Goal: Communication & Community: Ask a question

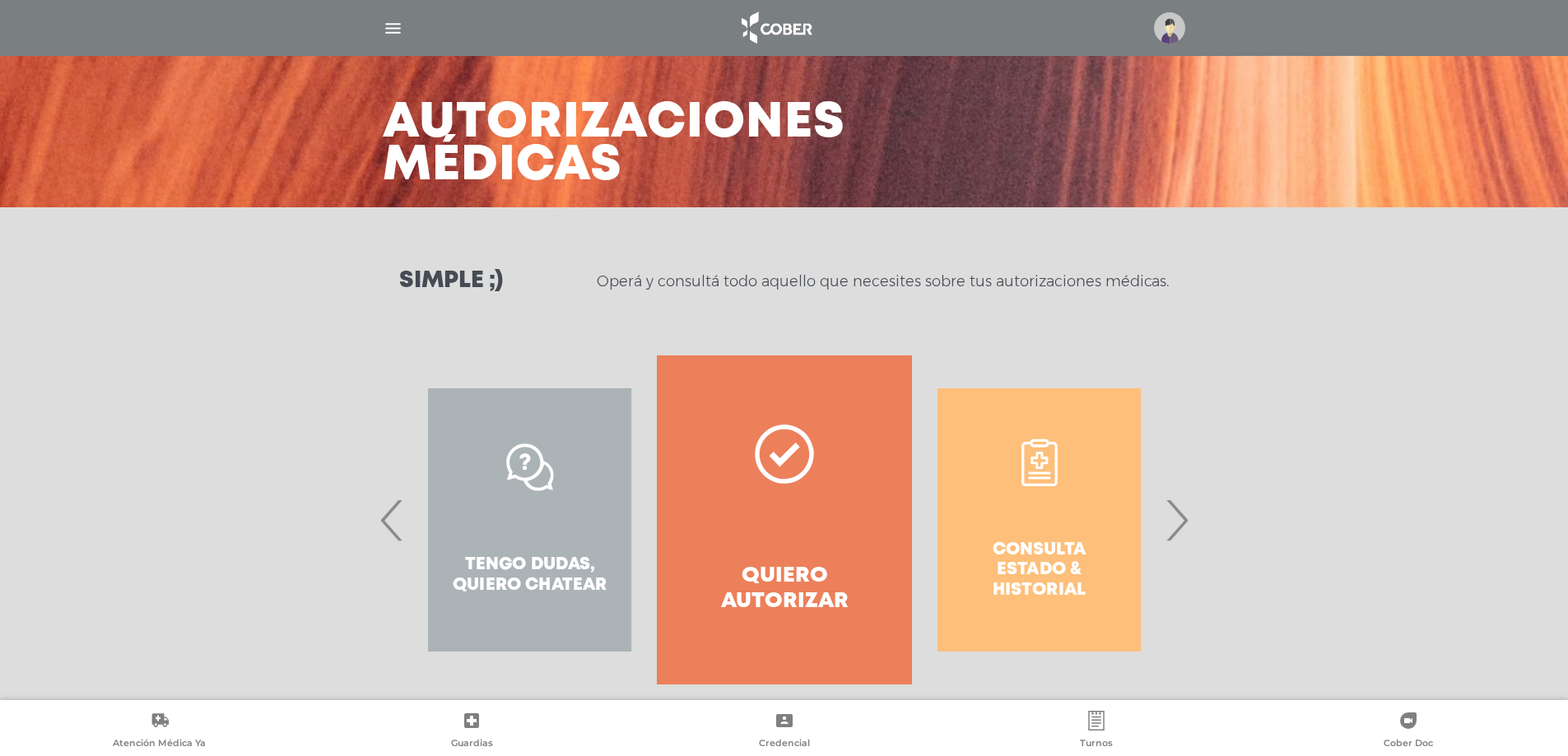
scroll to position [70, 0]
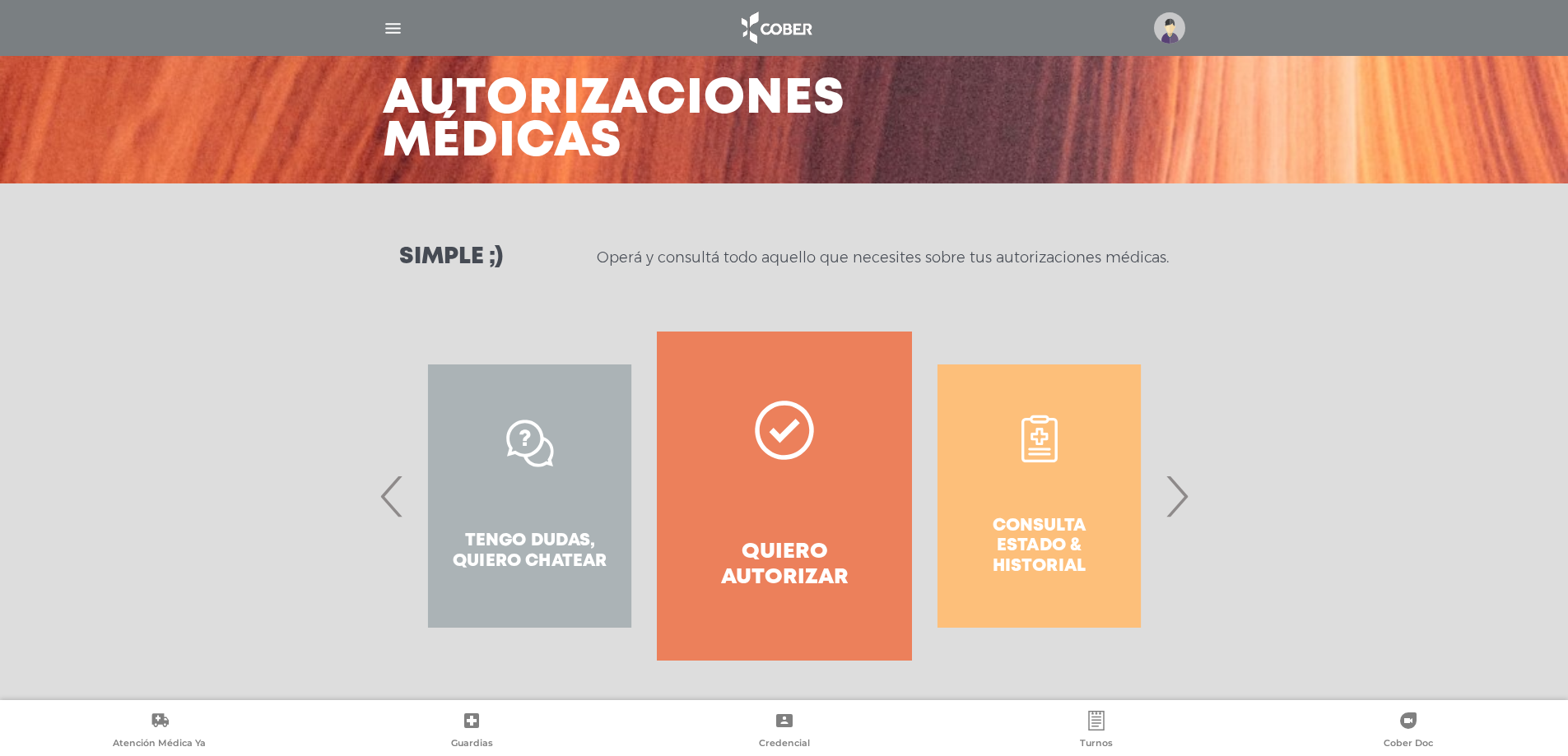
click at [1071, 528] on div "Consulta estado & historial" at bounding box center [1039, 496] width 254 height 329
click at [1159, 506] on div "Consulta estado & historial" at bounding box center [1039, 496] width 254 height 329
click at [1176, 503] on span "›" at bounding box center [1177, 495] width 32 height 89
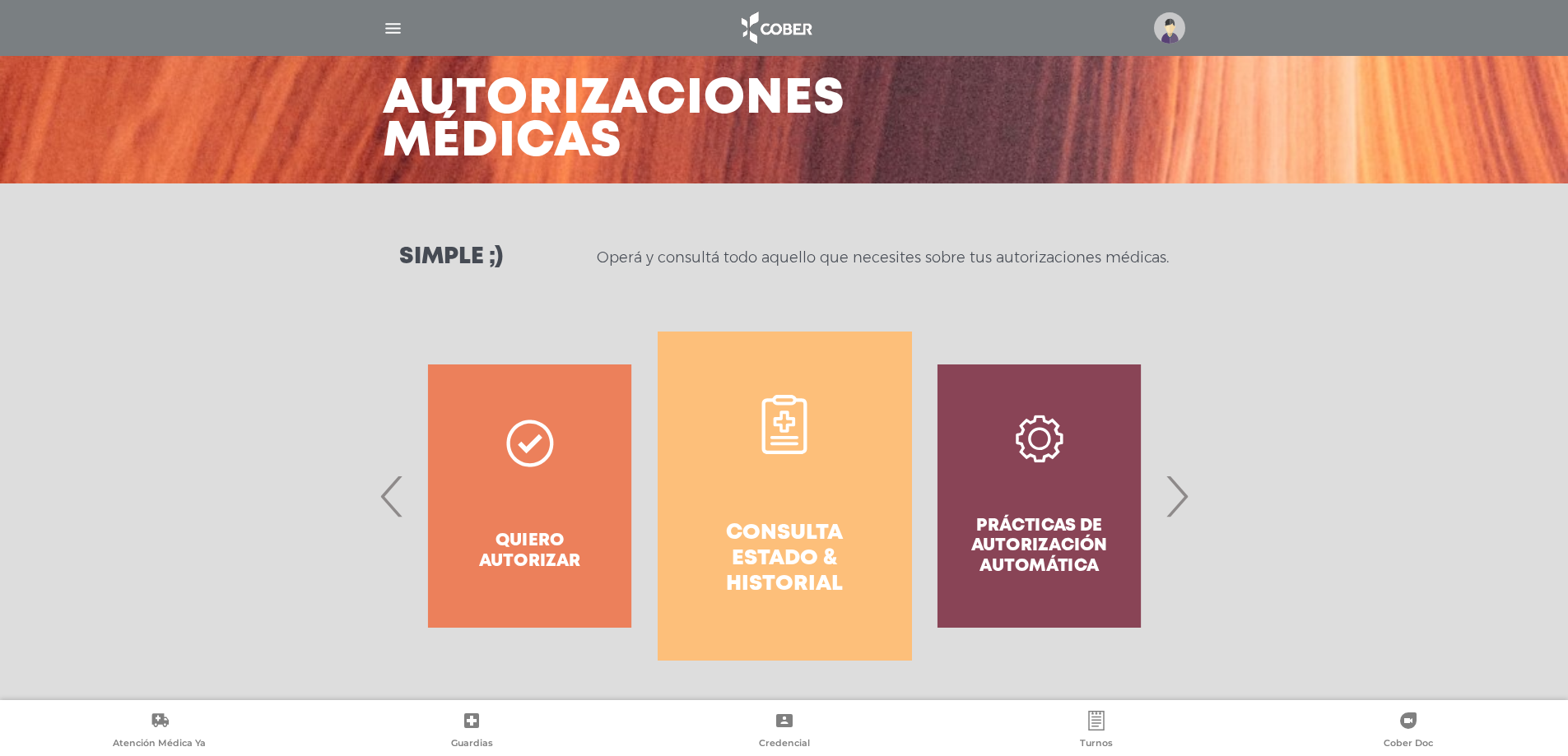
click at [801, 537] on h4 "Consulta estado & historial" at bounding box center [784, 559] width 195 height 78
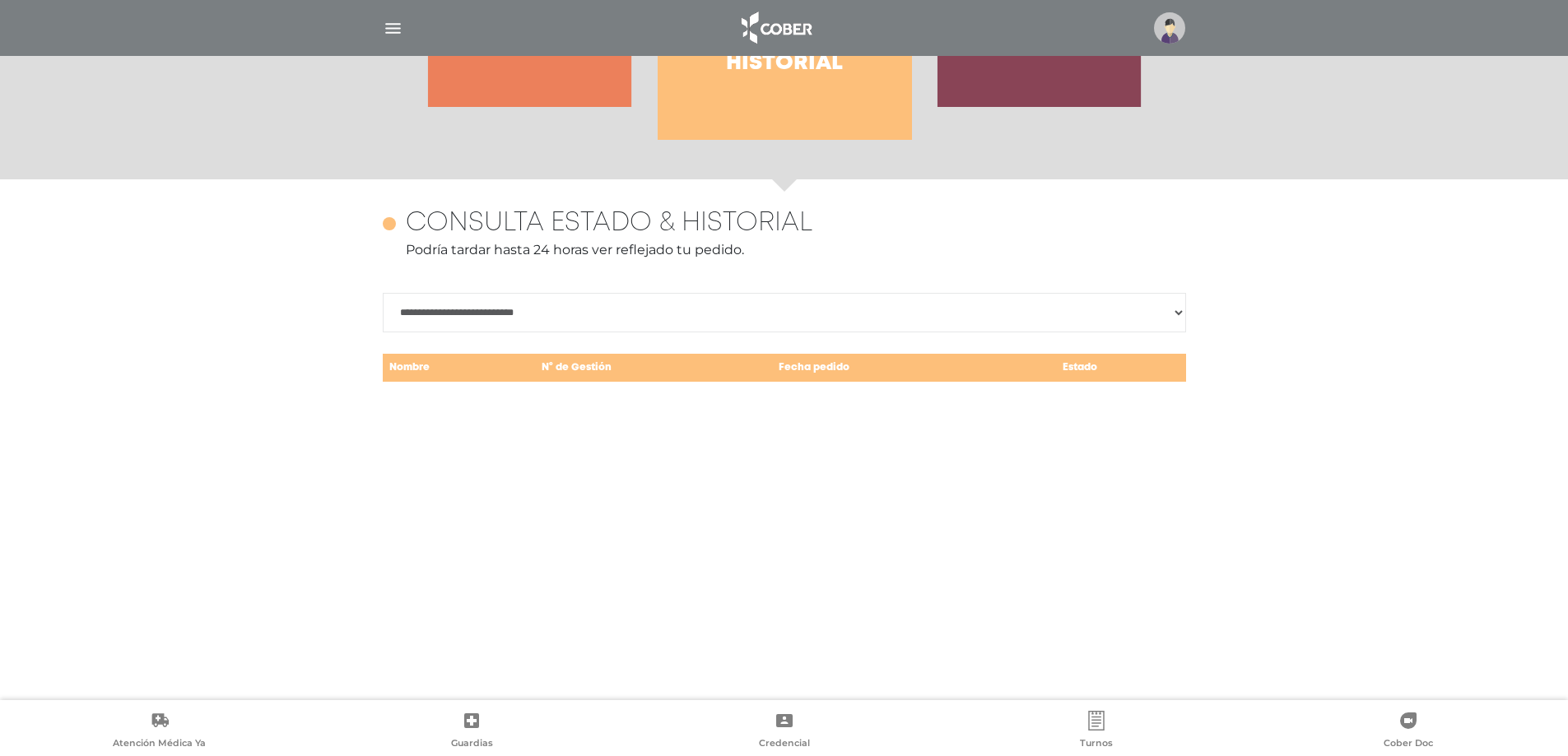
scroll to position [714, 0]
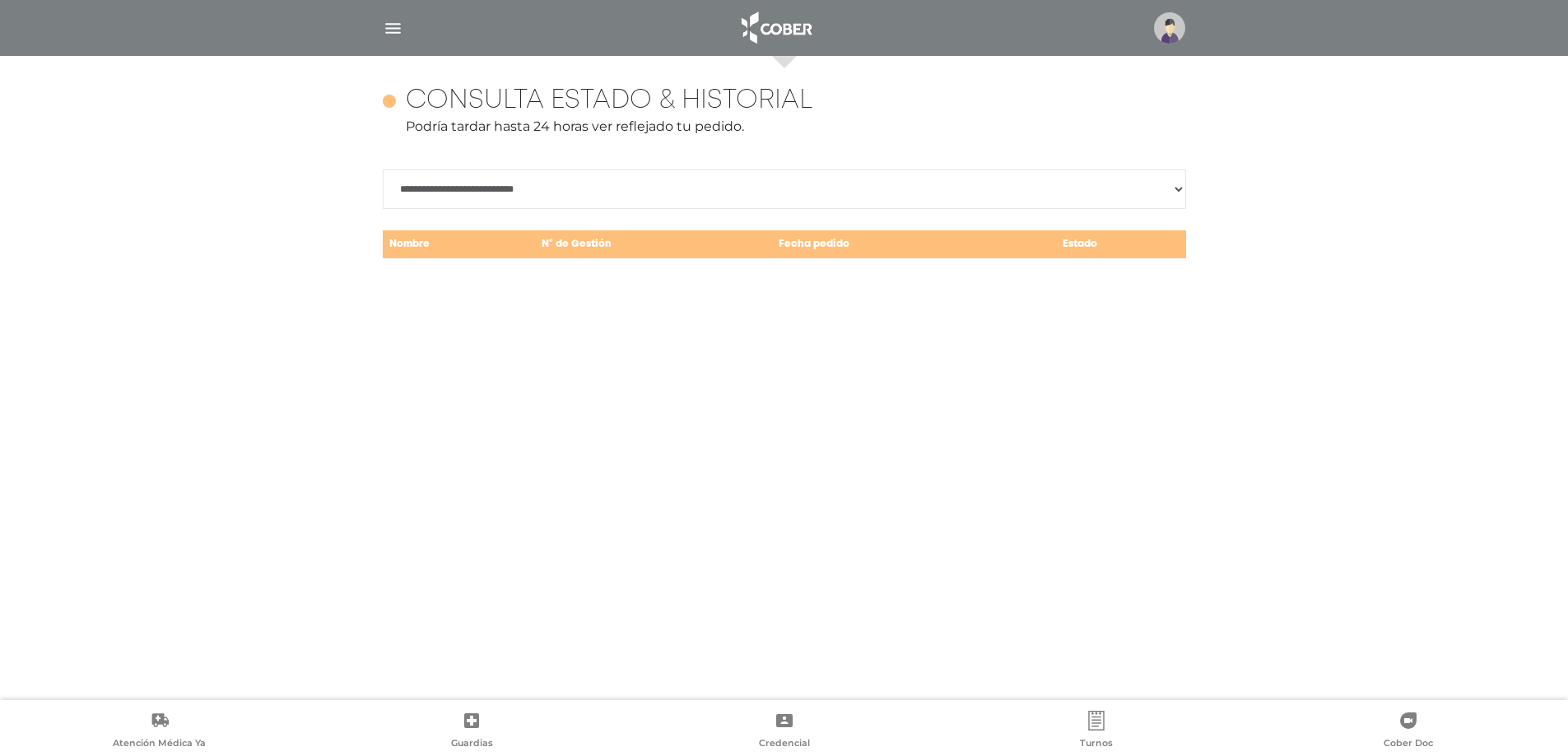
click at [1183, 190] on select "**********" at bounding box center [784, 189] width 804 height 40
select select "**********"
click at [383, 169] on select "**********" at bounding box center [784, 189] width 804 height 40
click at [583, 302] on div "**********" at bounding box center [784, 378] width 843 height 644
click at [1163, 36] on img at bounding box center [1170, 28] width 31 height 31
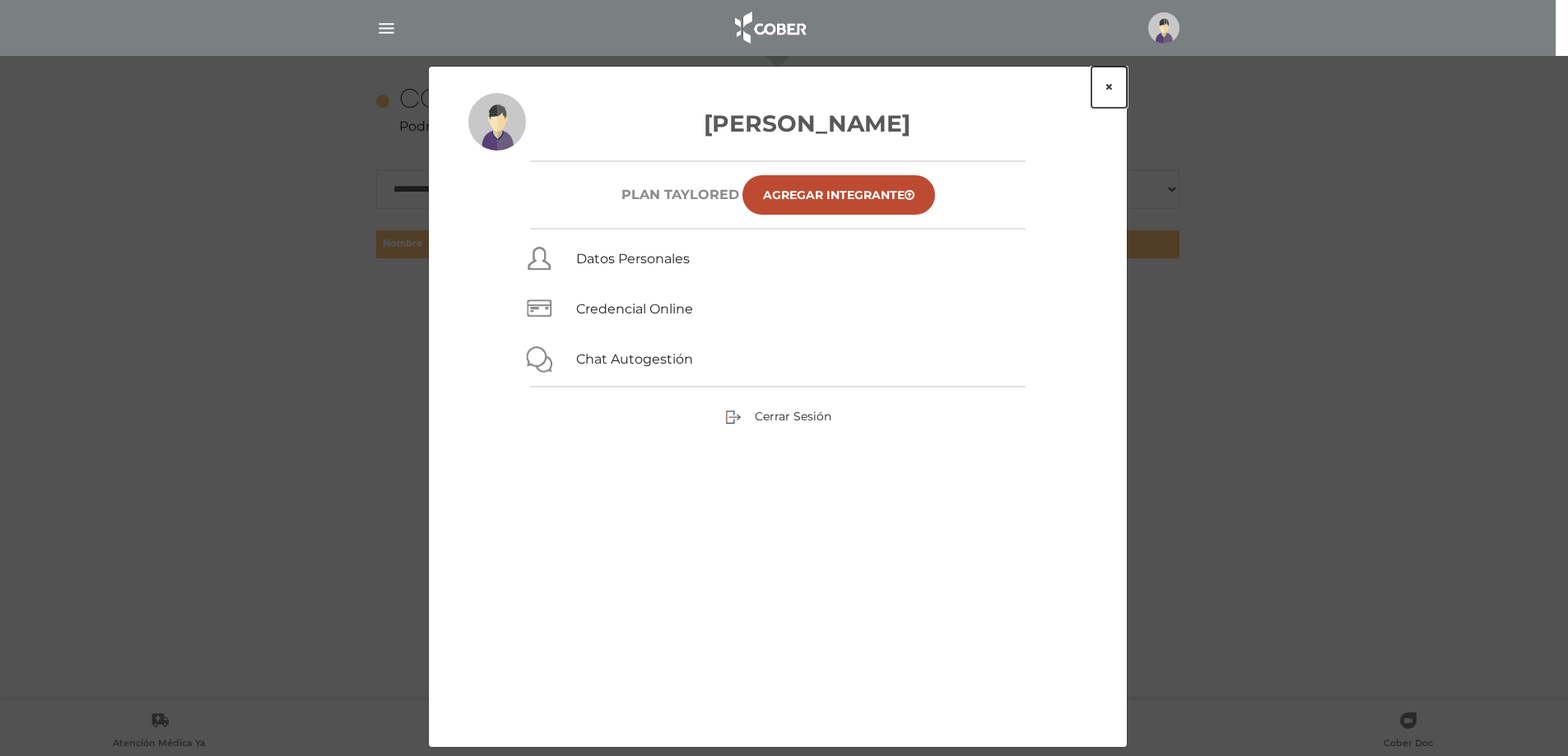
click at [1111, 87] on button "×" at bounding box center [1110, 88] width 35 height 41
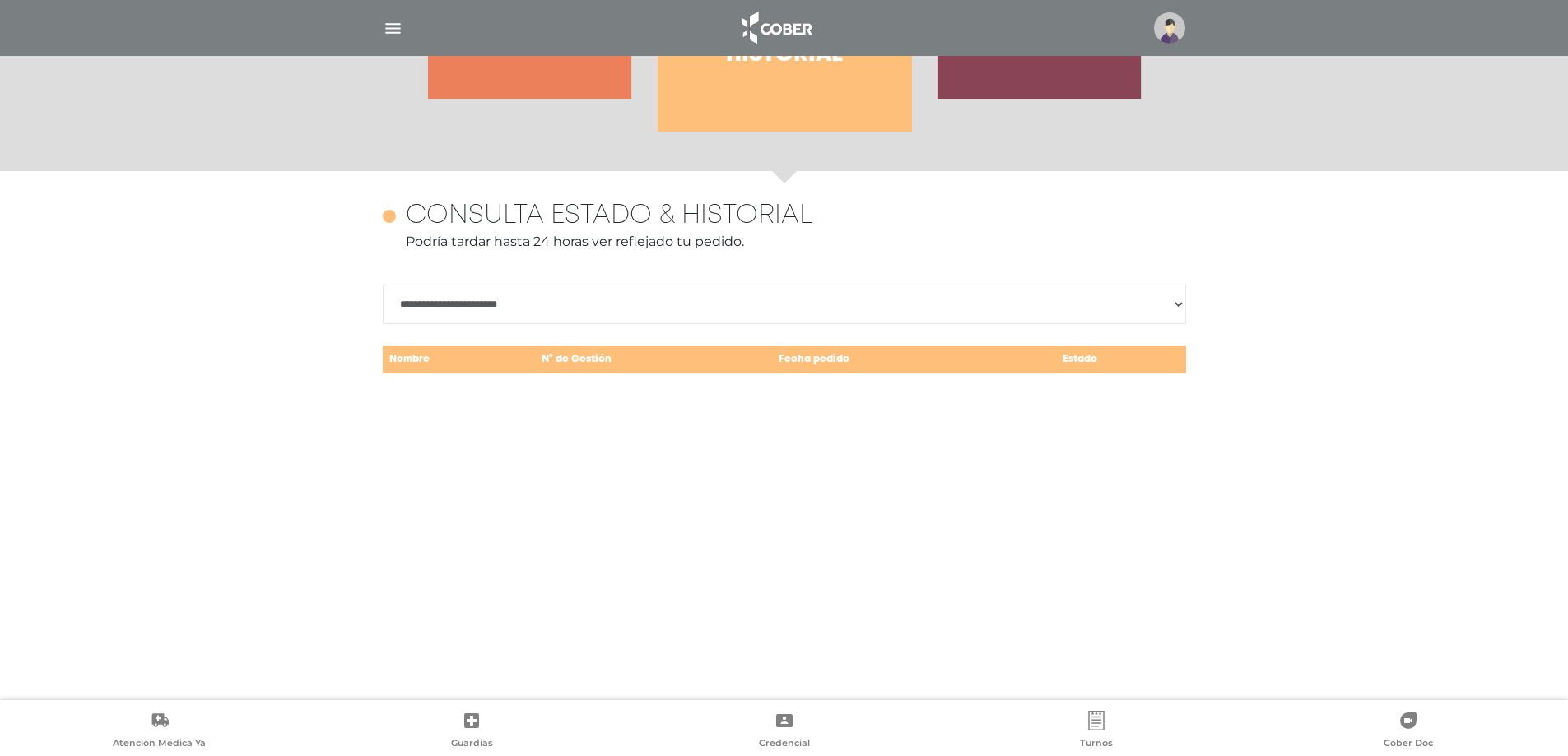
scroll to position [385, 0]
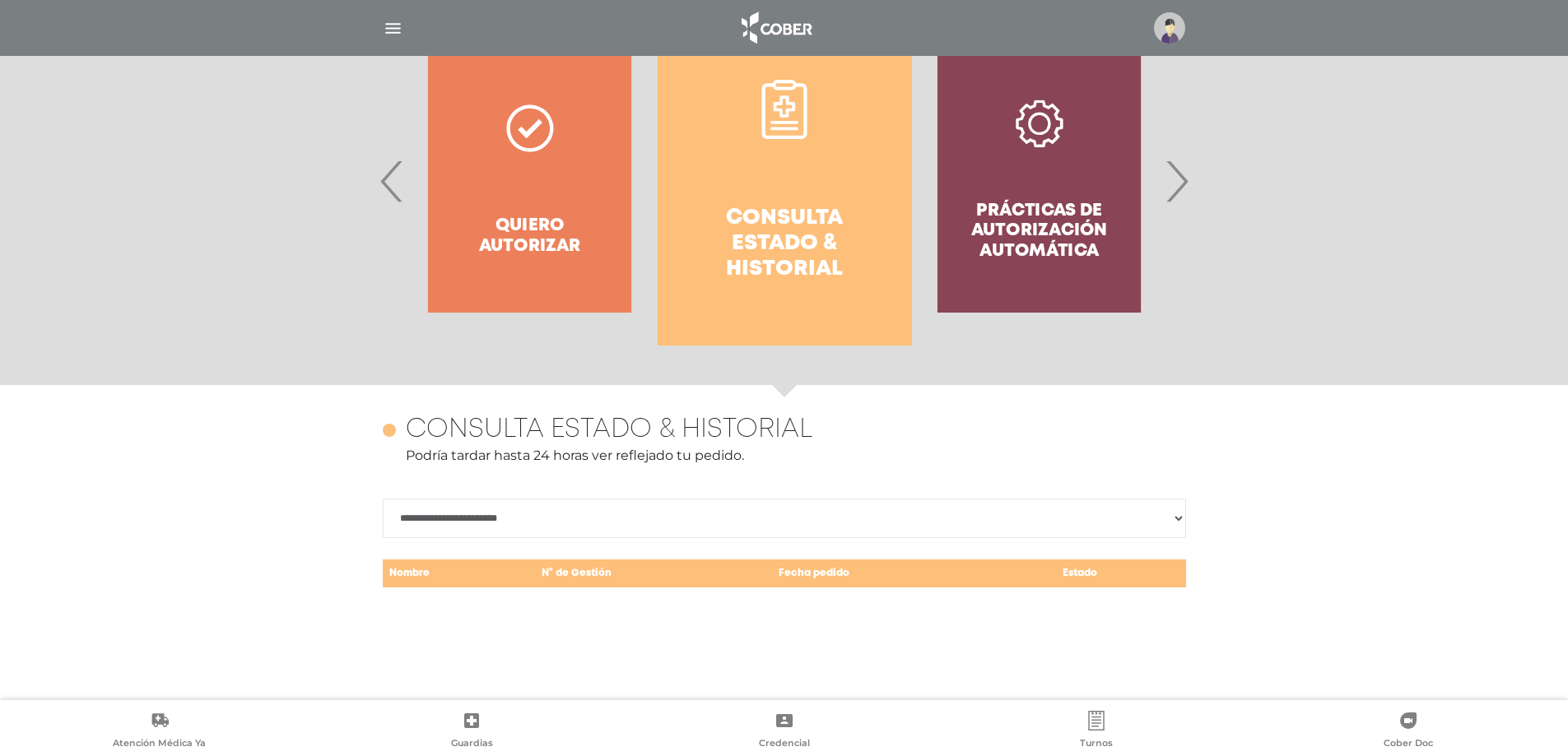
click at [1166, 179] on div "Prácticas de autorización automática" at bounding box center [1039, 181] width 254 height 329
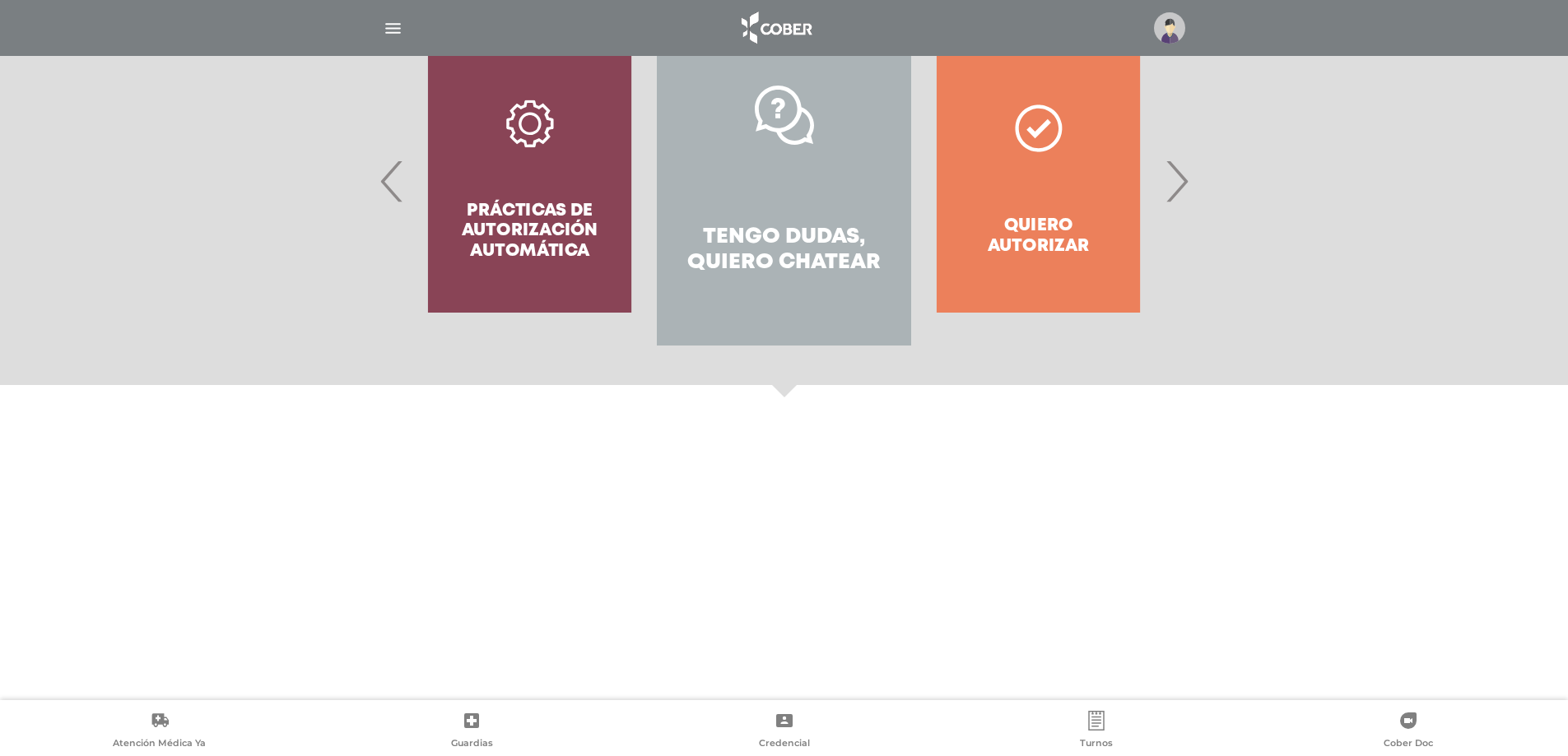
scroll to position [70, 0]
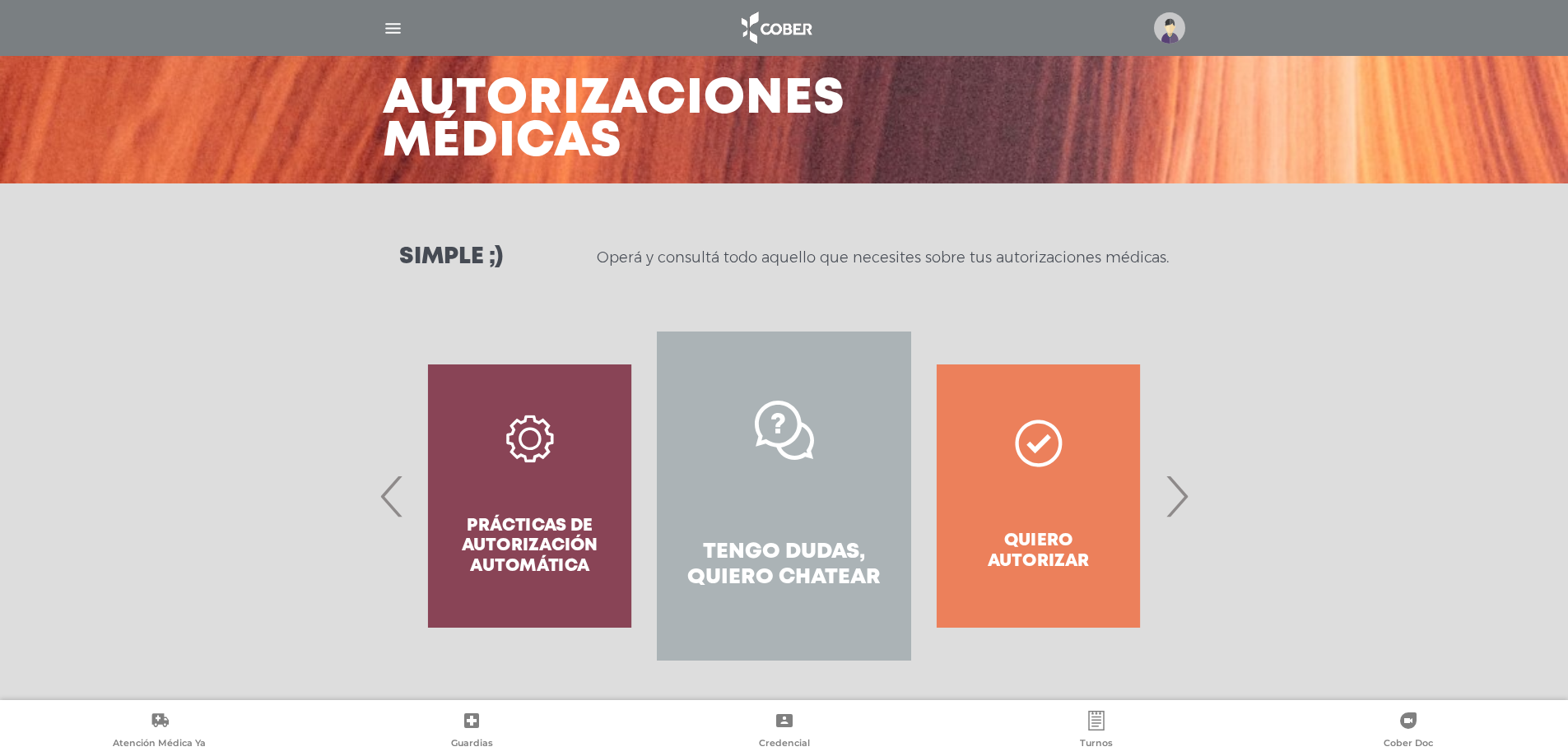
click at [1172, 504] on span "›" at bounding box center [1177, 495] width 32 height 89
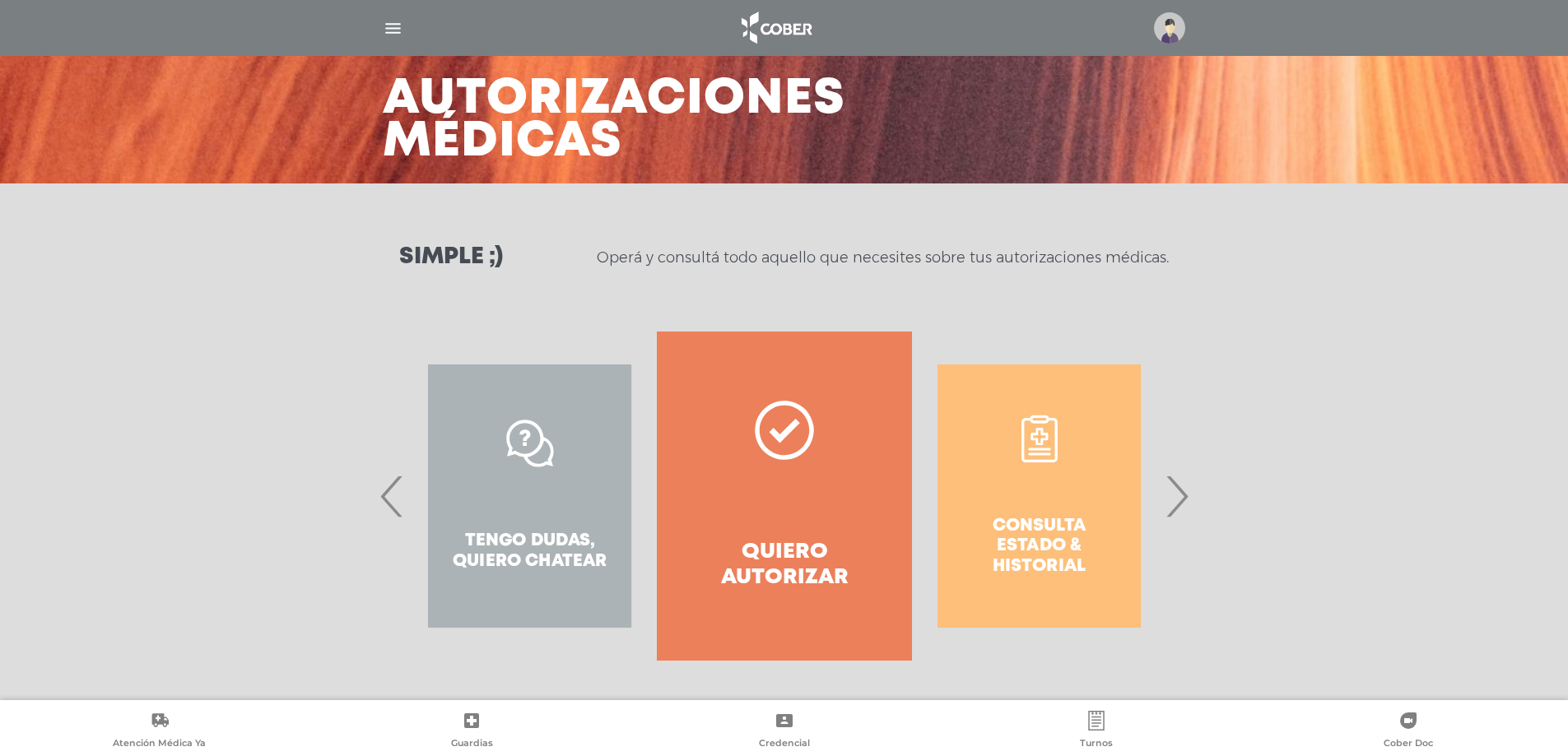
click at [1172, 504] on span "›" at bounding box center [1177, 495] width 32 height 89
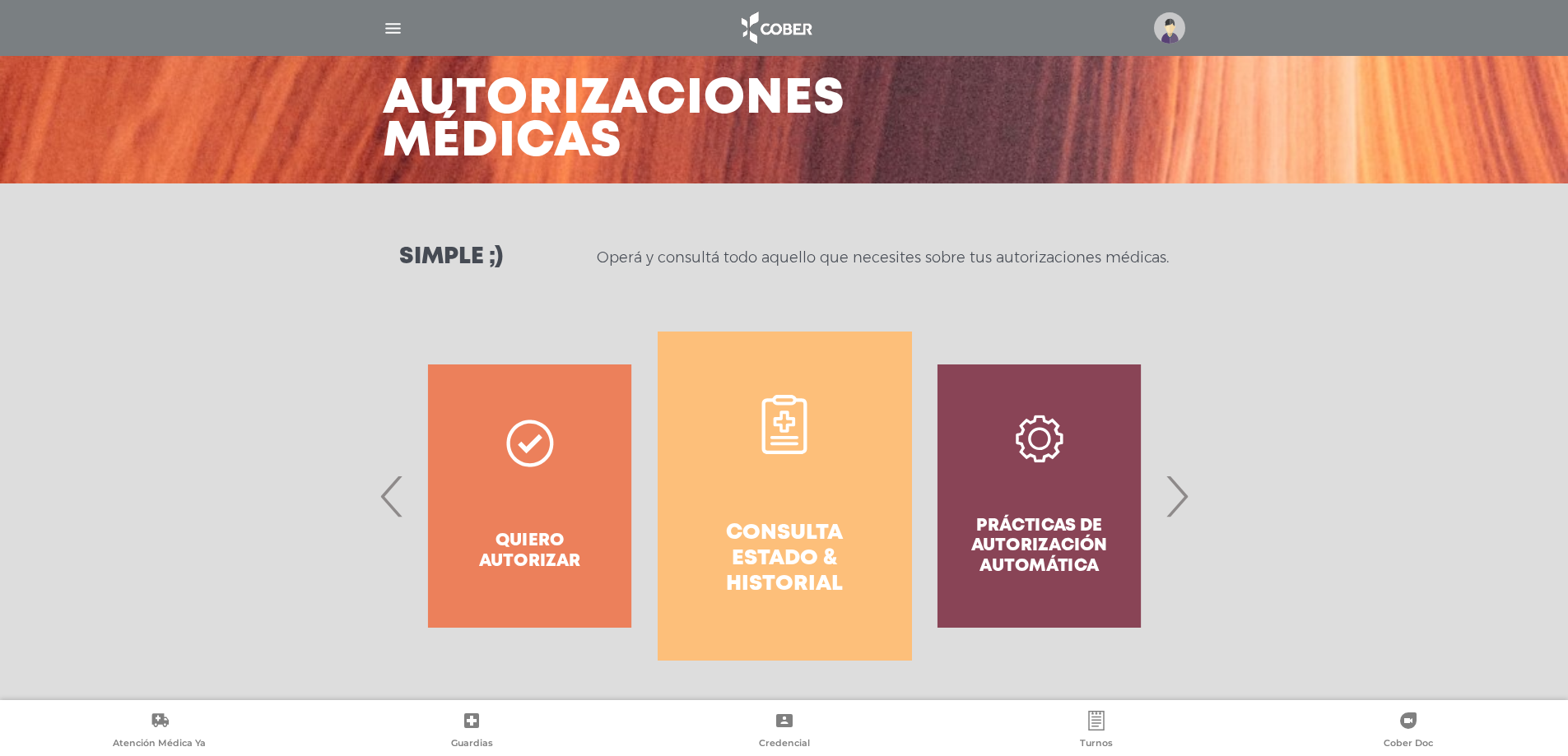
click at [1172, 504] on span "›" at bounding box center [1177, 495] width 32 height 89
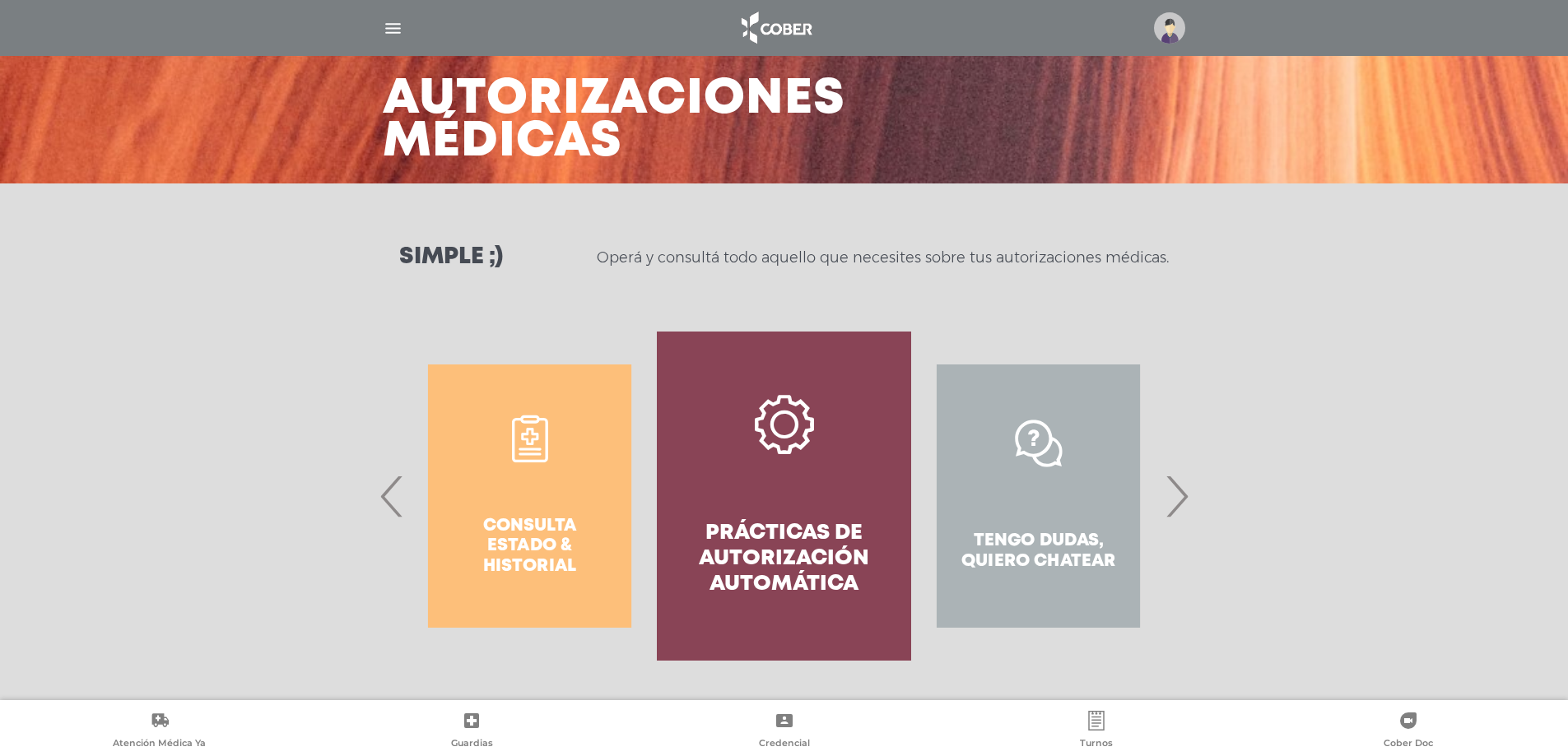
click at [1172, 504] on span "›" at bounding box center [1177, 495] width 32 height 89
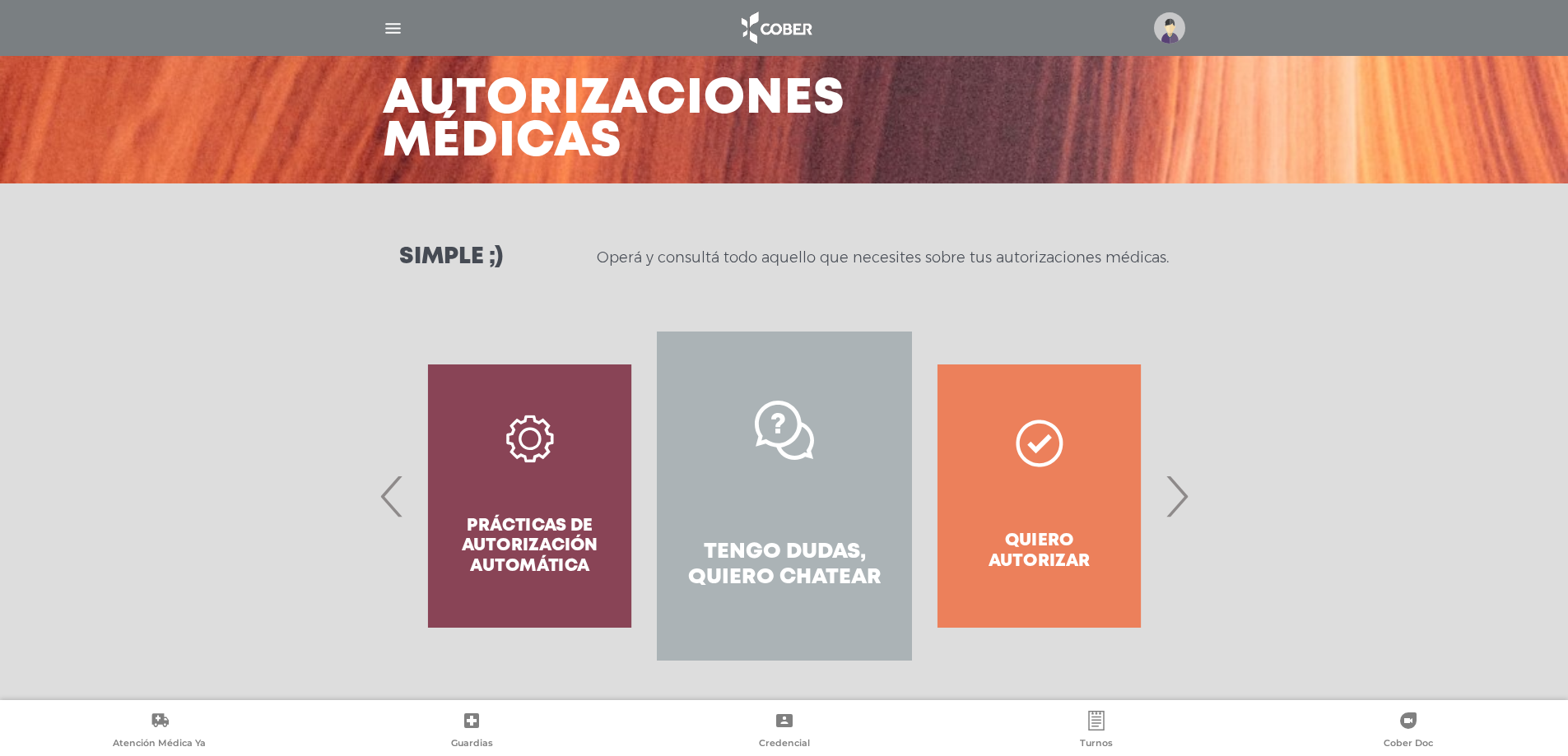
click at [836, 574] on h4 "Tengo dudas, quiero chatear" at bounding box center [784, 565] width 195 height 51
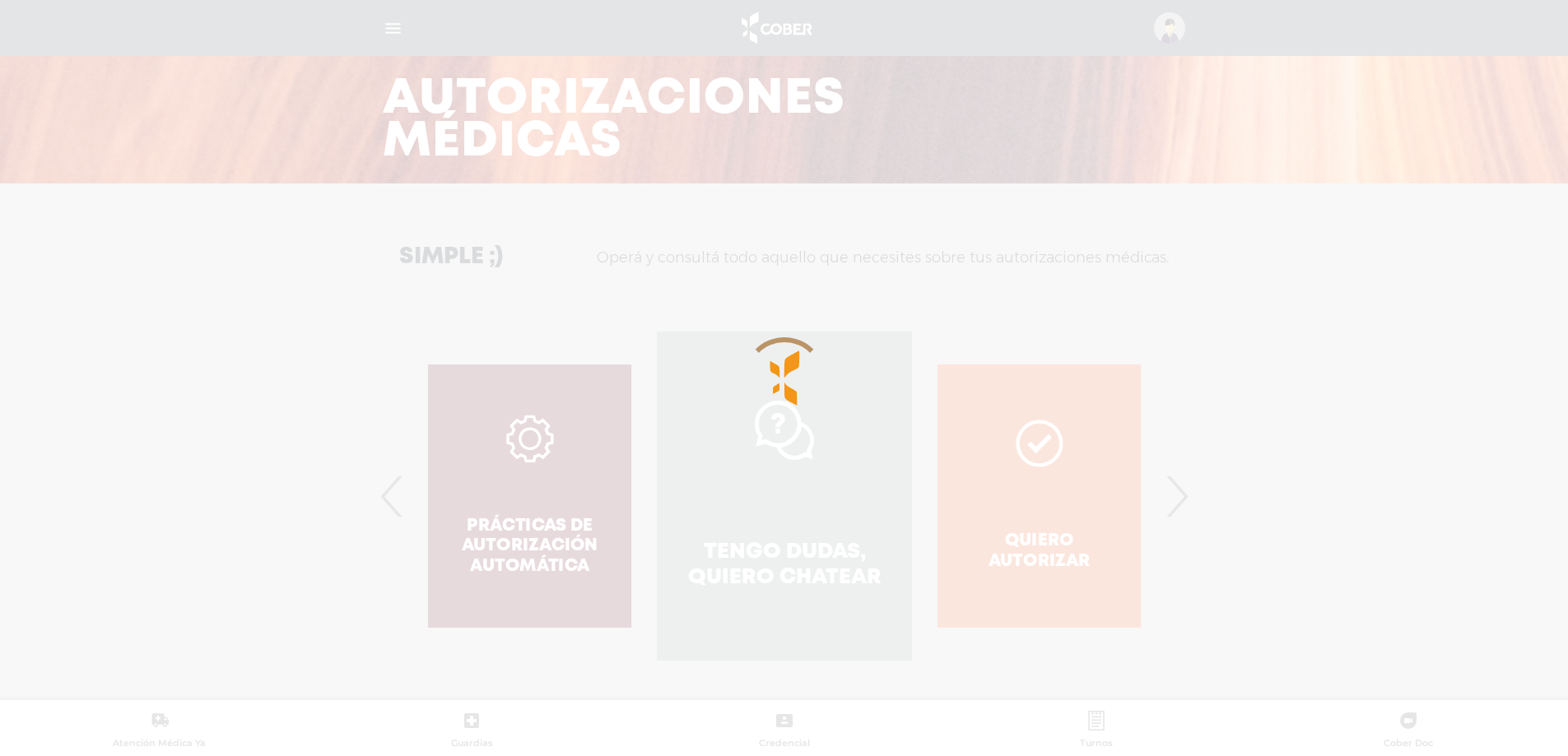
scroll to position [122, 0]
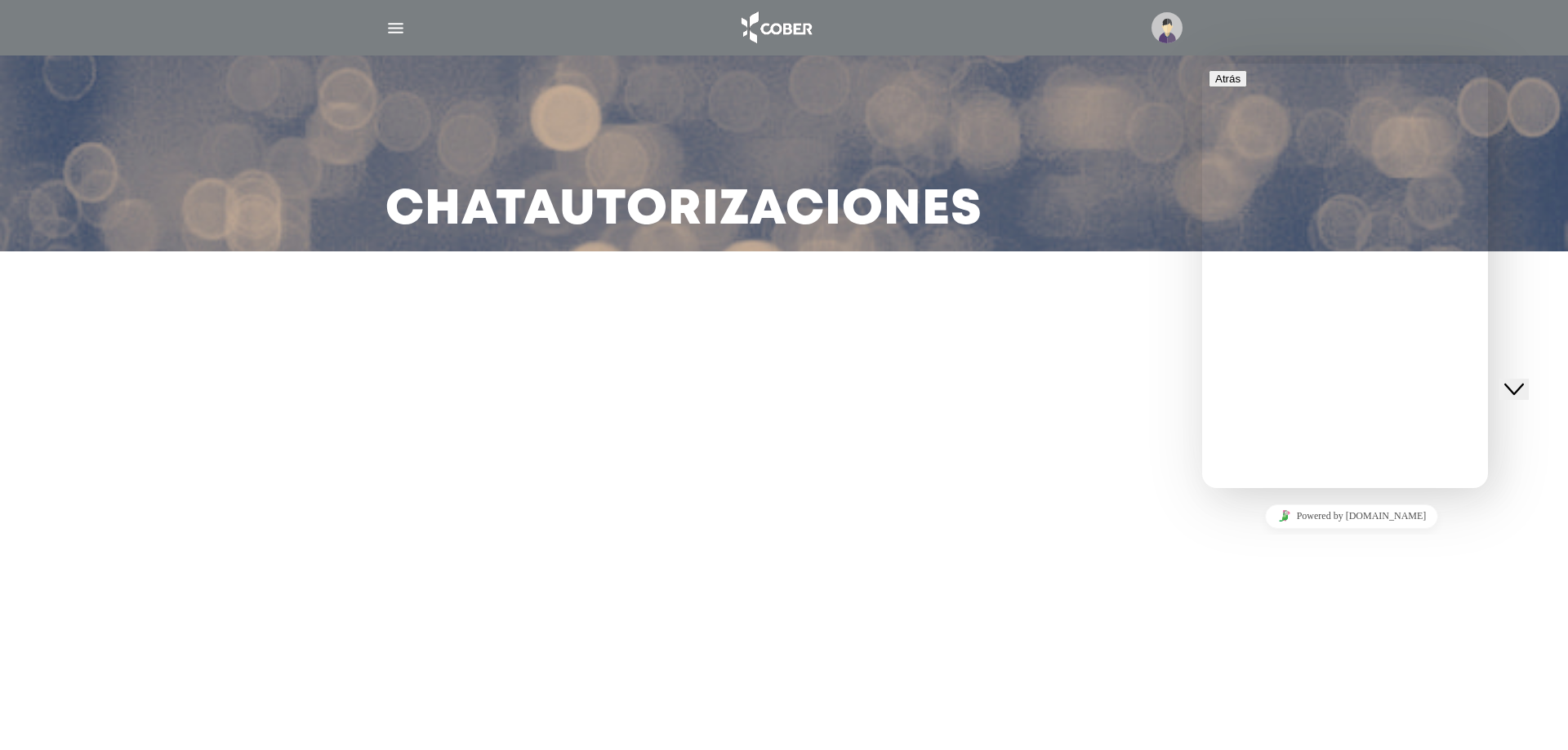
click at [1381, 596] on p "We typically reply in a few minutes" at bounding box center [1345, 602] width 273 height 14
click at [1338, 678] on input "**" at bounding box center [1279, 685] width 116 height 16
type input "**********"
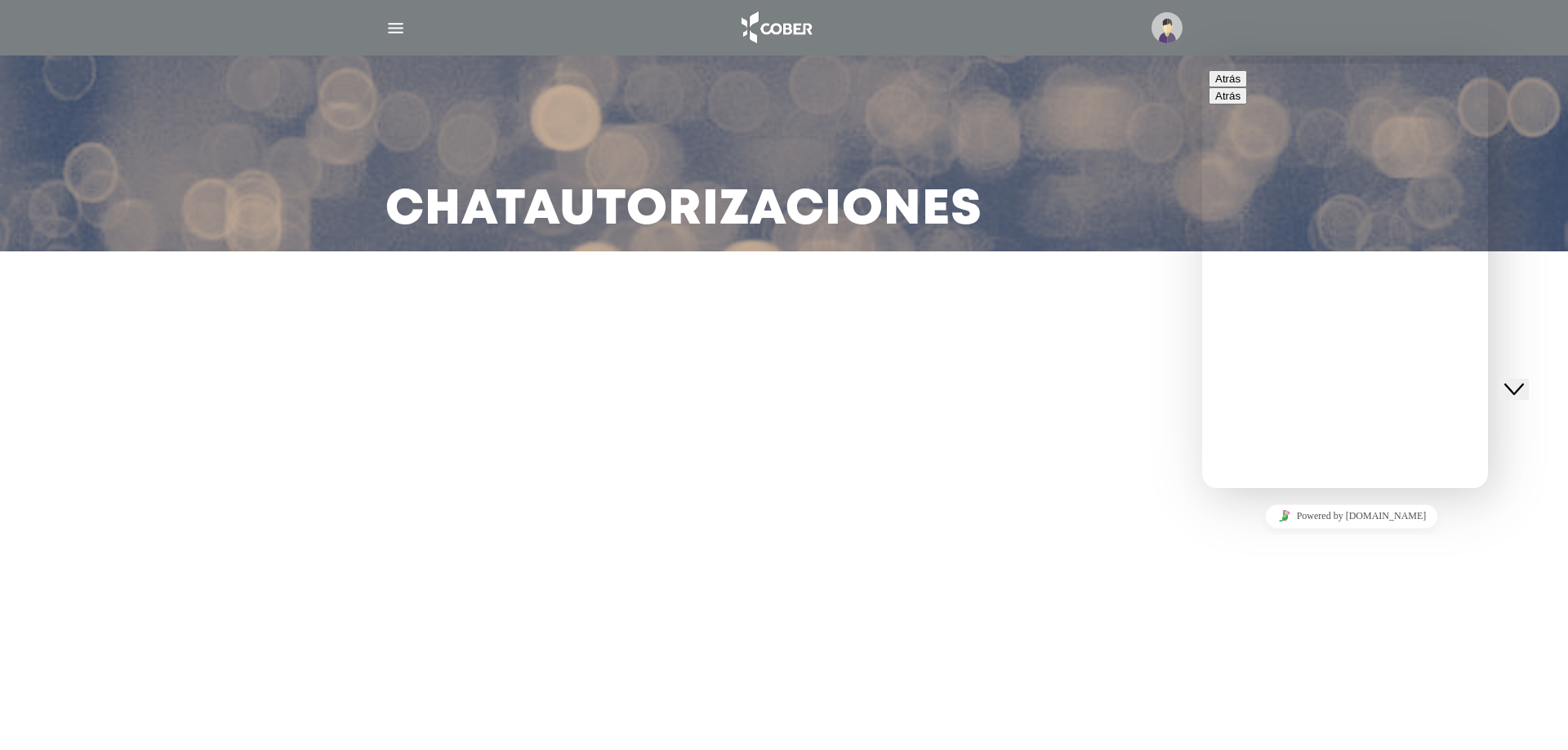
type input "*"
type input "**********"
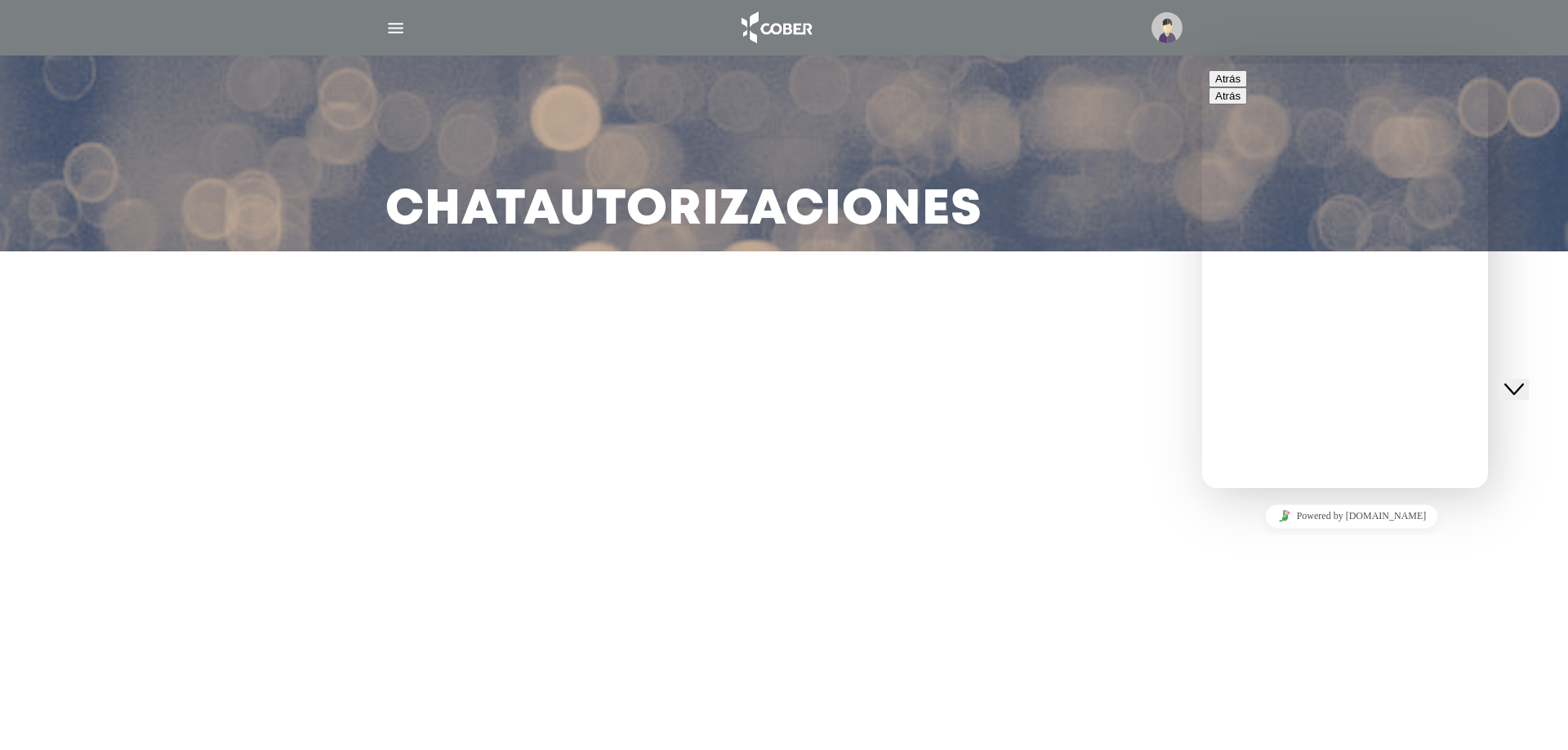
click at [395, 24] on img "button" at bounding box center [395, 28] width 20 height 20
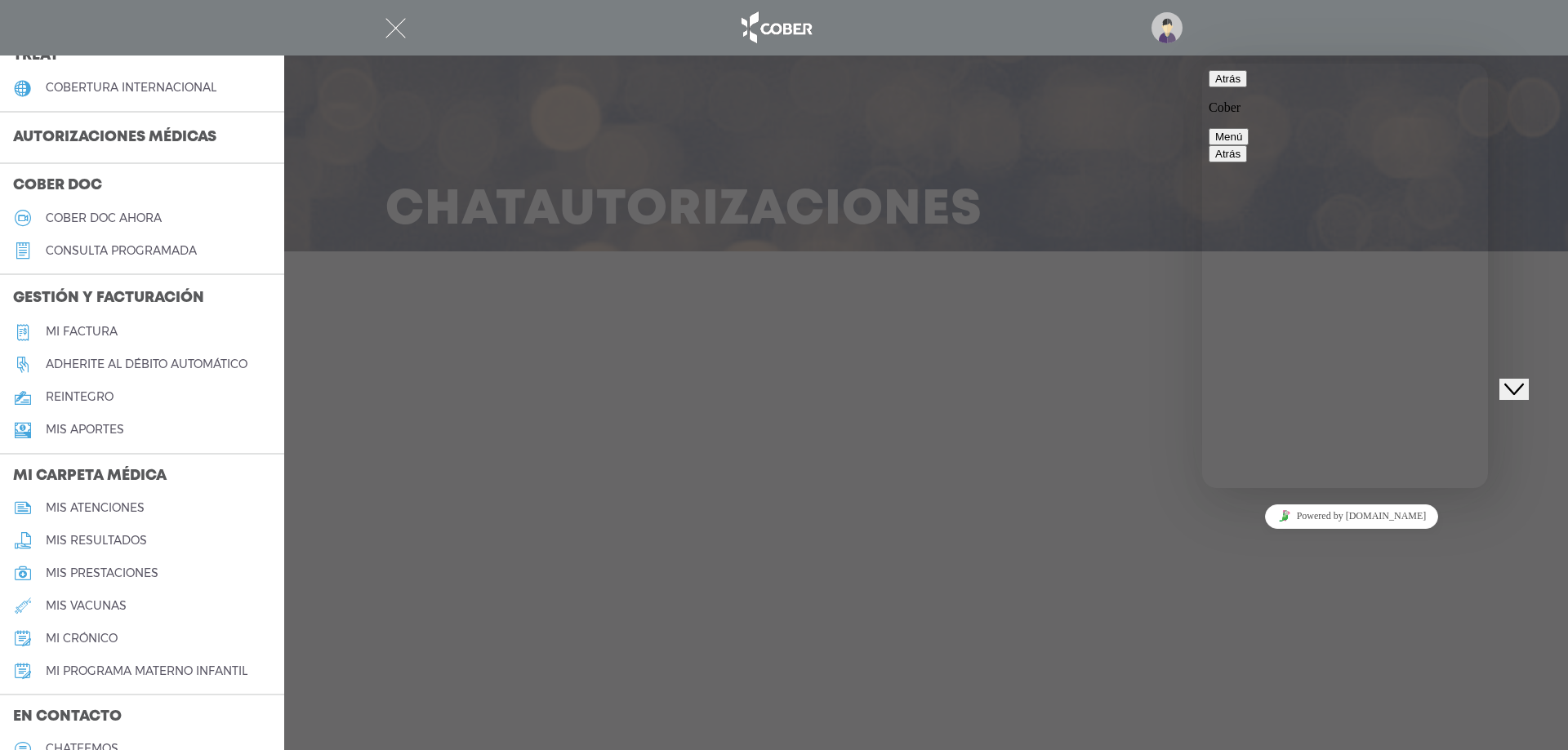
scroll to position [408, 0]
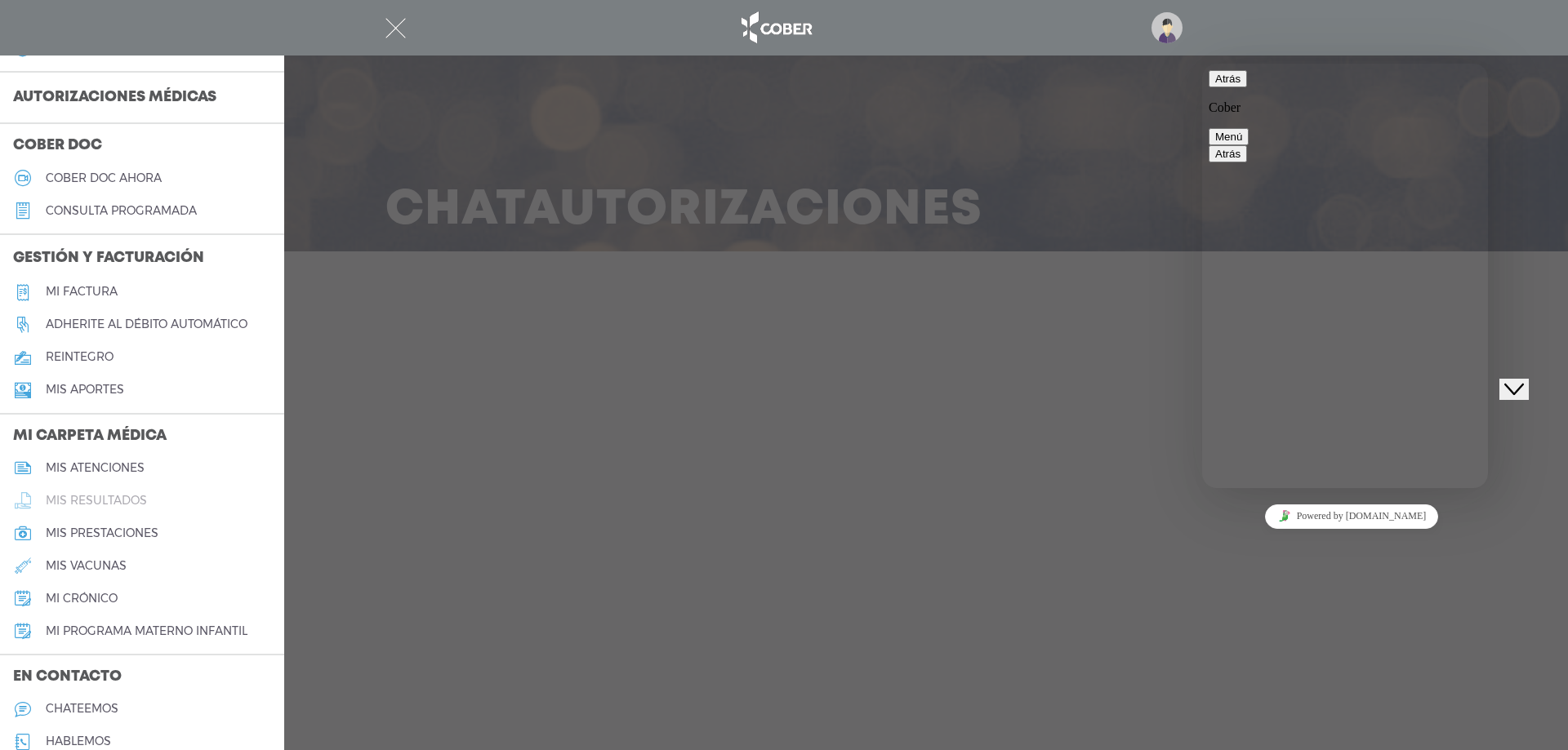
click at [122, 504] on h5 "mis resultados" at bounding box center [96, 501] width 101 height 14
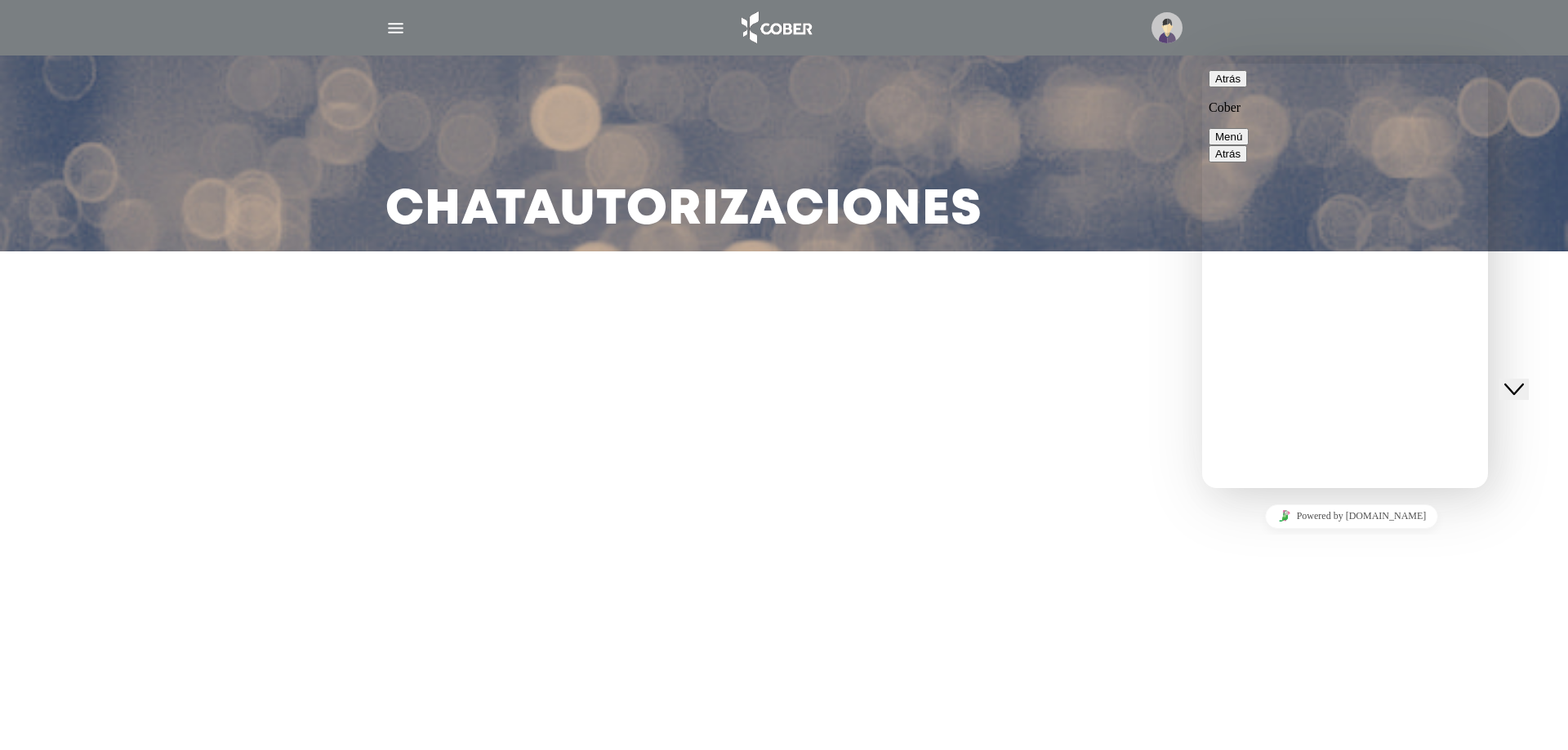
click at [408, 24] on div at bounding box center [784, 27] width 836 height 40
click at [401, 28] on img "button" at bounding box center [395, 28] width 20 height 20
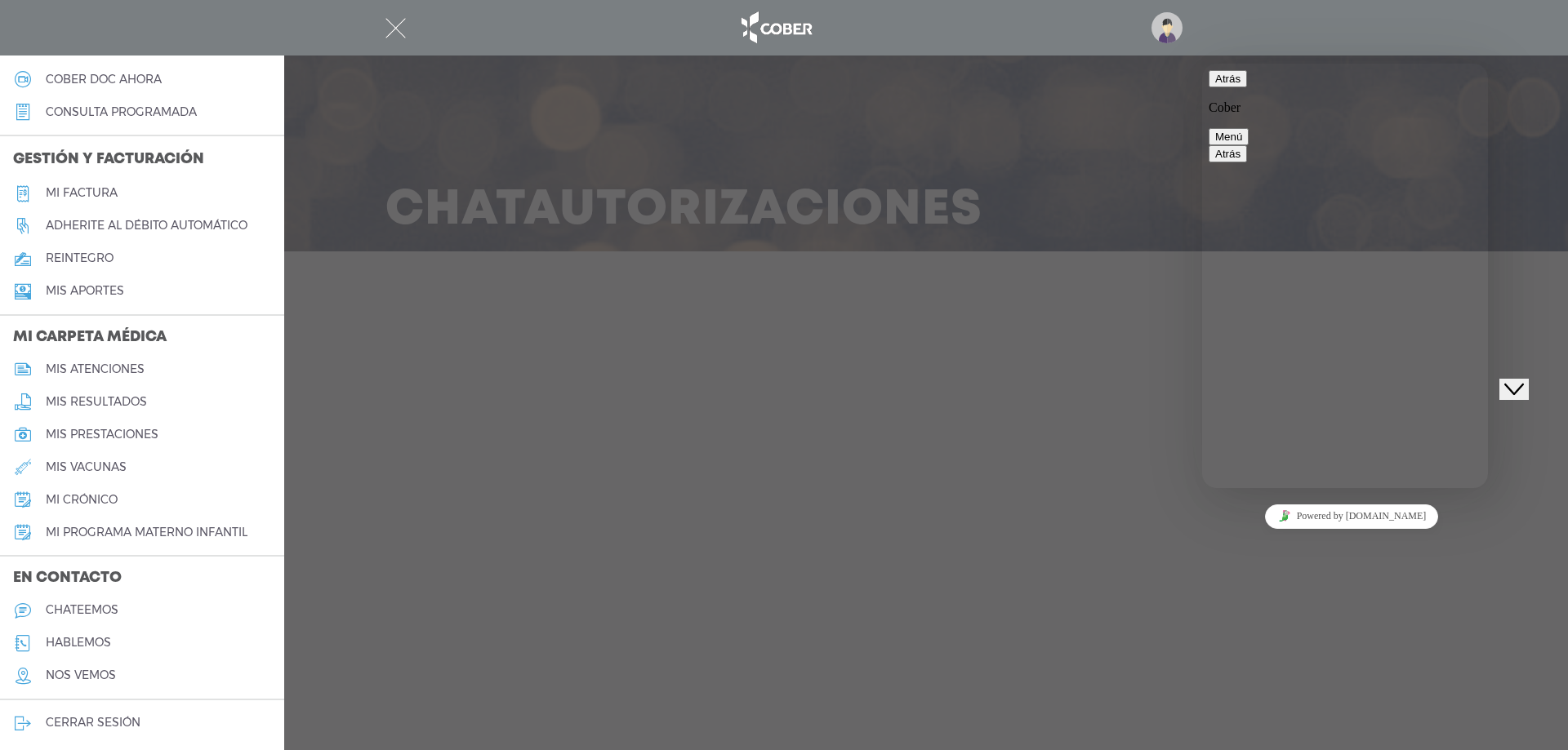
scroll to position [510, 0]
click at [109, 398] on h5 "mis resultados" at bounding box center [96, 400] width 101 height 14
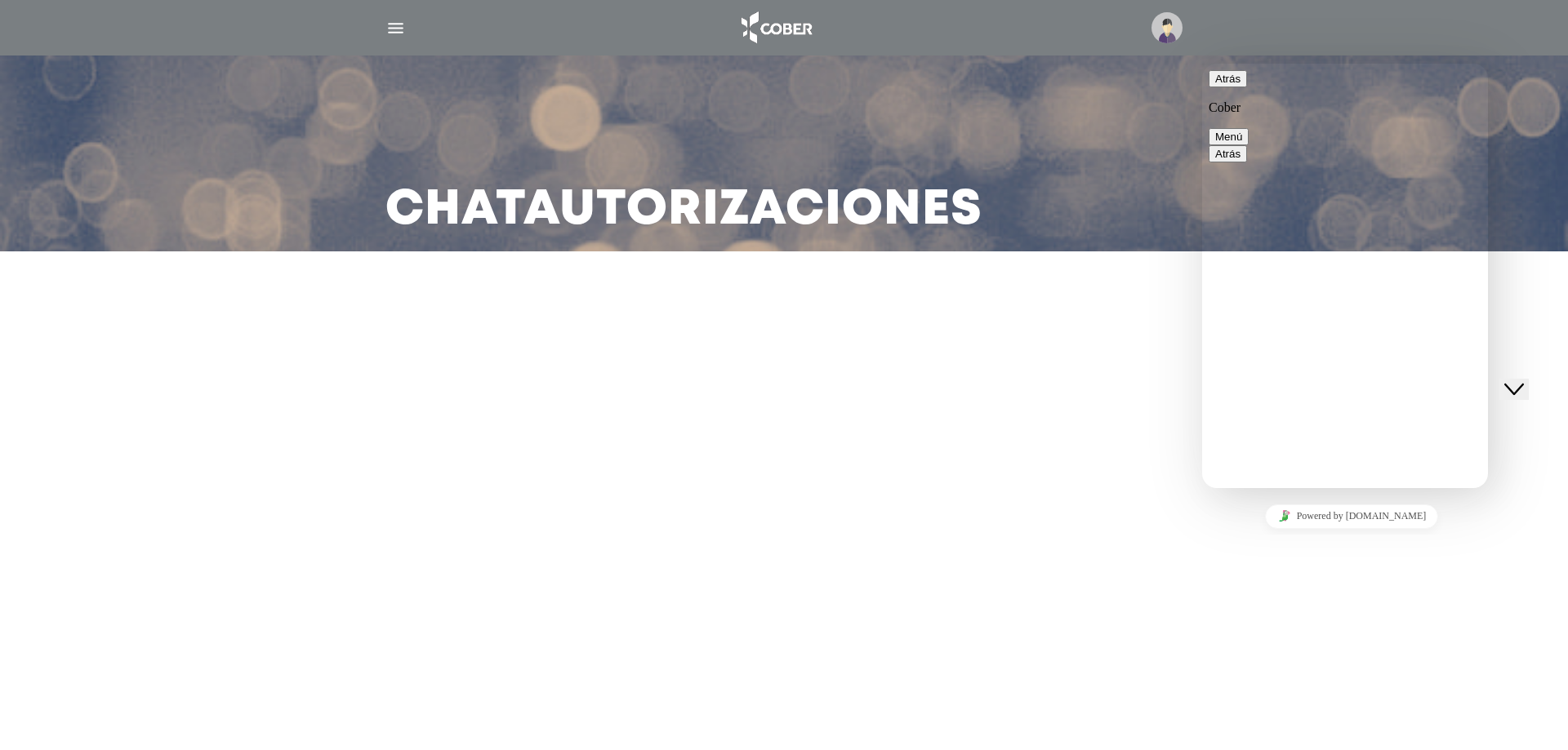
click at [305, 299] on div at bounding box center [784, 310] width 1046 height 40
click at [1129, 86] on div "Chat Autorizaciones" at bounding box center [784, 153] width 836 height 196
click at [404, 24] on img "button" at bounding box center [395, 28] width 20 height 20
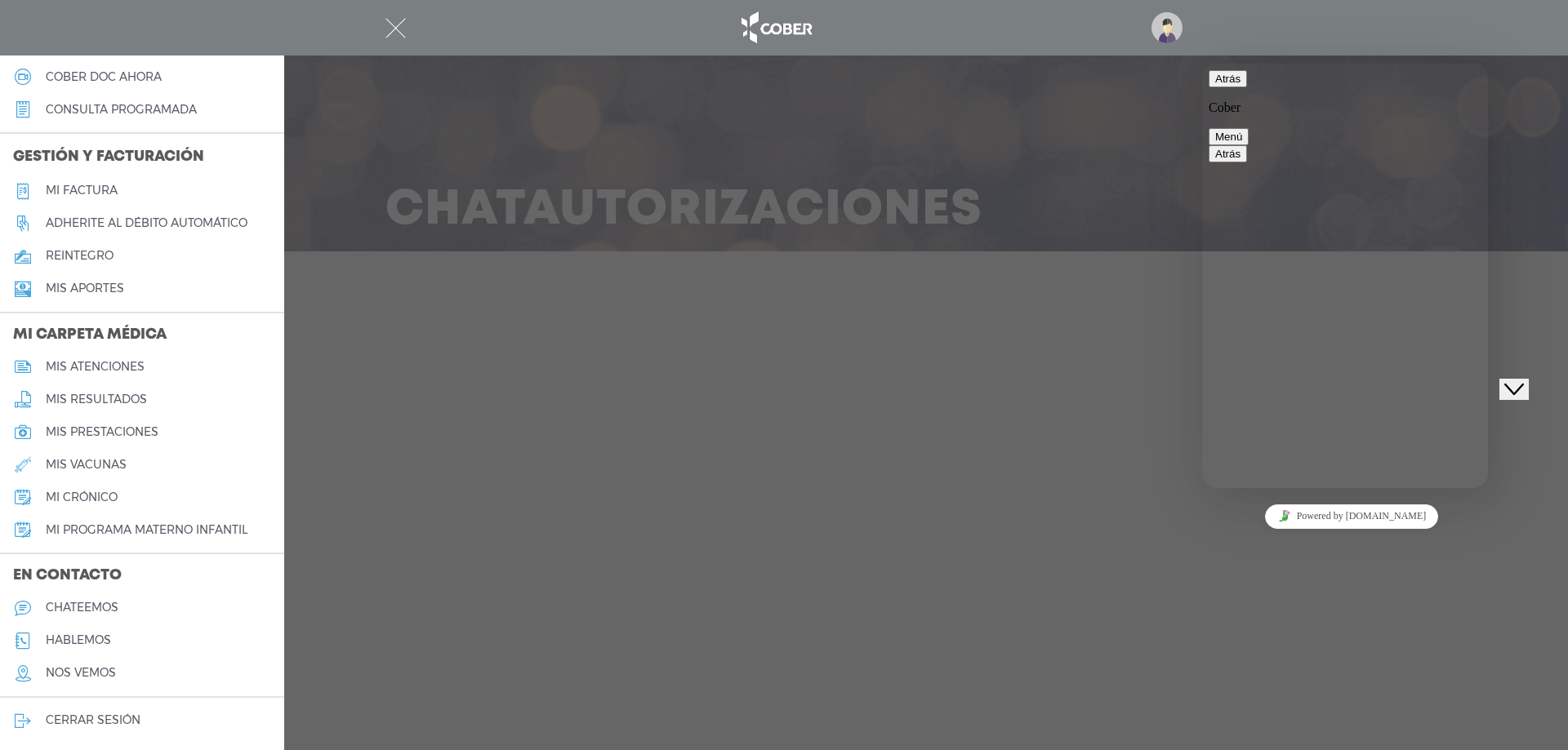
drag, startPoint x: 1485, startPoint y: 439, endPoint x: 1489, endPoint y: 459, distance: 20.4
click at [1488, 459] on html "Atrás Cober Menú Atrás Califica este chat Subir Archivo Insertar emoji Cober Bi…" at bounding box center [1345, 276] width 286 height 425
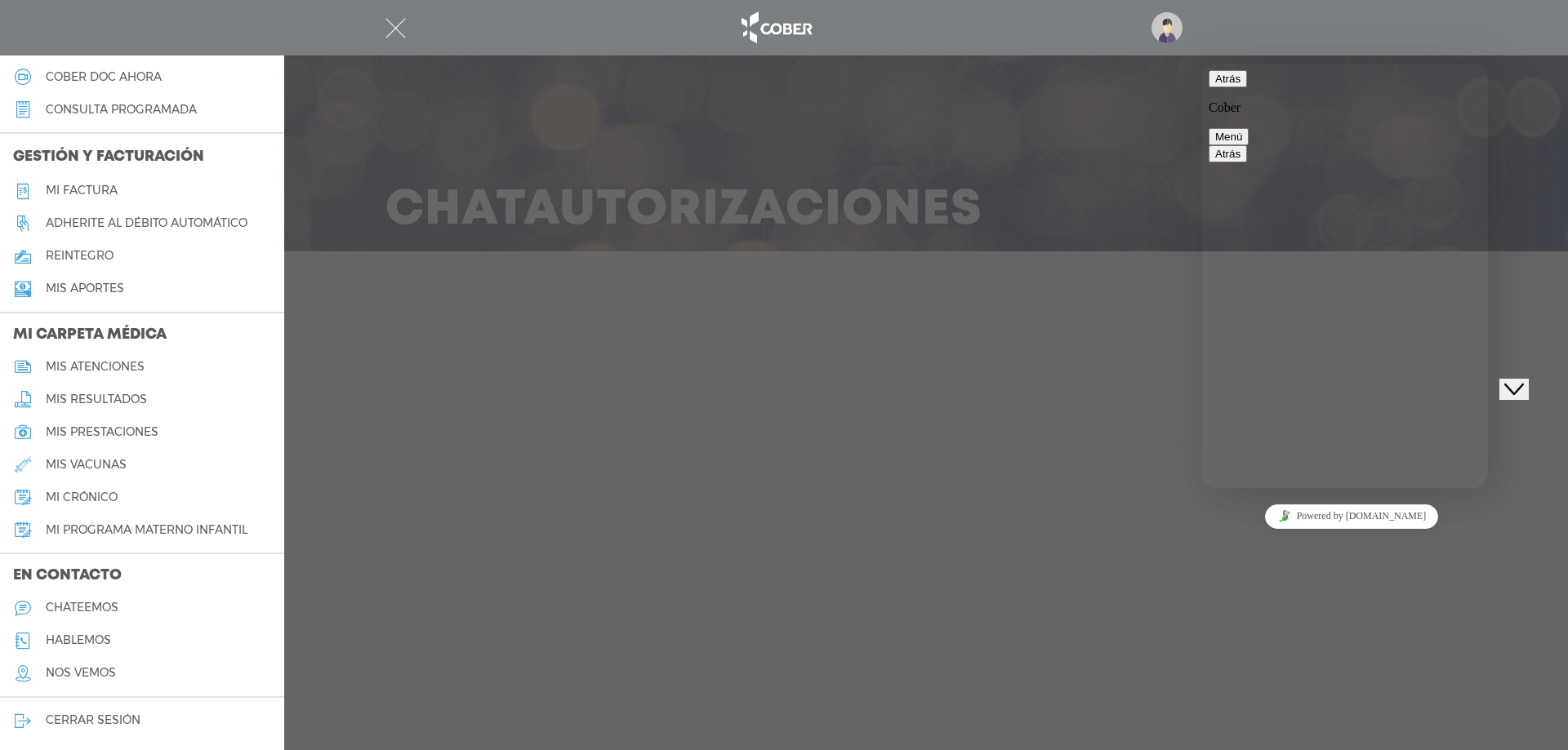
type textarea "**********"
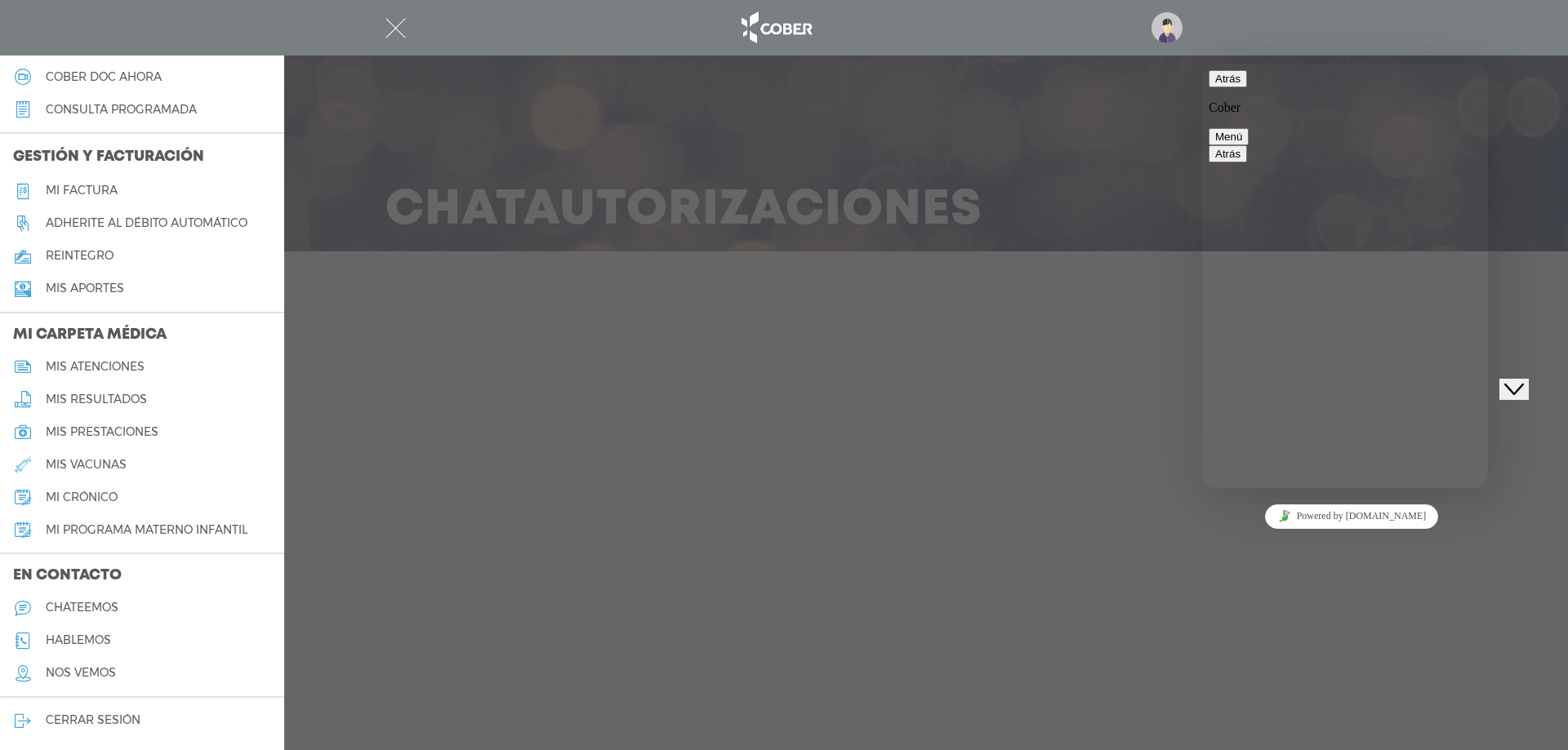
click at [630, 569] on div at bounding box center [784, 375] width 1568 height 750
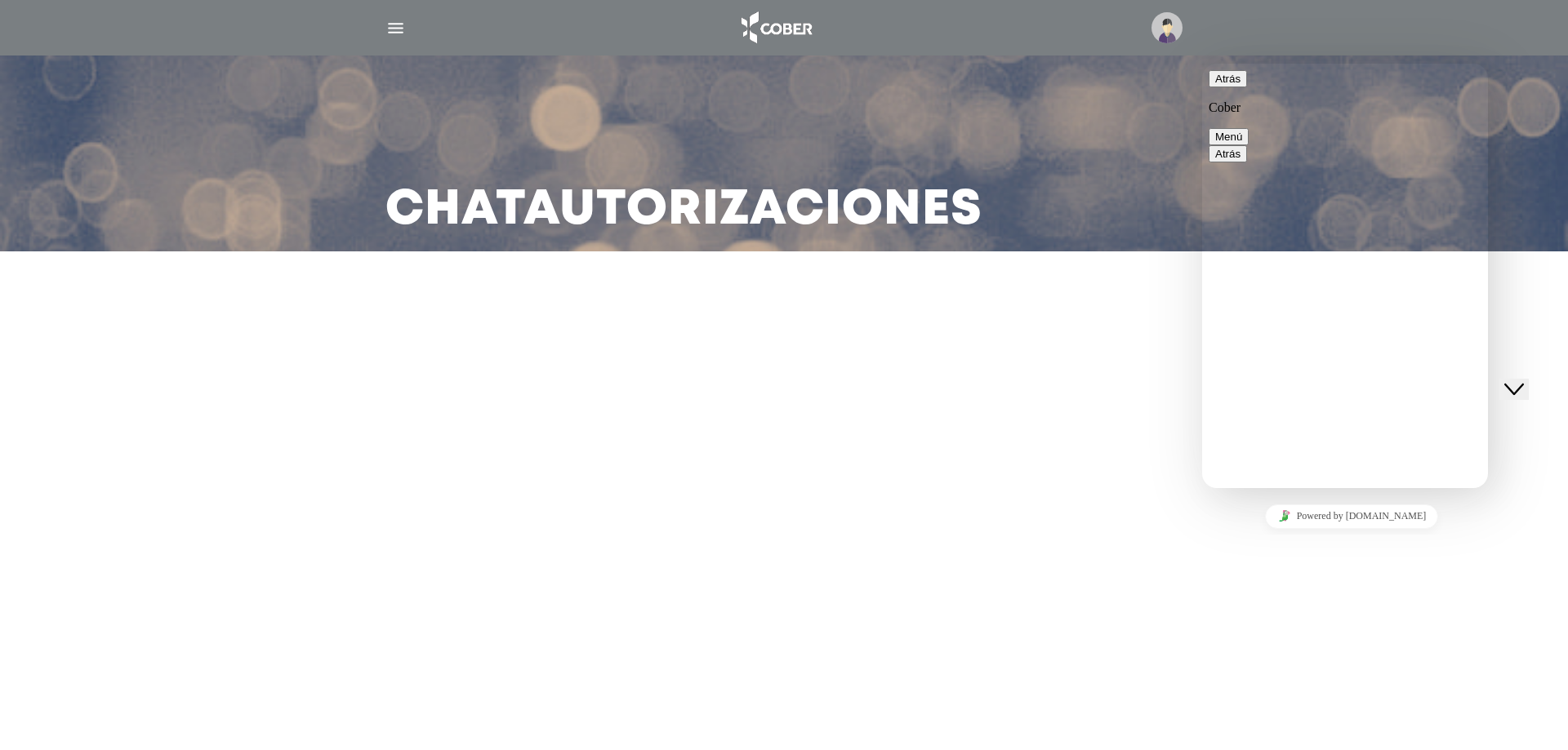
drag, startPoint x: 624, startPoint y: 171, endPoint x: 611, endPoint y: 179, distance: 15.3
click at [623, 172] on div "Chat Autorizaciones" at bounding box center [784, 153] width 836 height 196
click at [391, 33] on img "button" at bounding box center [395, 28] width 20 height 20
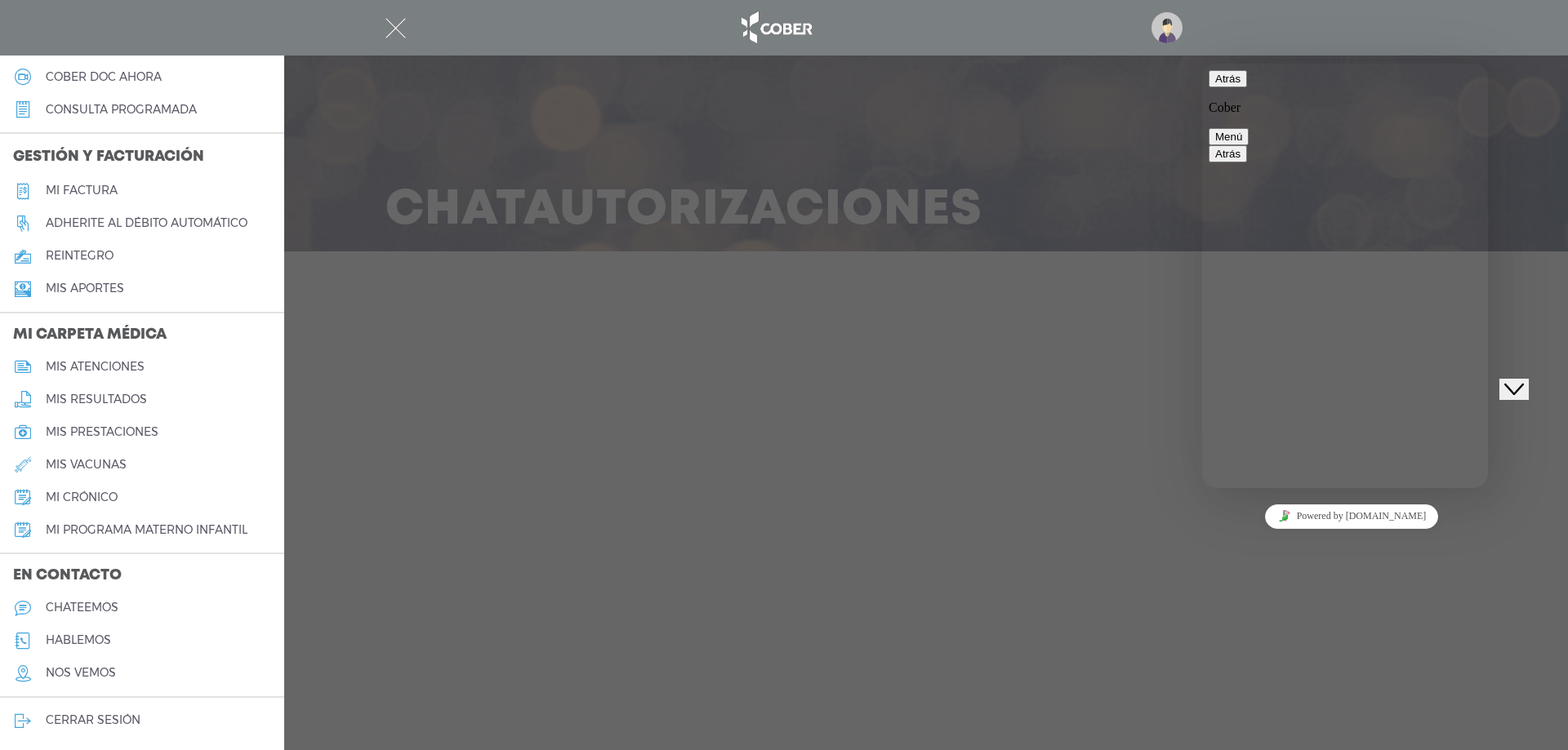
click at [1248, 128] on button "Menú" at bounding box center [1228, 137] width 40 height 17
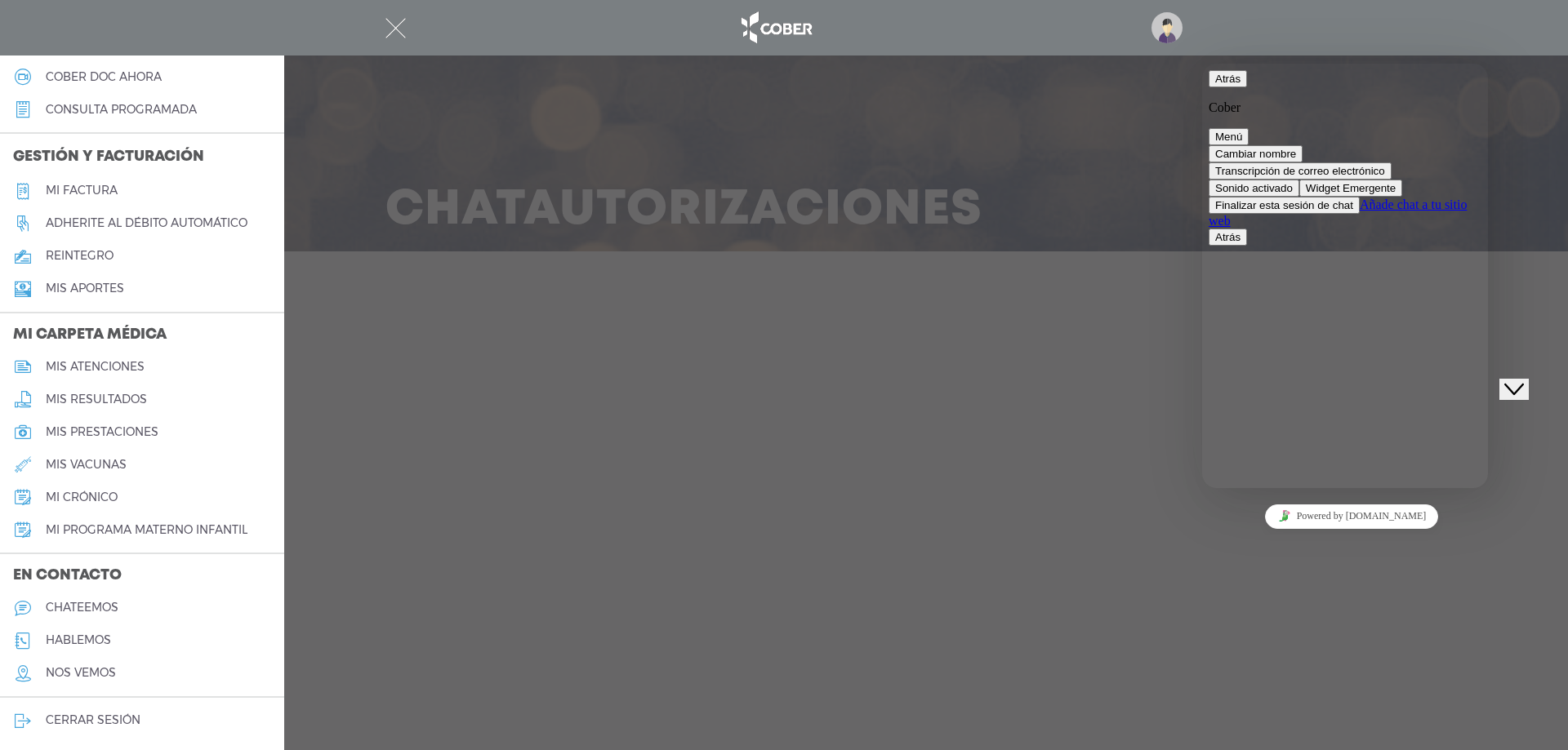
click at [798, 569] on div at bounding box center [784, 375] width 1568 height 750
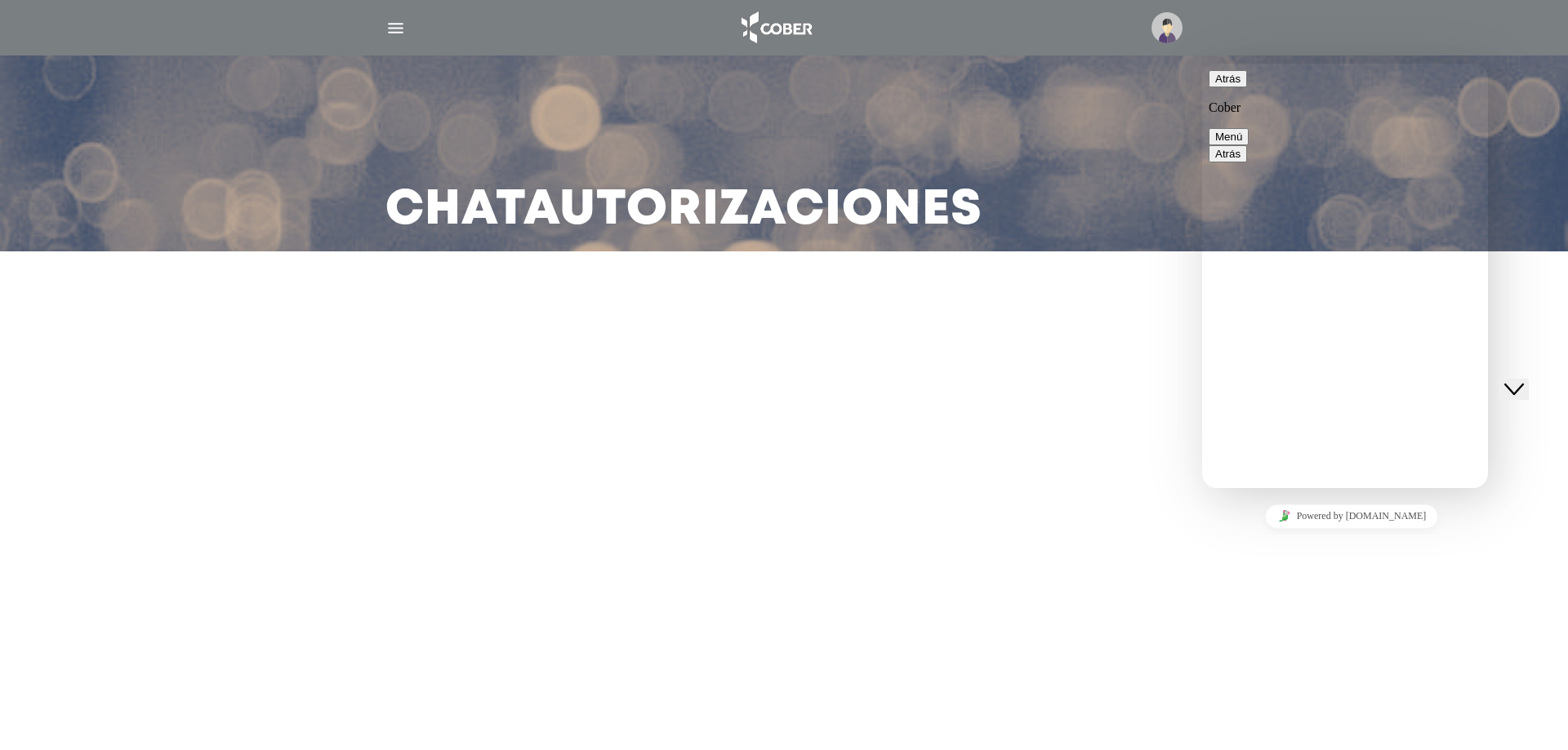
click at [1163, 40] on img at bounding box center [1167, 28] width 31 height 31
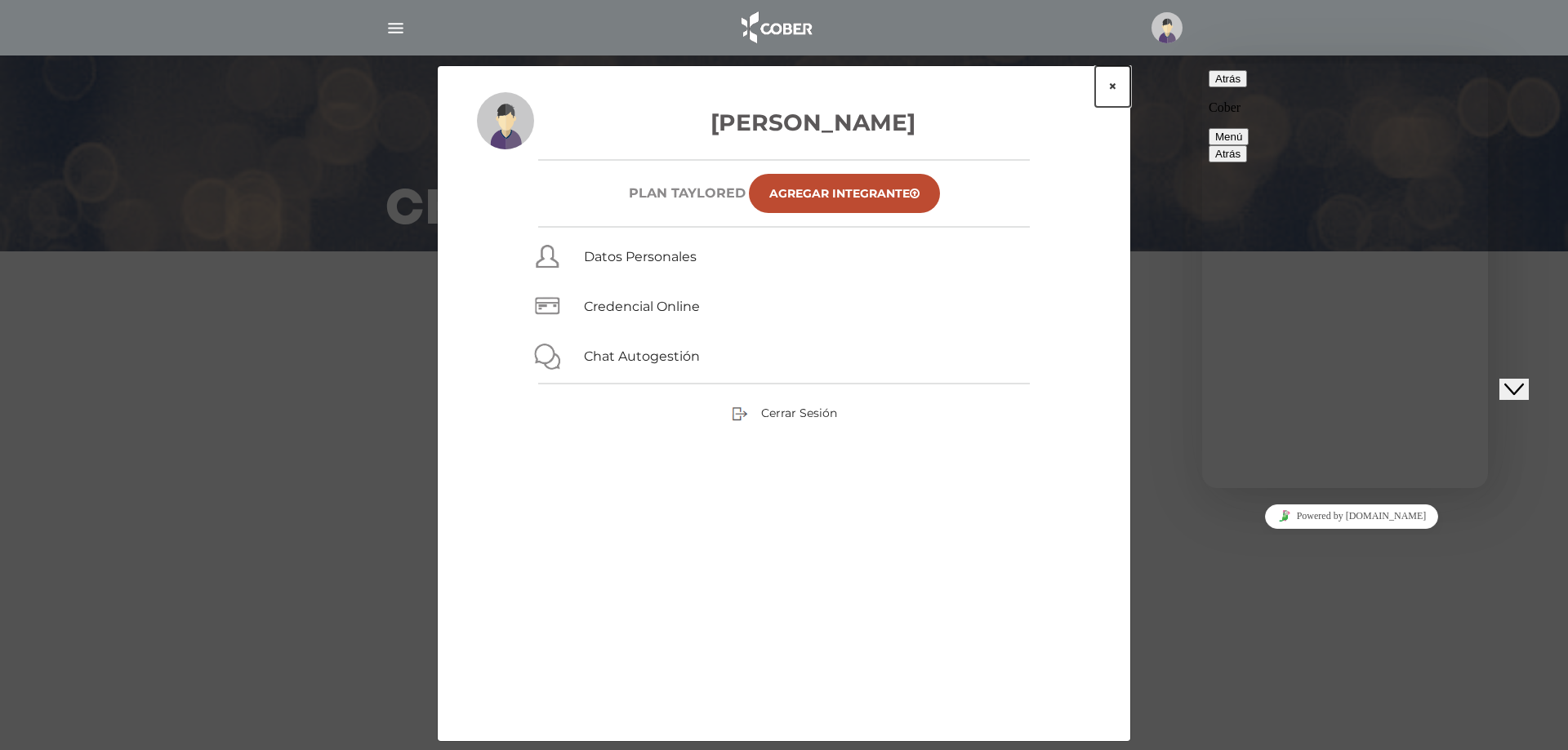
click at [1116, 85] on button "×" at bounding box center [1112, 87] width 35 height 41
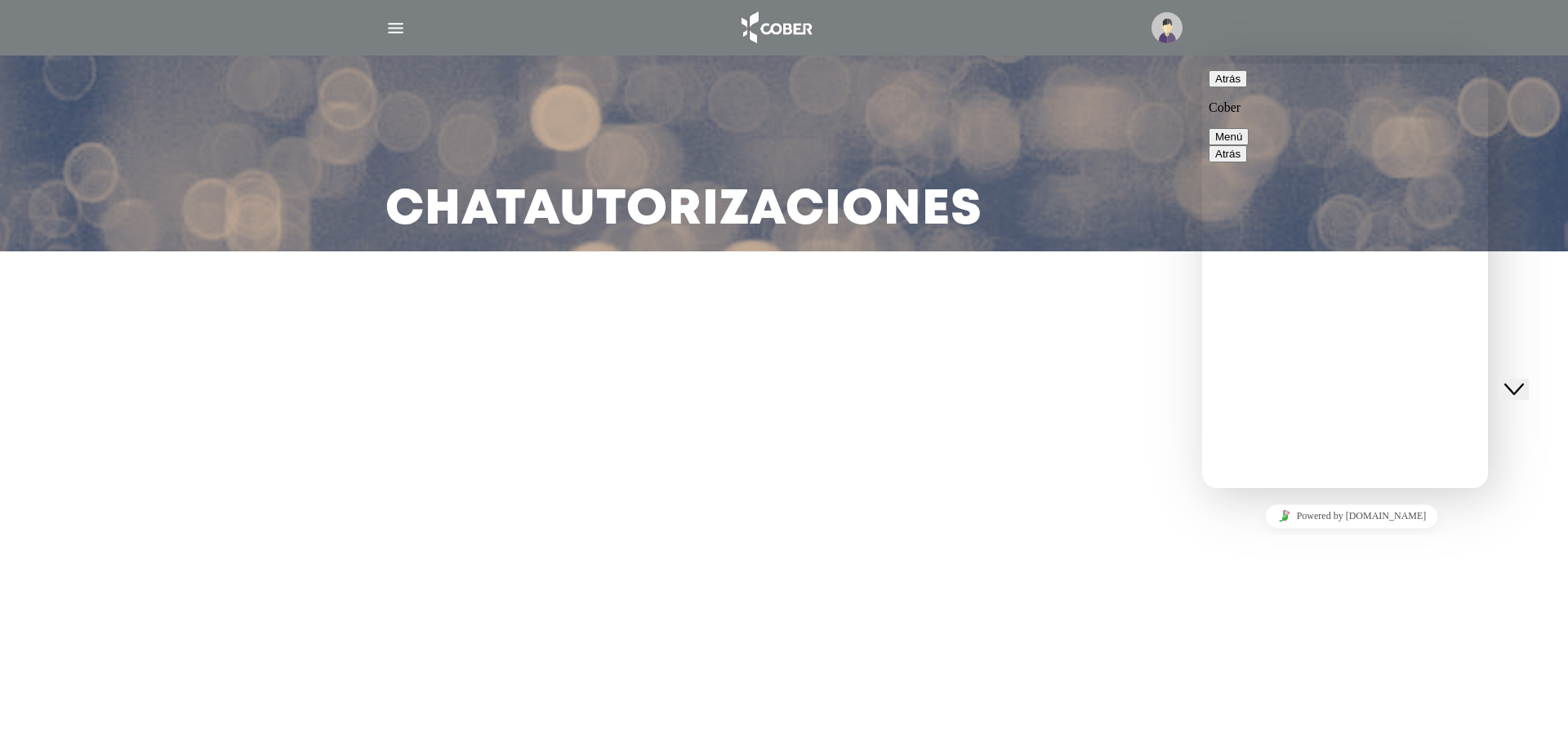
click at [402, 27] on img "button" at bounding box center [395, 28] width 20 height 20
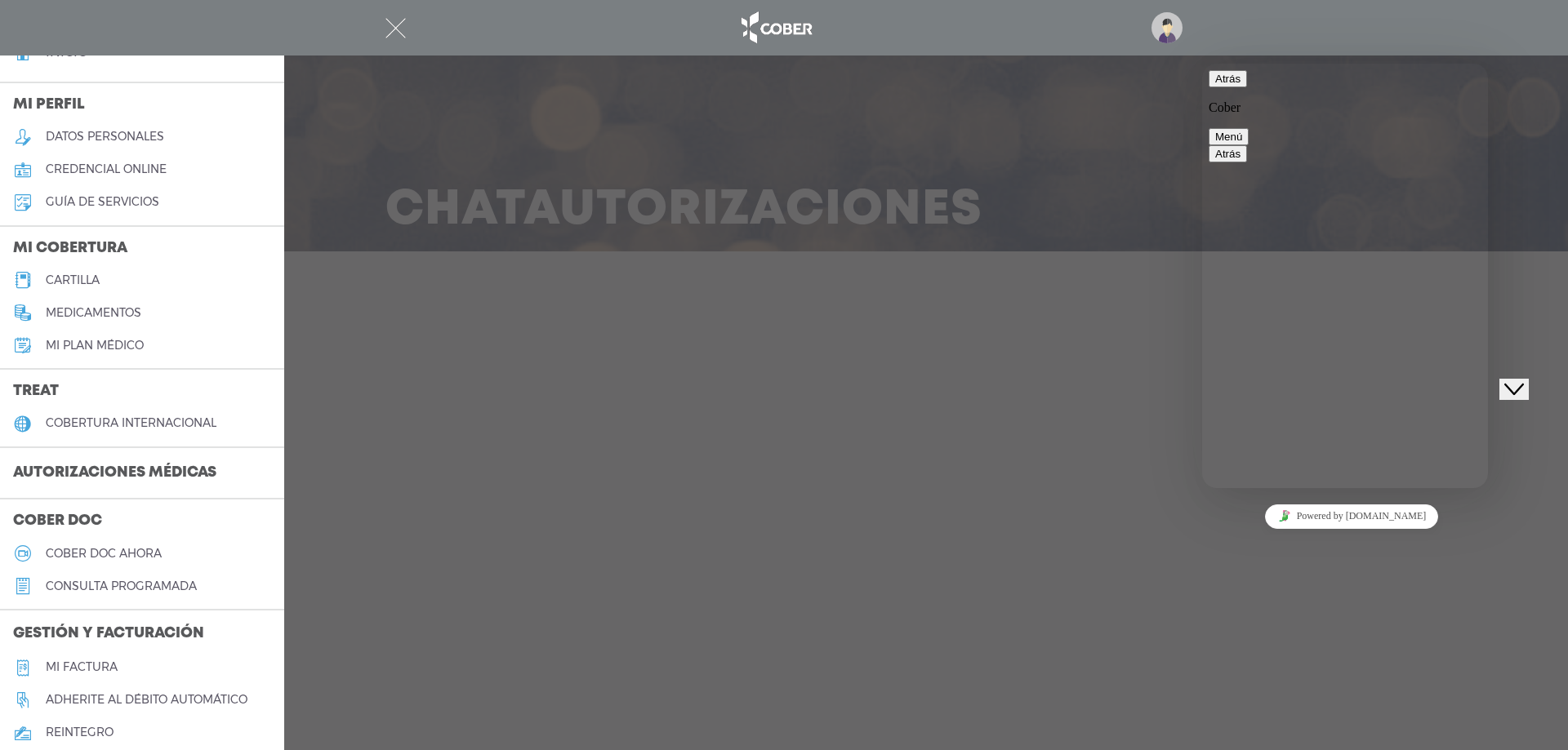
scroll to position [0, 0]
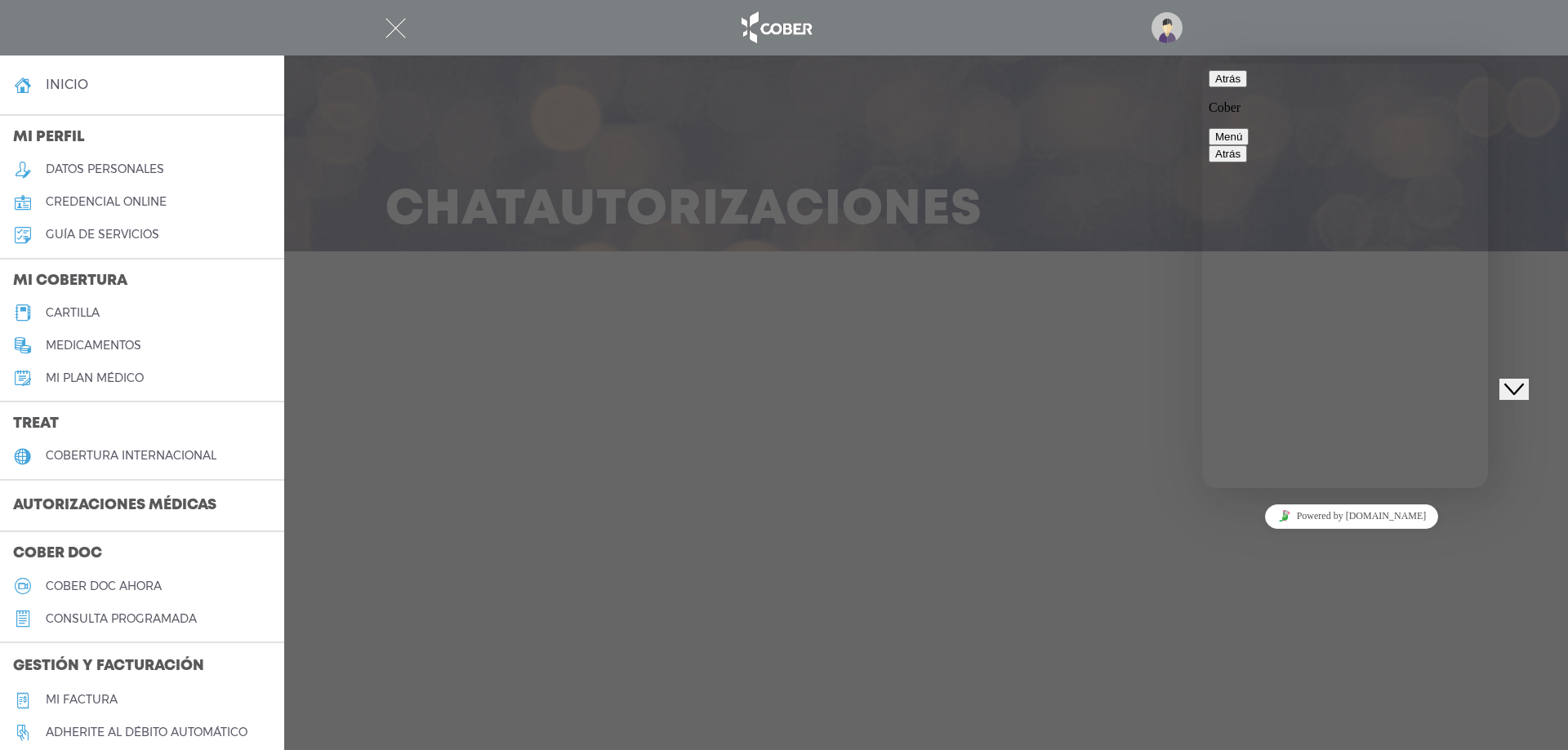
click at [426, 479] on div at bounding box center [784, 375] width 1568 height 750
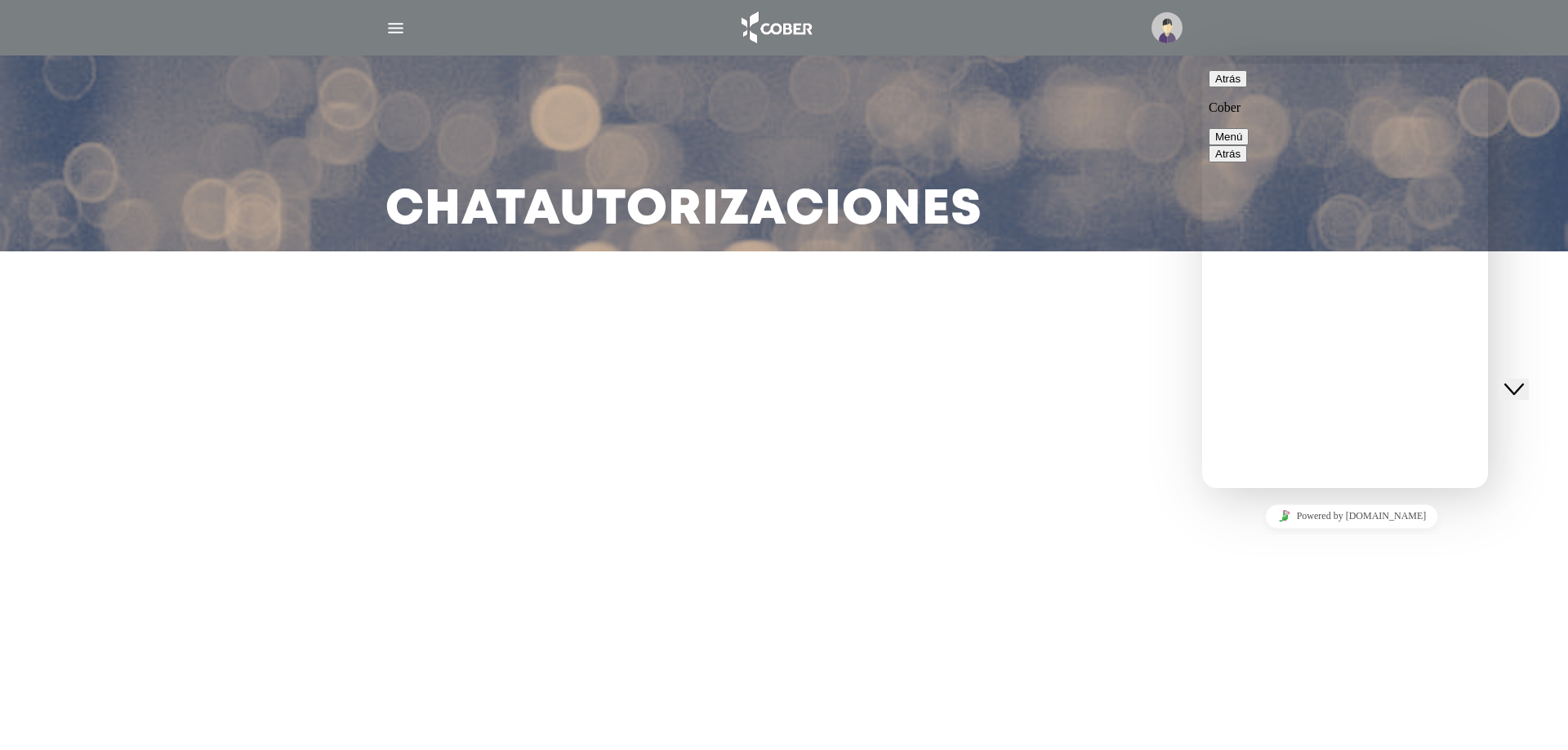
click at [1226, 88] on button "Atrás" at bounding box center [1228, 79] width 39 height 17
drag, startPoint x: 1018, startPoint y: 146, endPoint x: 925, endPoint y: 147, distance: 93.0
click at [1015, 147] on div "Chat Autorizaciones" at bounding box center [784, 153] width 836 height 196
drag, startPoint x: 358, startPoint y: 20, endPoint x: 396, endPoint y: 25, distance: 38.3
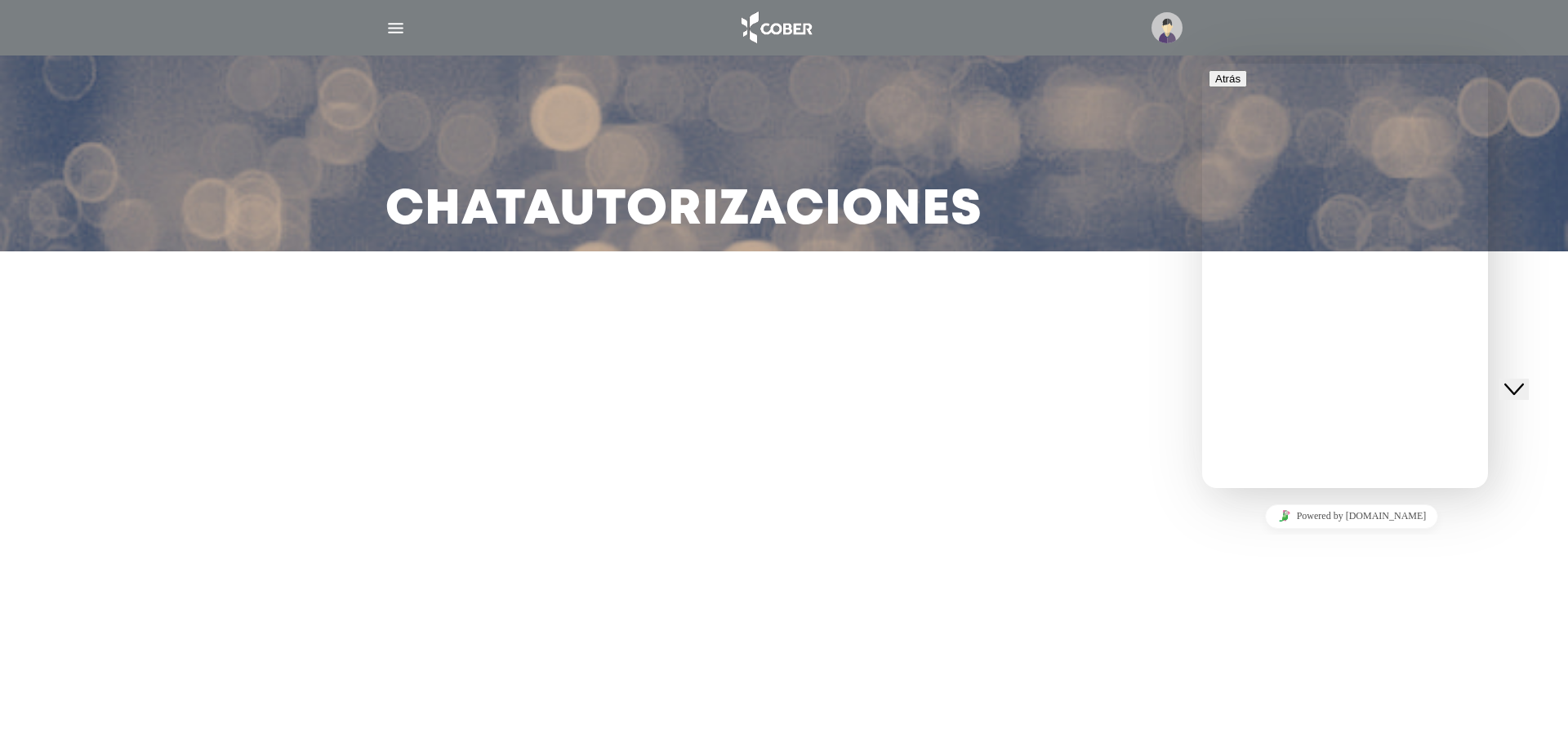
click at [368, 22] on nav at bounding box center [784, 28] width 1568 height 56
click at [564, 45] on div at bounding box center [784, 27] width 836 height 40
click at [762, 24] on img at bounding box center [775, 27] width 86 height 40
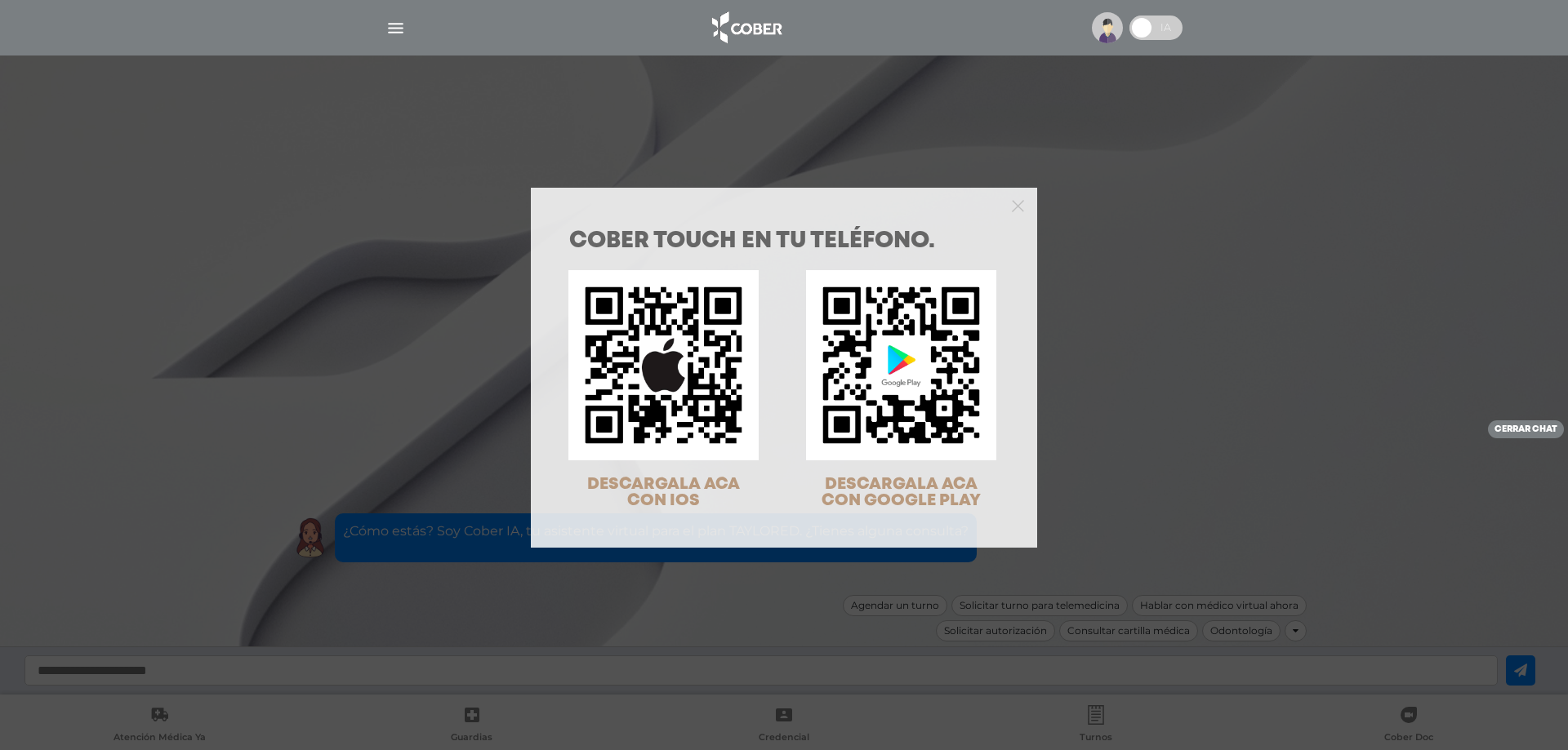
scroll to position [52, 0]
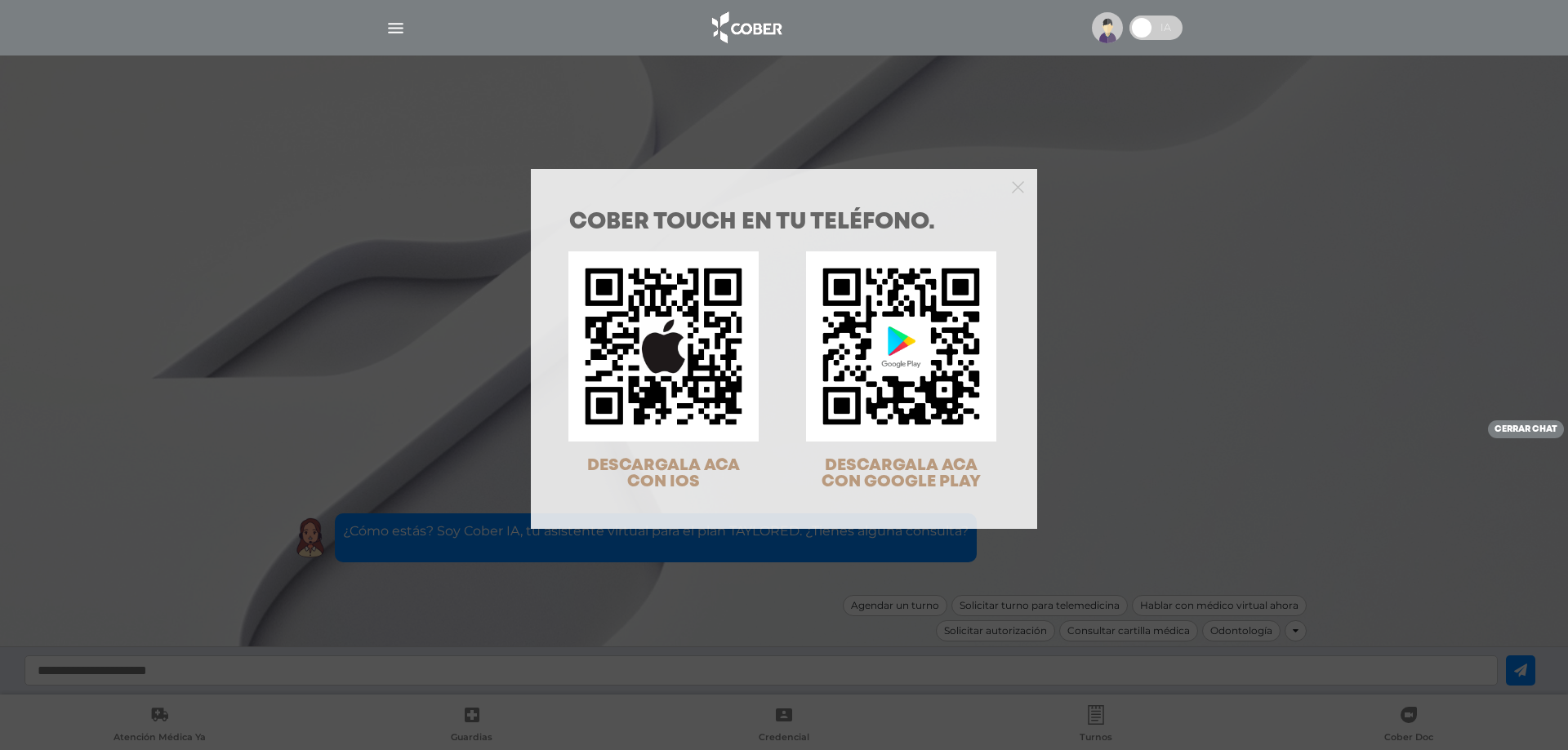
click at [1088, 495] on div "COBER TOUCH en tu teléfono. DESCARGALA ACA CON IOS DESCARGALA ACA CON GOOGLE PL…" at bounding box center [784, 375] width 1568 height 750
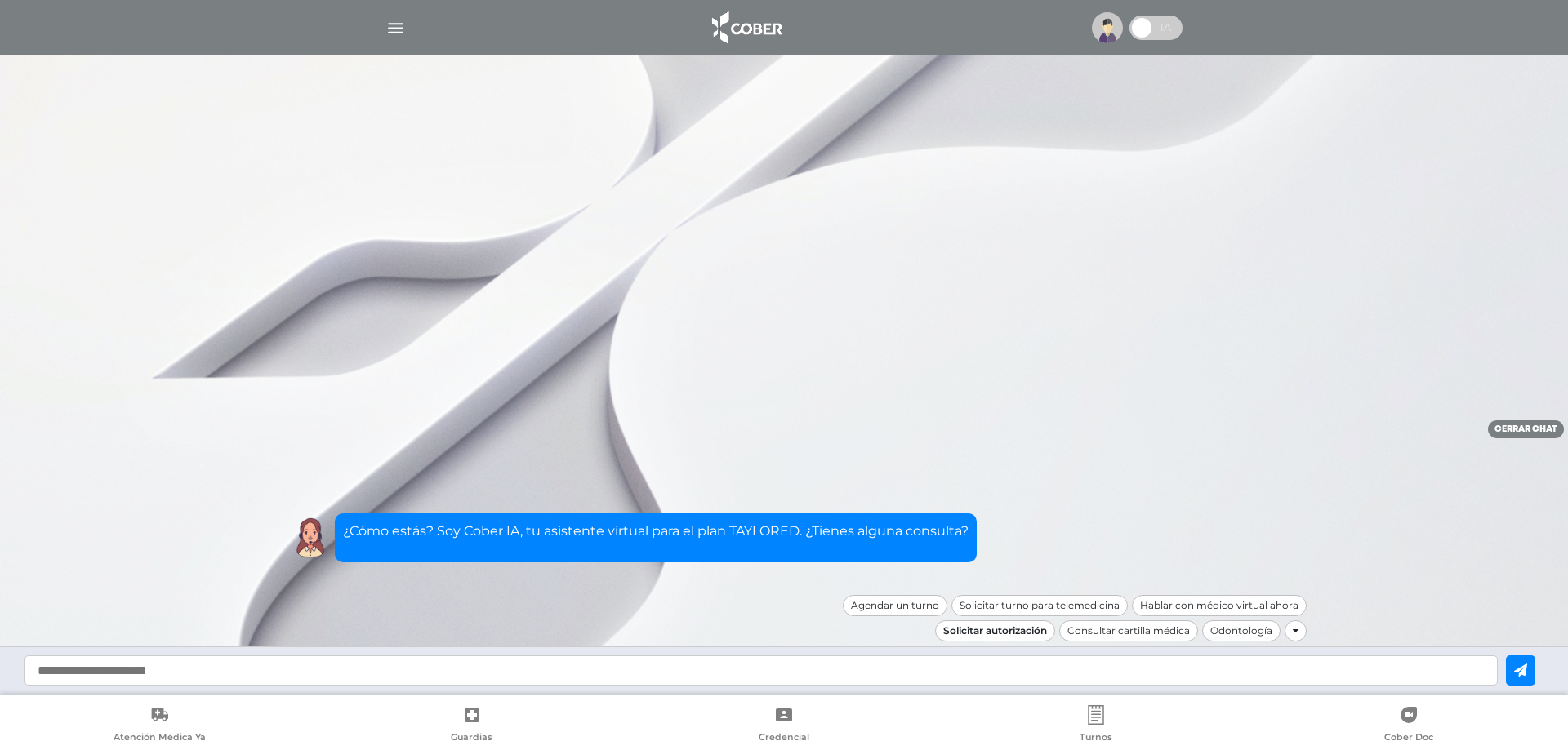
click at [1024, 637] on div "Solicitar autorización" at bounding box center [995, 631] width 120 height 21
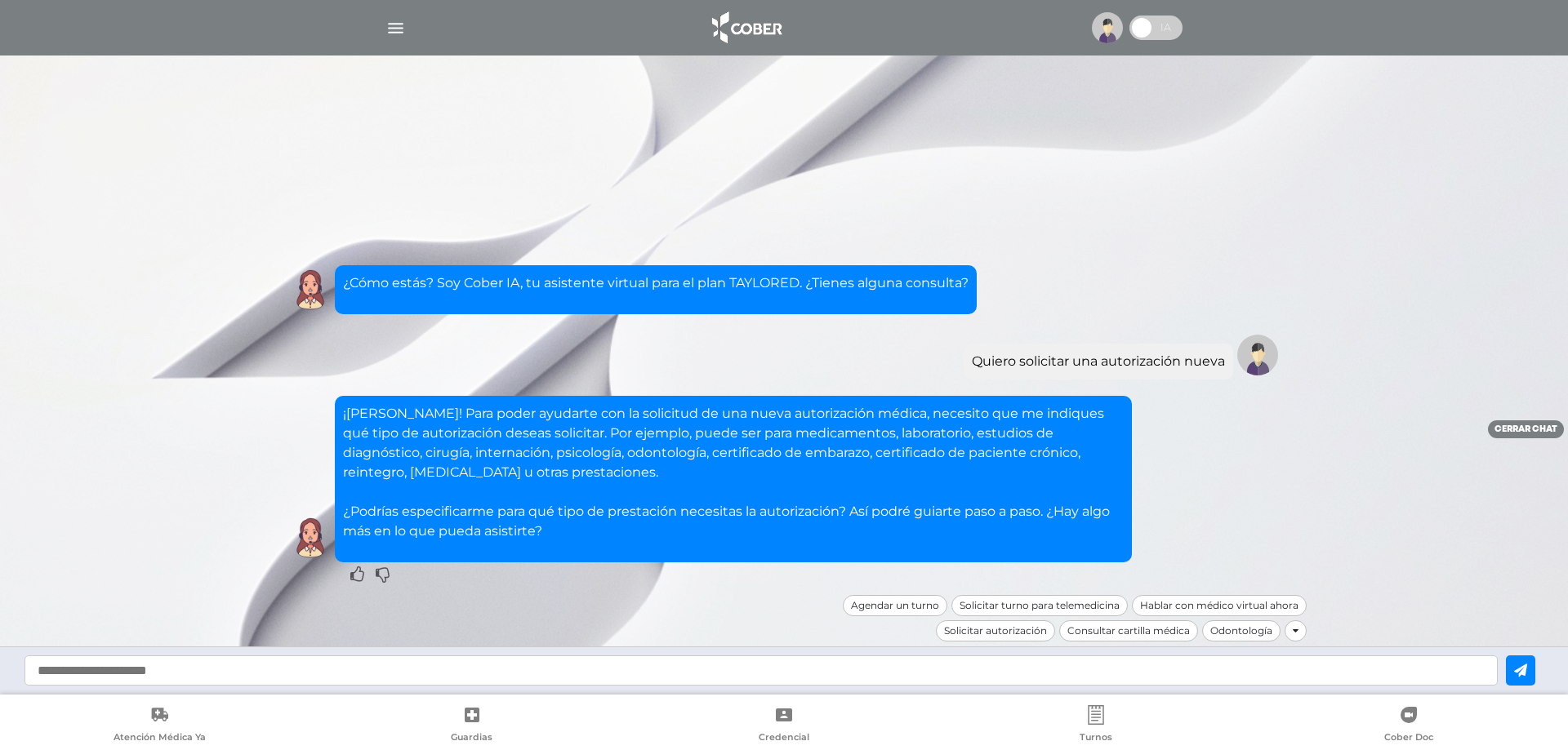
click at [1280, 672] on input "text" at bounding box center [761, 670] width 1473 height 30
type input "**********"
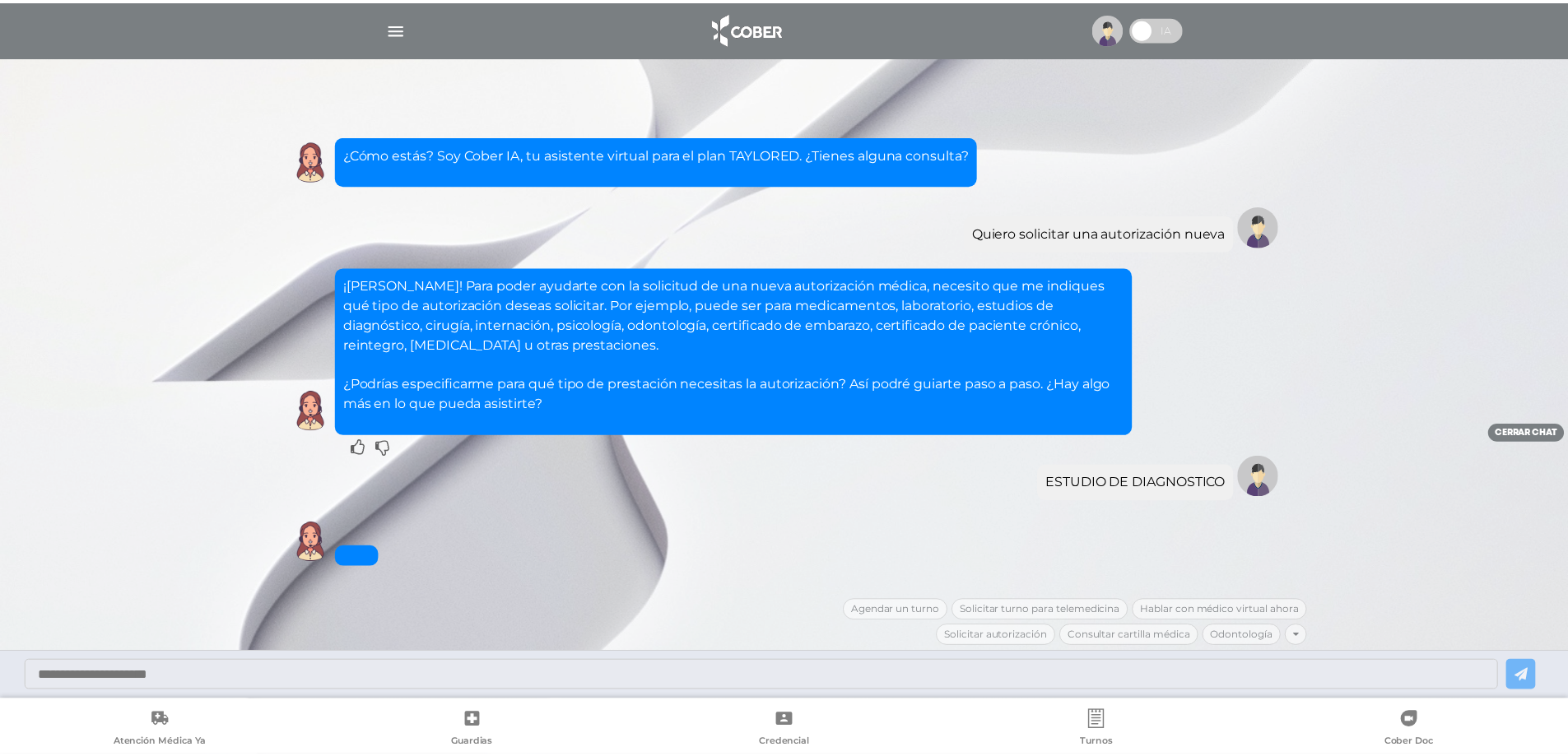
scroll to position [96, 0]
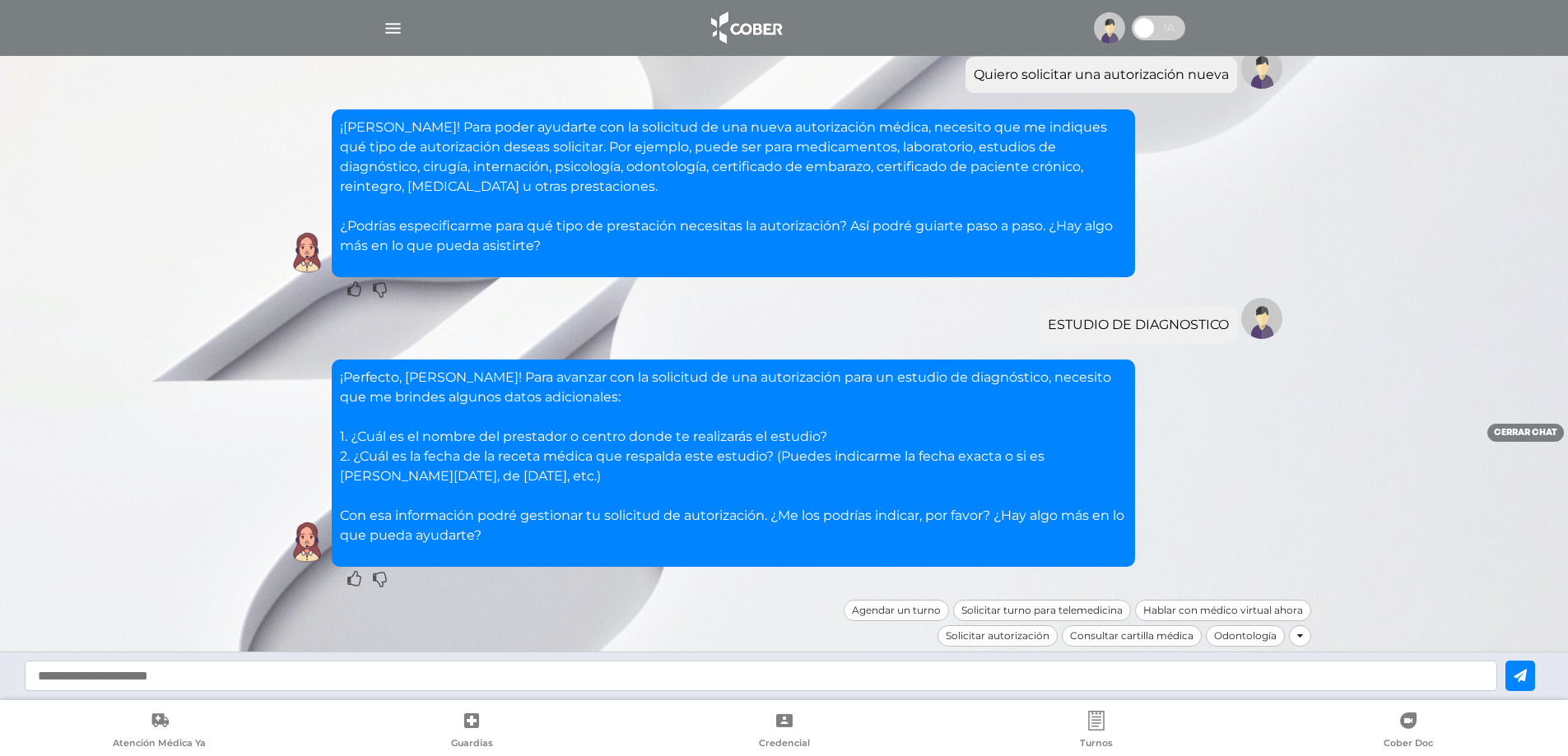
click at [227, 684] on input "text" at bounding box center [760, 675] width 1473 height 30
type input "**********"
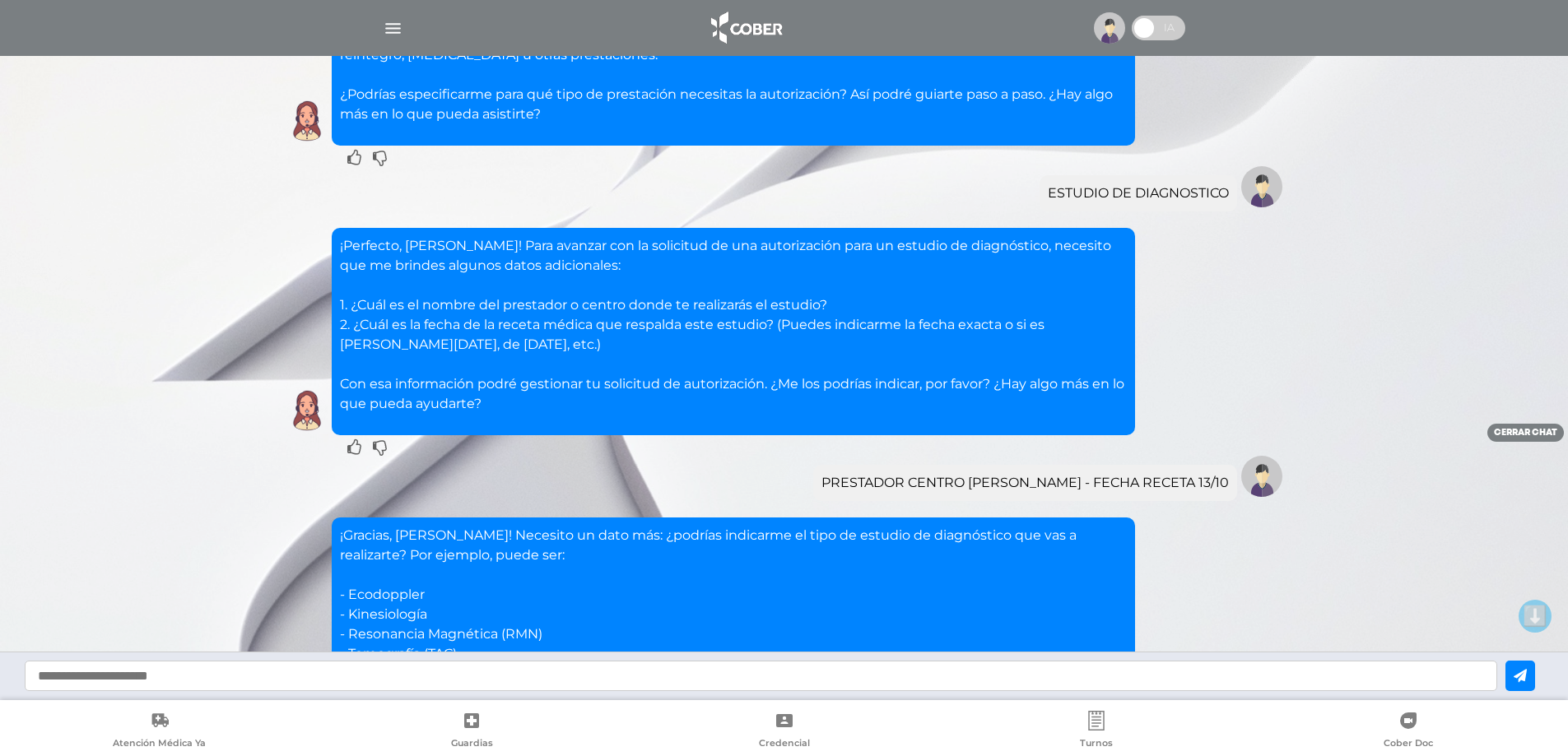
scroll to position [544, 0]
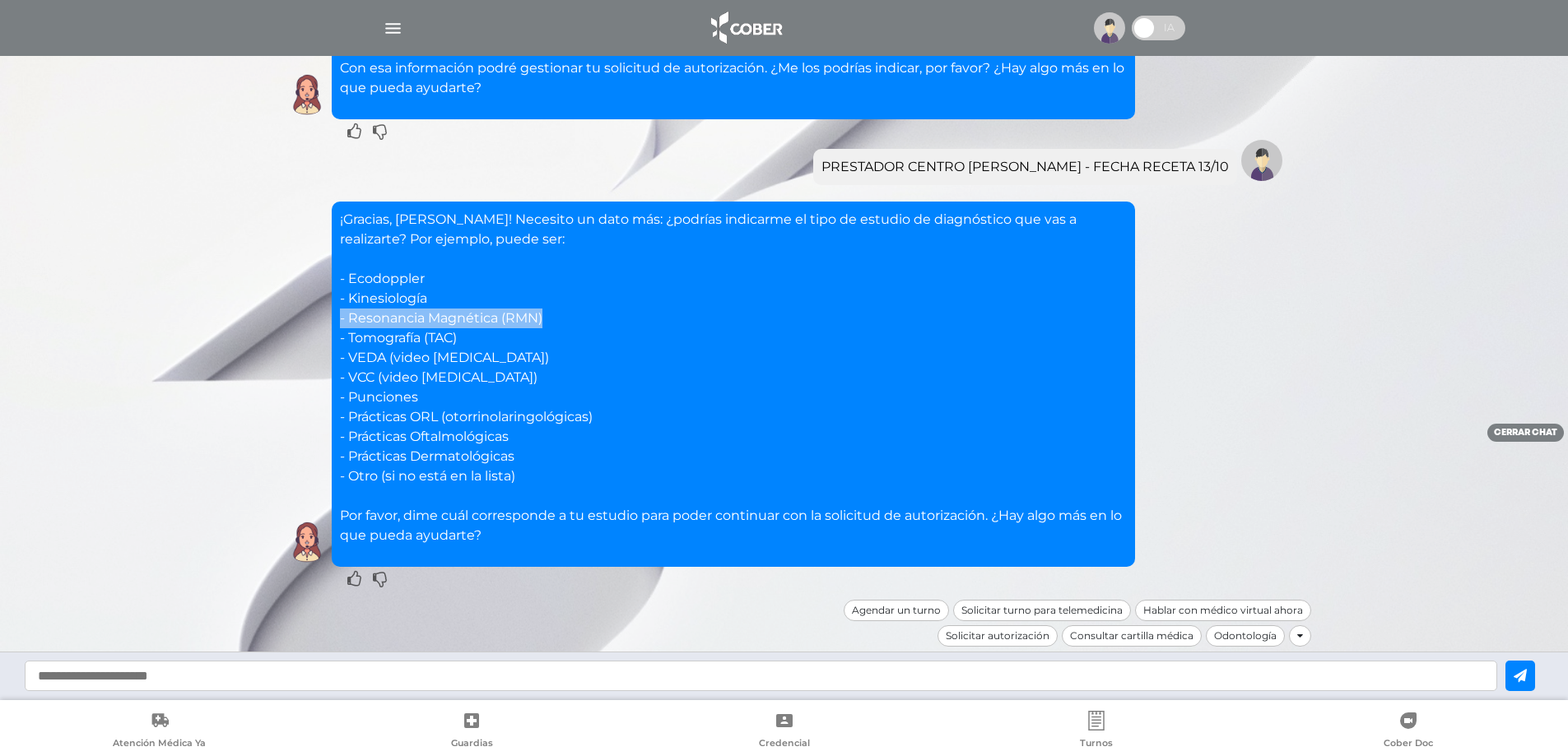
drag, startPoint x: 341, startPoint y: 318, endPoint x: 569, endPoint y: 318, distance: 228.0
click at [569, 318] on p "¡Gracias, Jael! Necesito un dato más: ¿podrías indicarme el tipo de estudio de …" at bounding box center [733, 378] width 787 height 336
copy p "- Resonancia Magnética (RMN)"
click at [167, 681] on input "text" at bounding box center [760, 675] width 1473 height 30
paste input "**********"
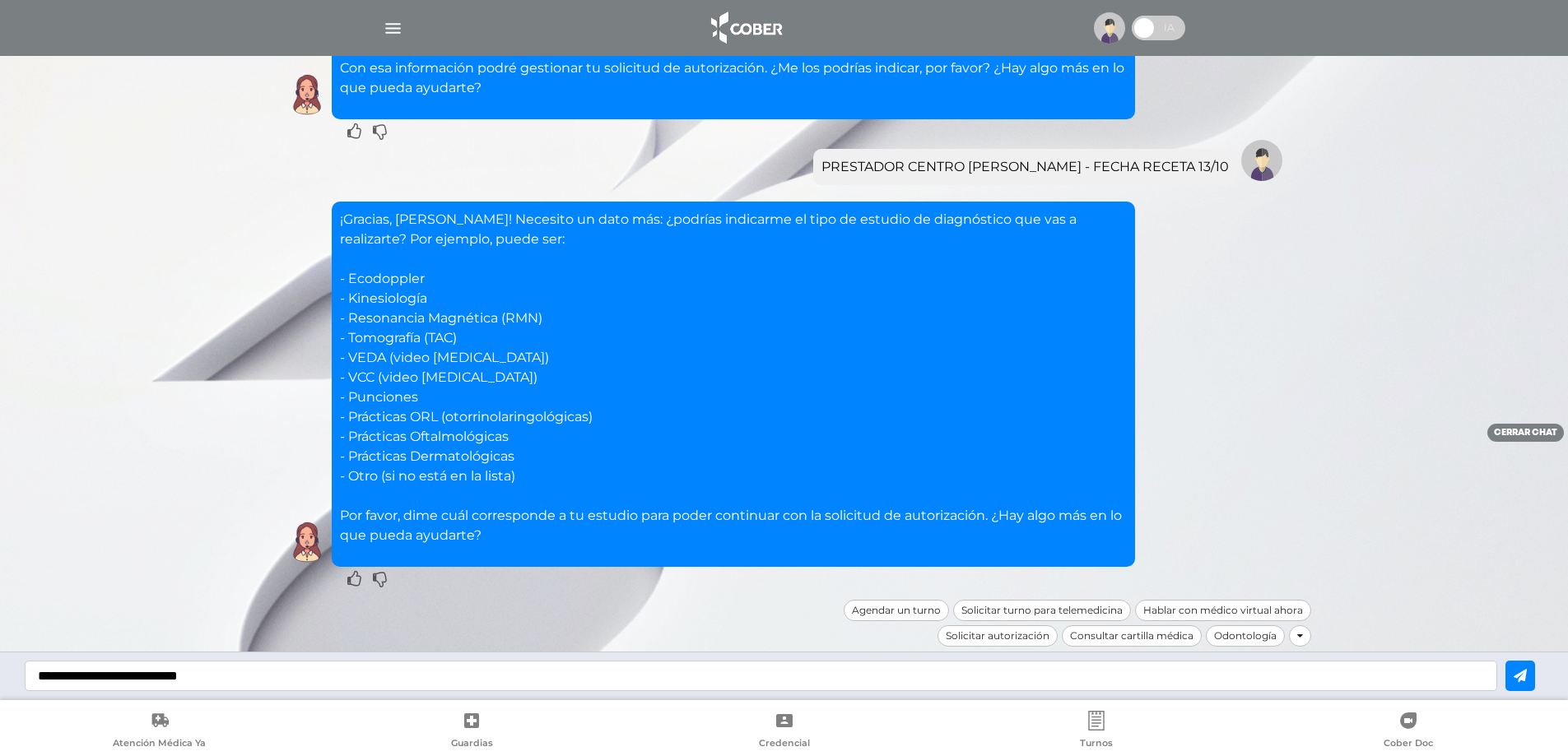
type input "**********"
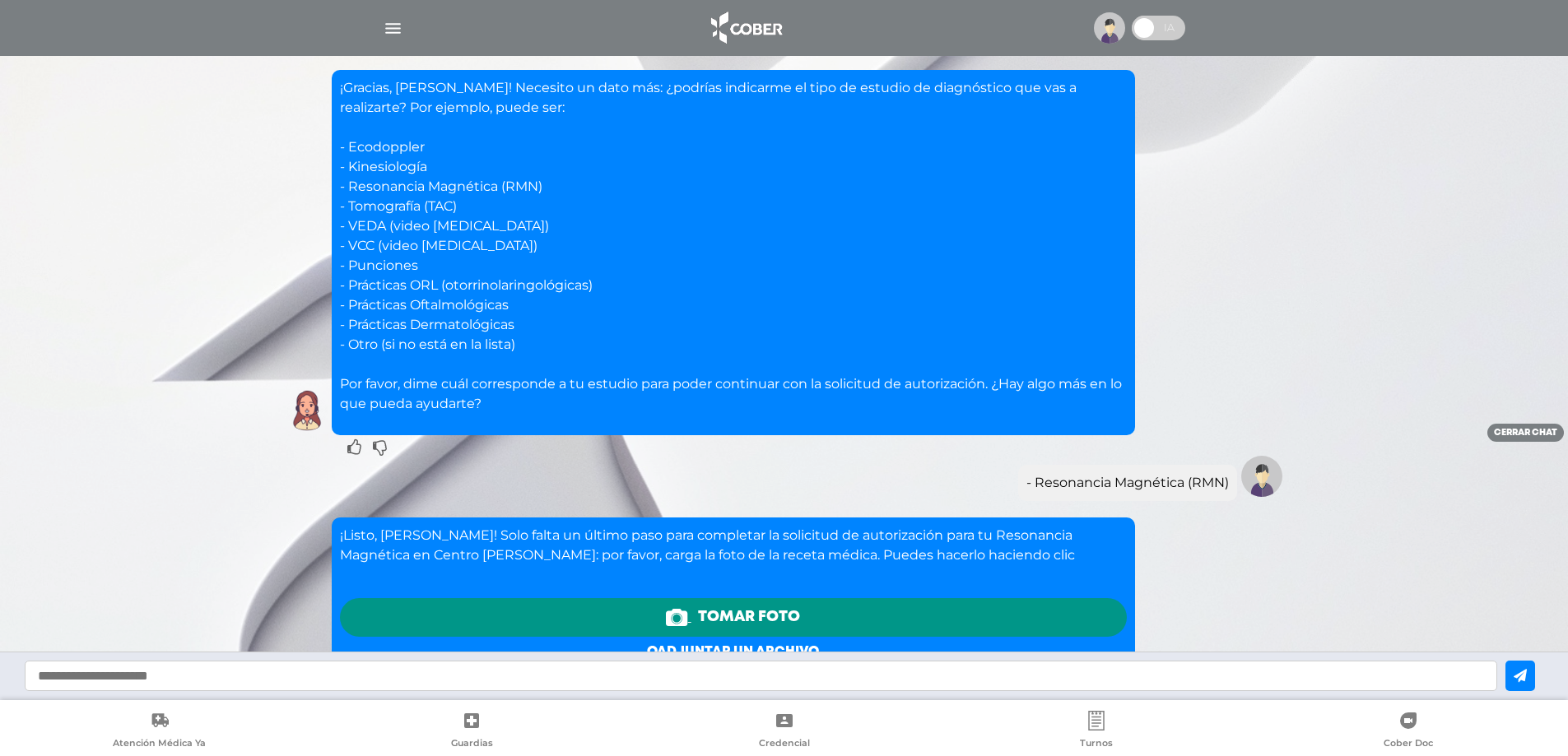
scroll to position [918, 0]
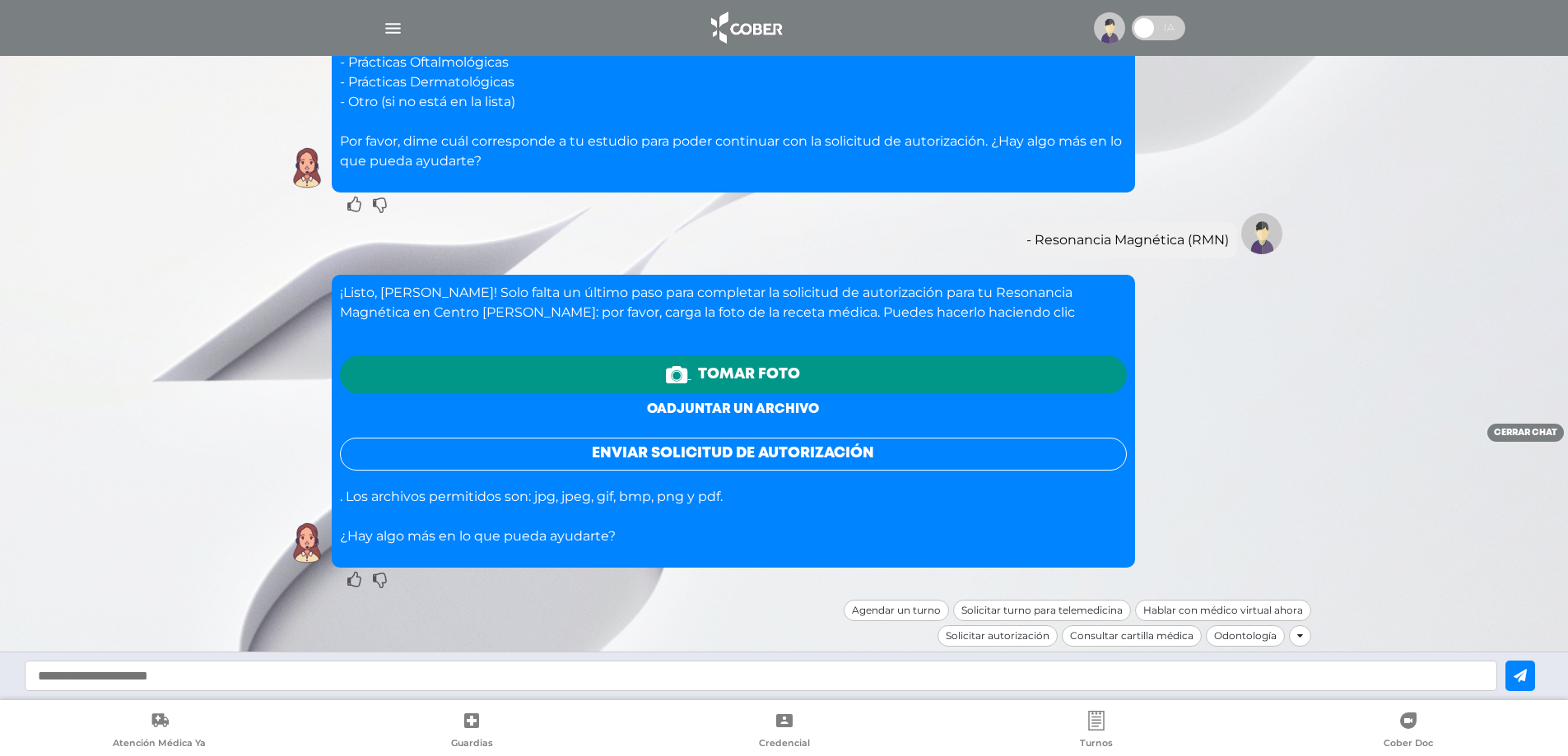
click at [718, 409] on link "o adjuntar un archivo" at bounding box center [733, 409] width 172 height 13
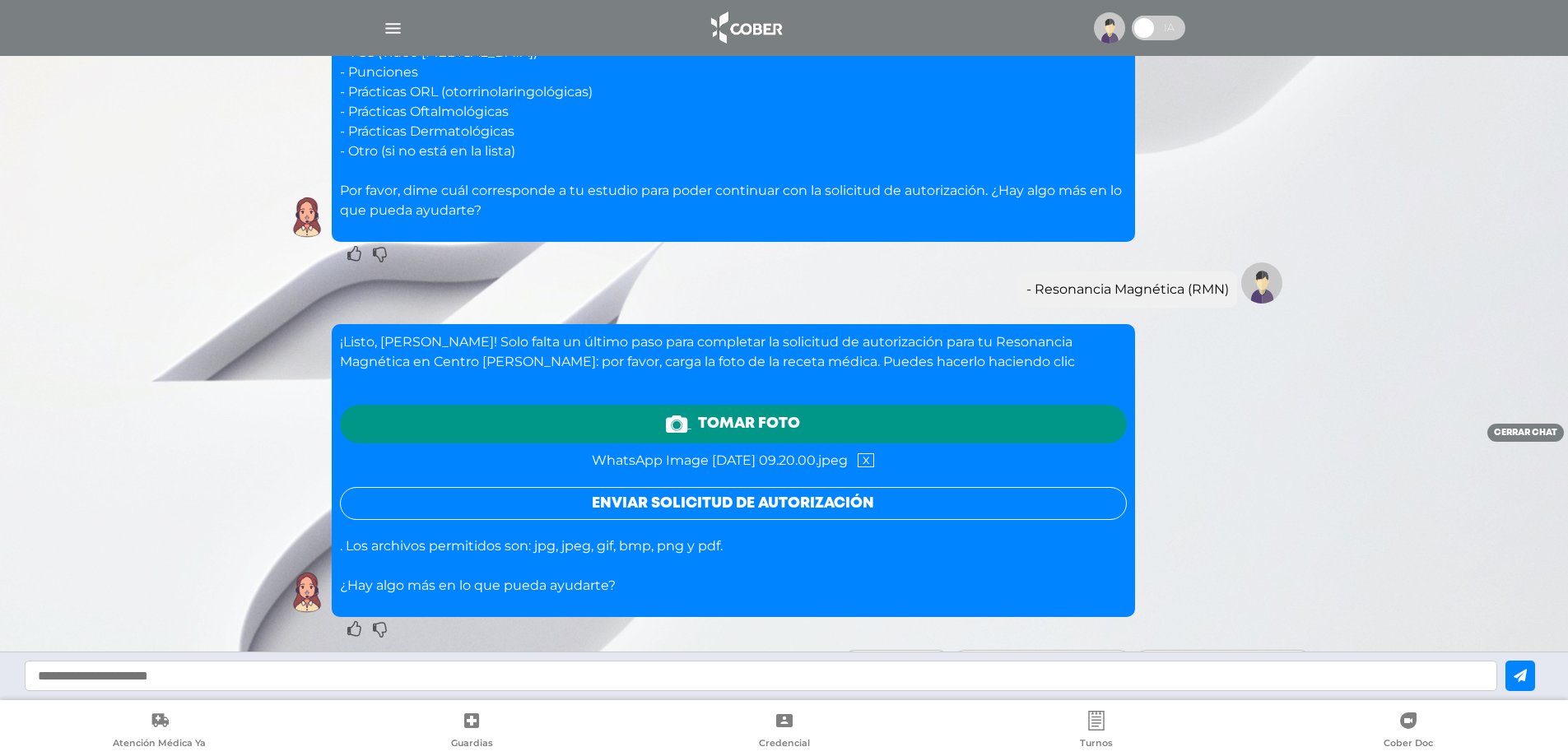
scroll to position [905, 0]
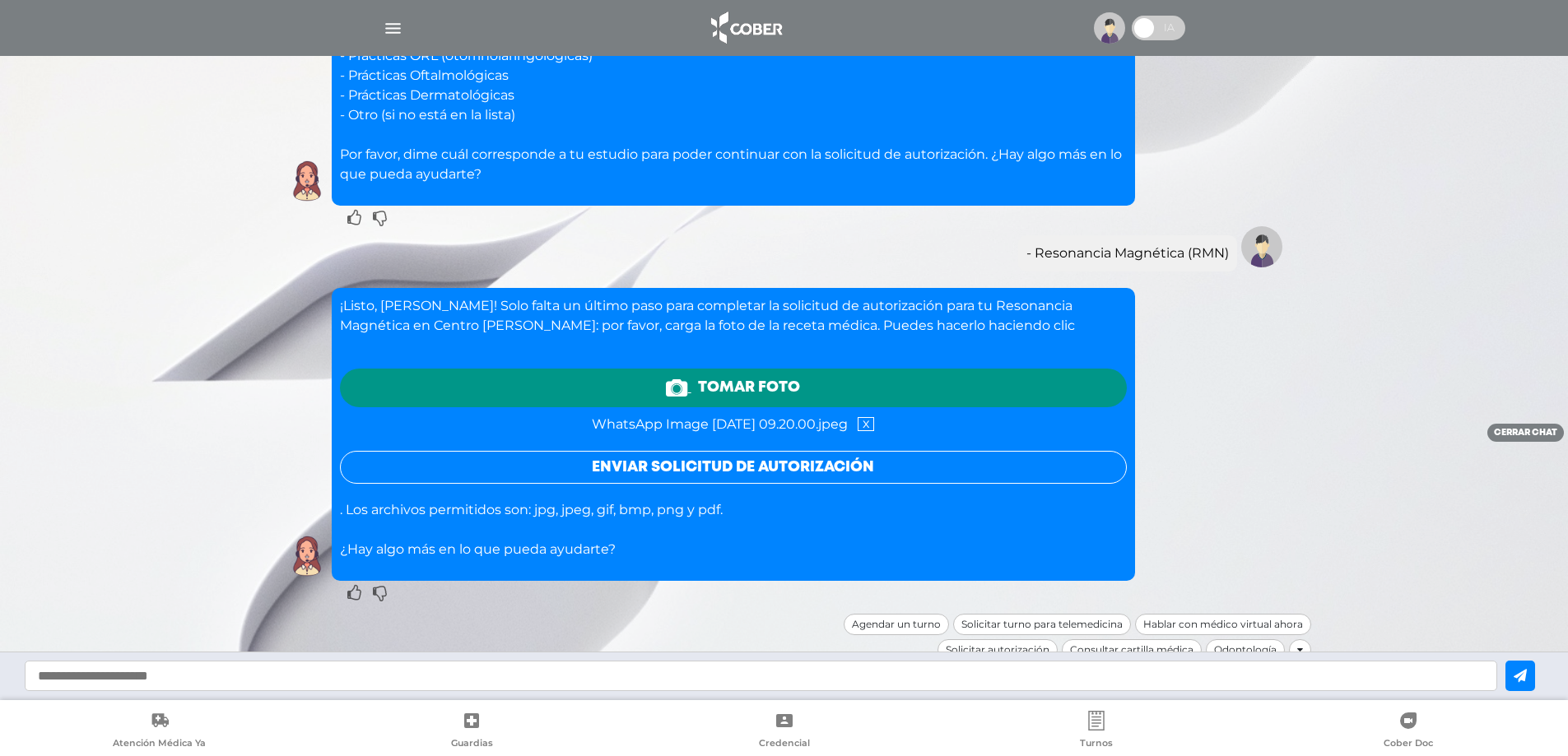
click at [732, 468] on button "Enviar solicitud de autorización" at bounding box center [733, 468] width 787 height 33
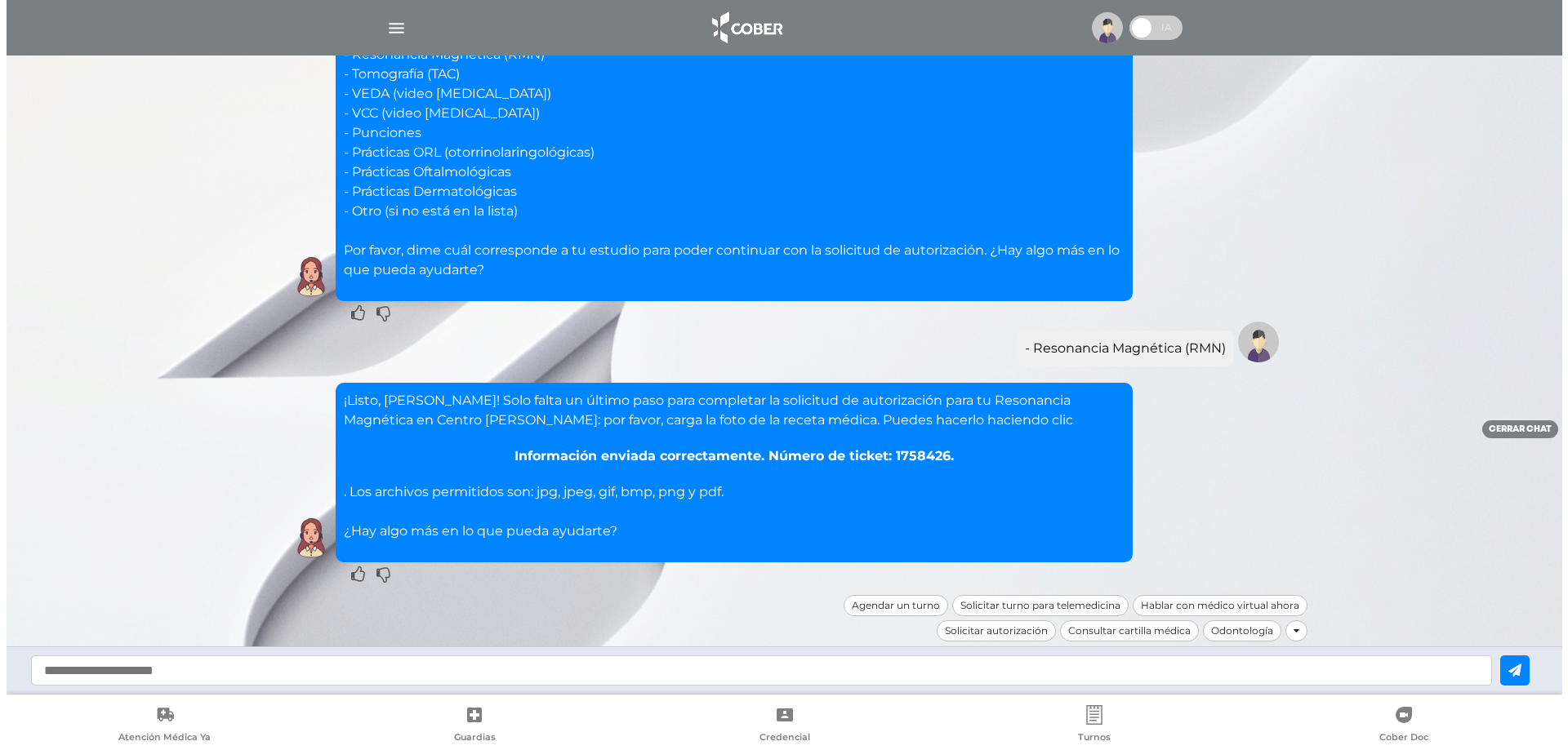
scroll to position [801, 0]
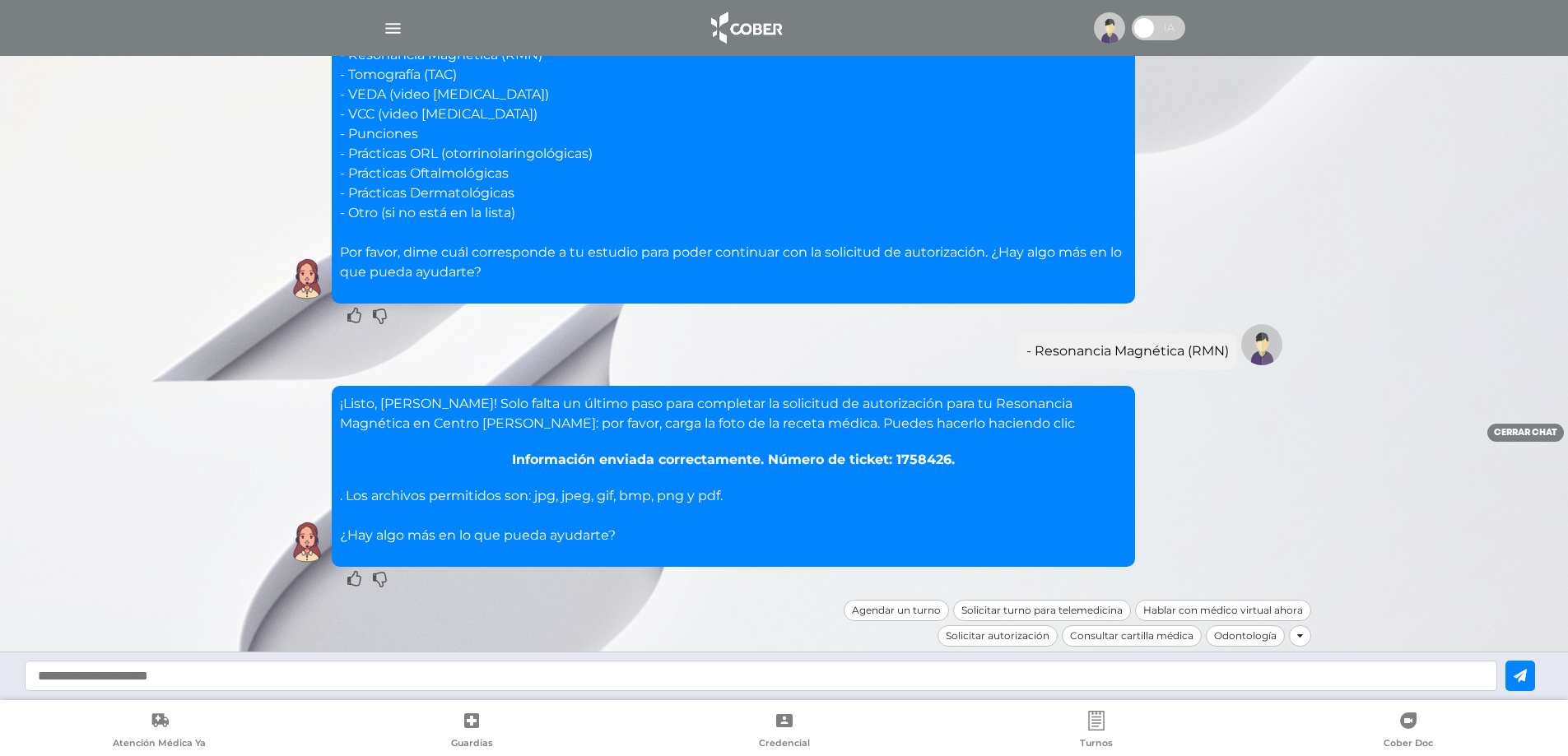
click at [389, 25] on img "button" at bounding box center [392, 28] width 20 height 20
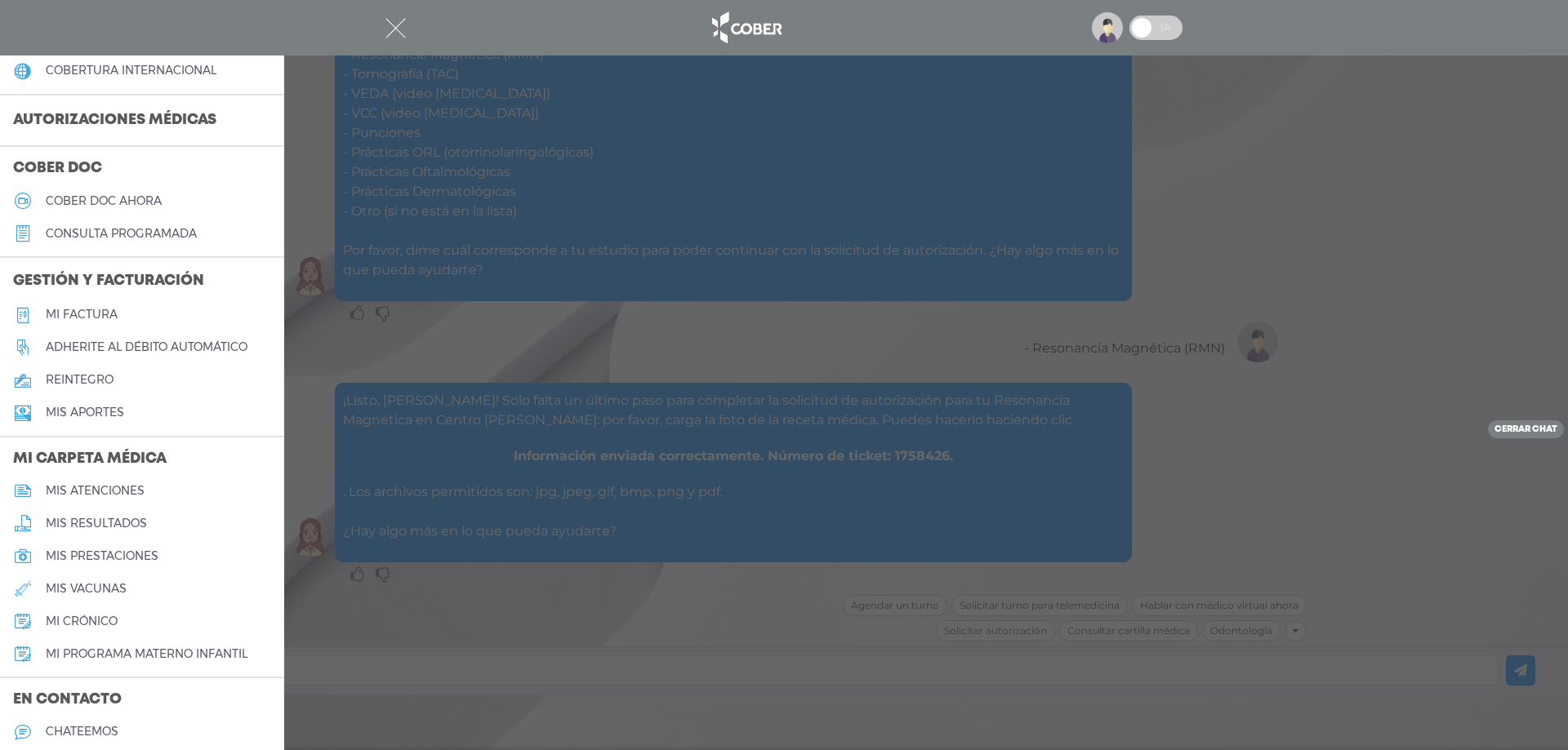
scroll to position [408, 0]
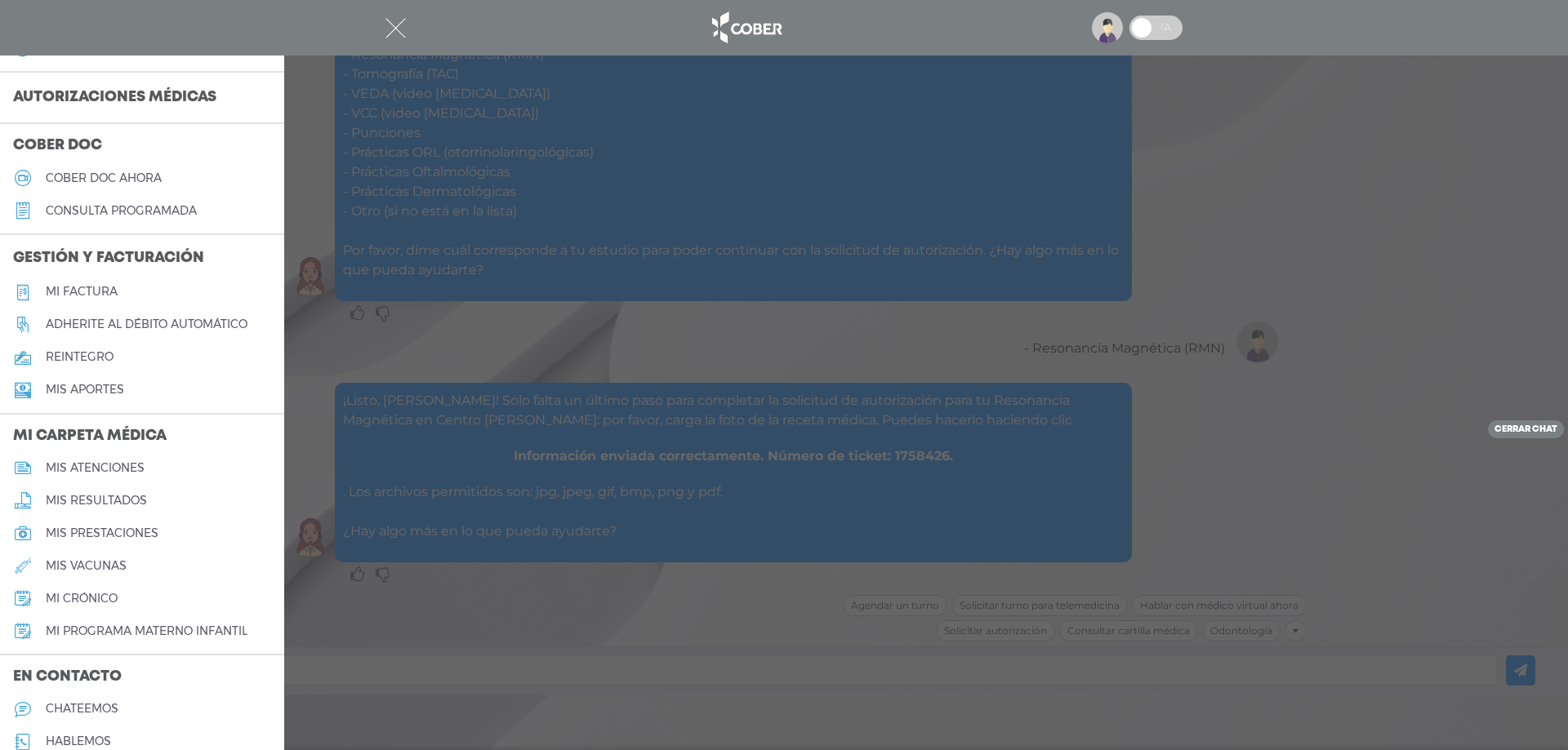
drag, startPoint x: 447, startPoint y: 640, endPoint x: 400, endPoint y: 650, distance: 48.1
click at [440, 643] on div at bounding box center [784, 375] width 1568 height 750
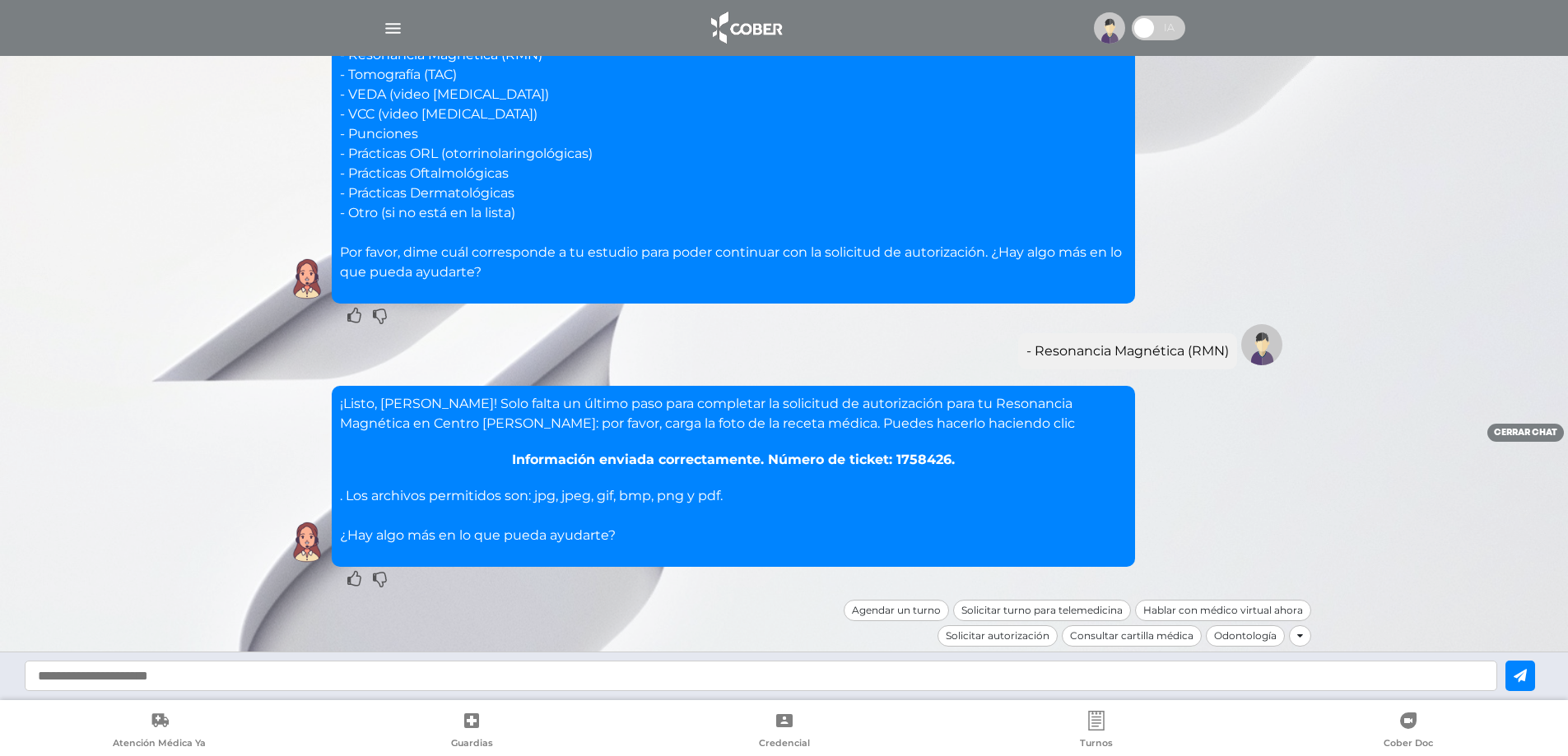
click at [1098, 31] on img at bounding box center [1110, 28] width 31 height 31
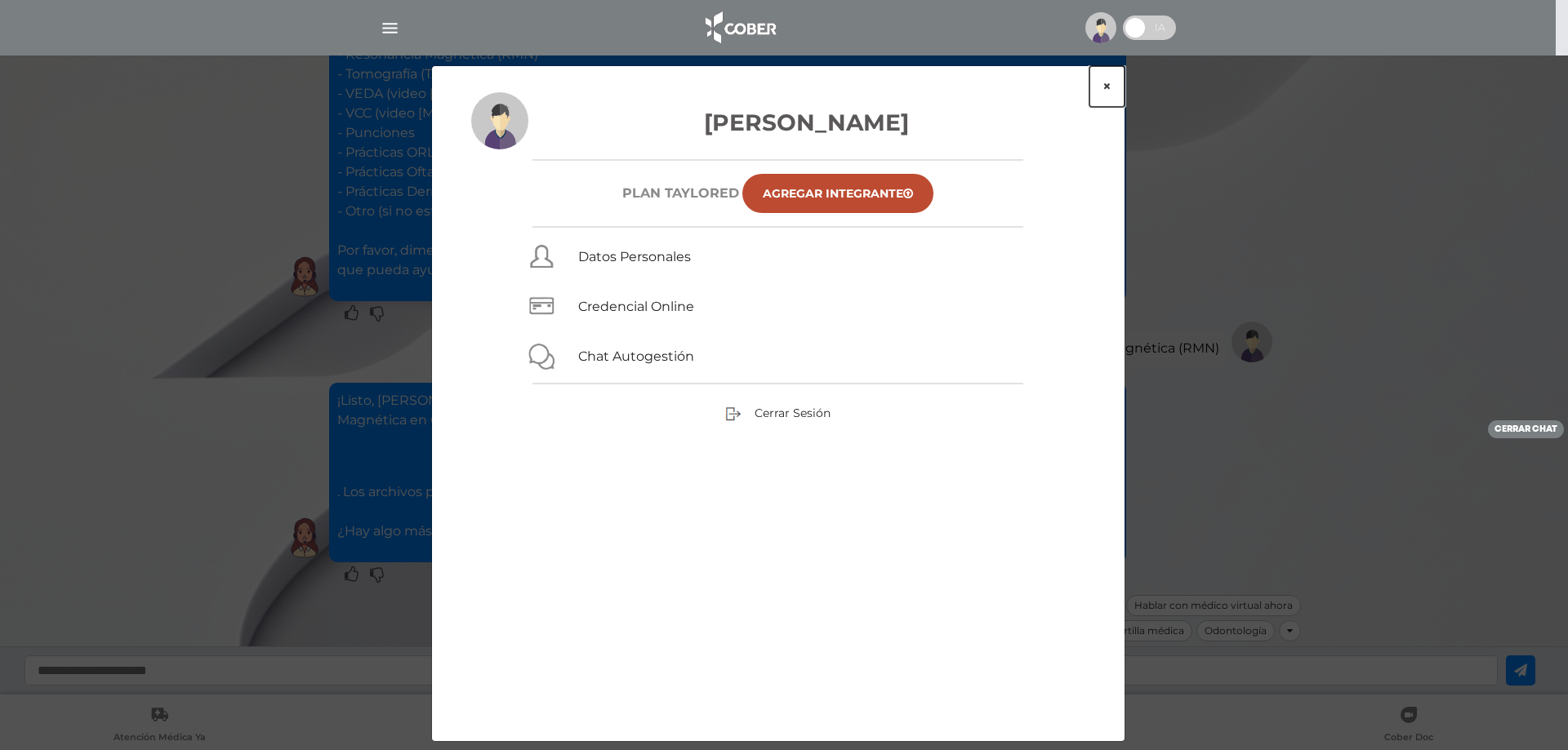
drag, startPoint x: 1103, startPoint y: 81, endPoint x: 1087, endPoint y: 93, distance: 20.0
click at [1103, 82] on button "×" at bounding box center [1106, 87] width 35 height 41
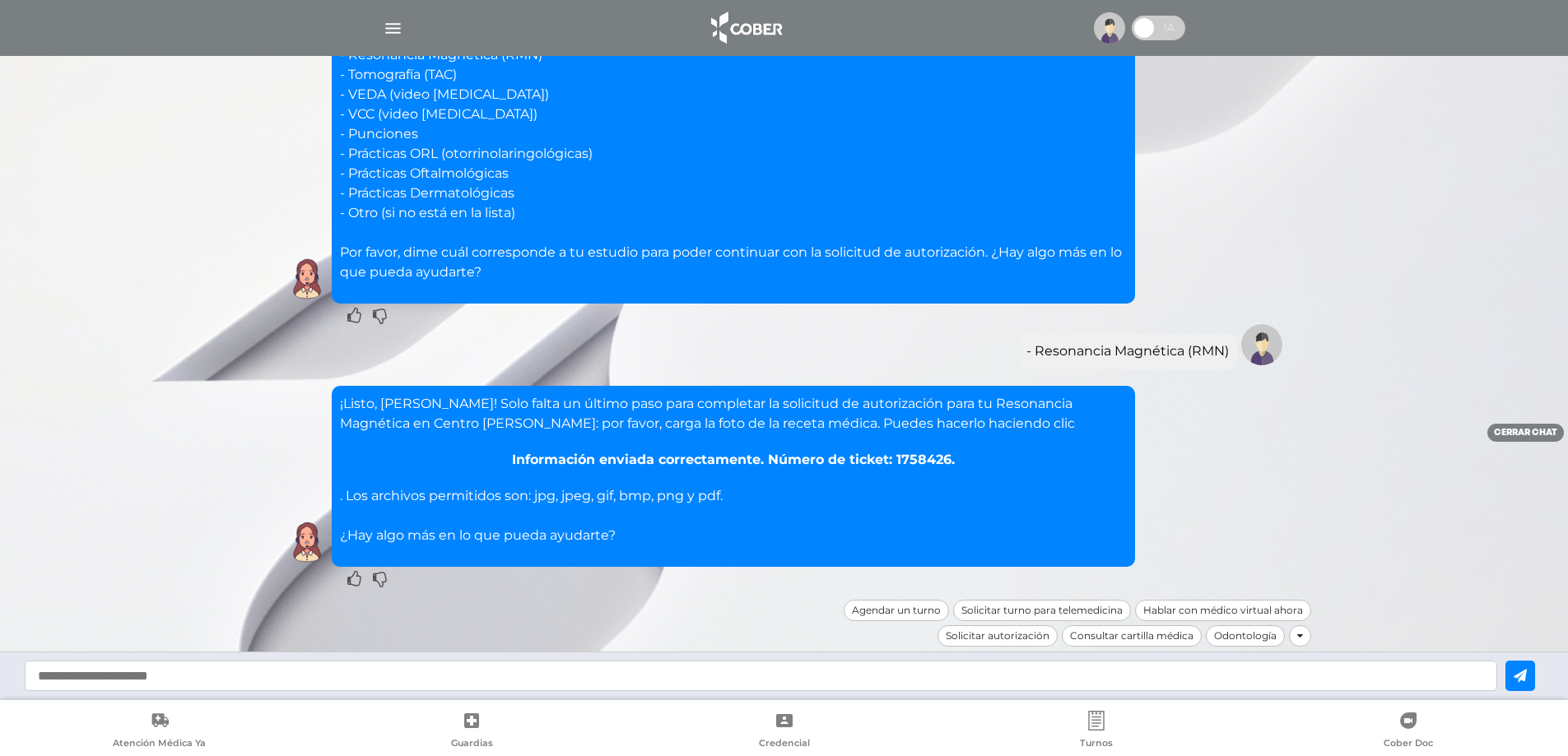
click at [398, 35] on img "button" at bounding box center [392, 28] width 20 height 20
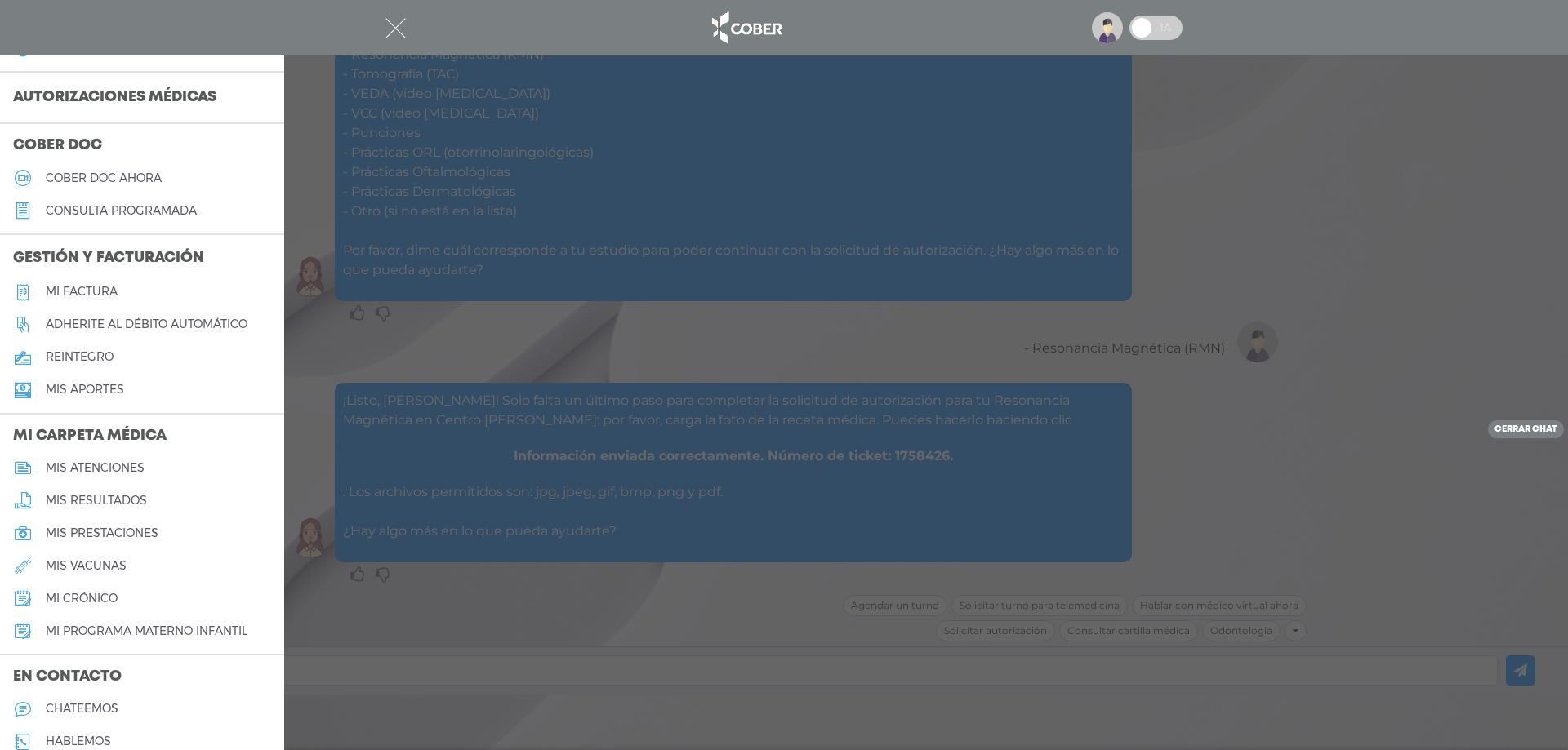
click at [395, 645] on div at bounding box center [784, 375] width 1568 height 750
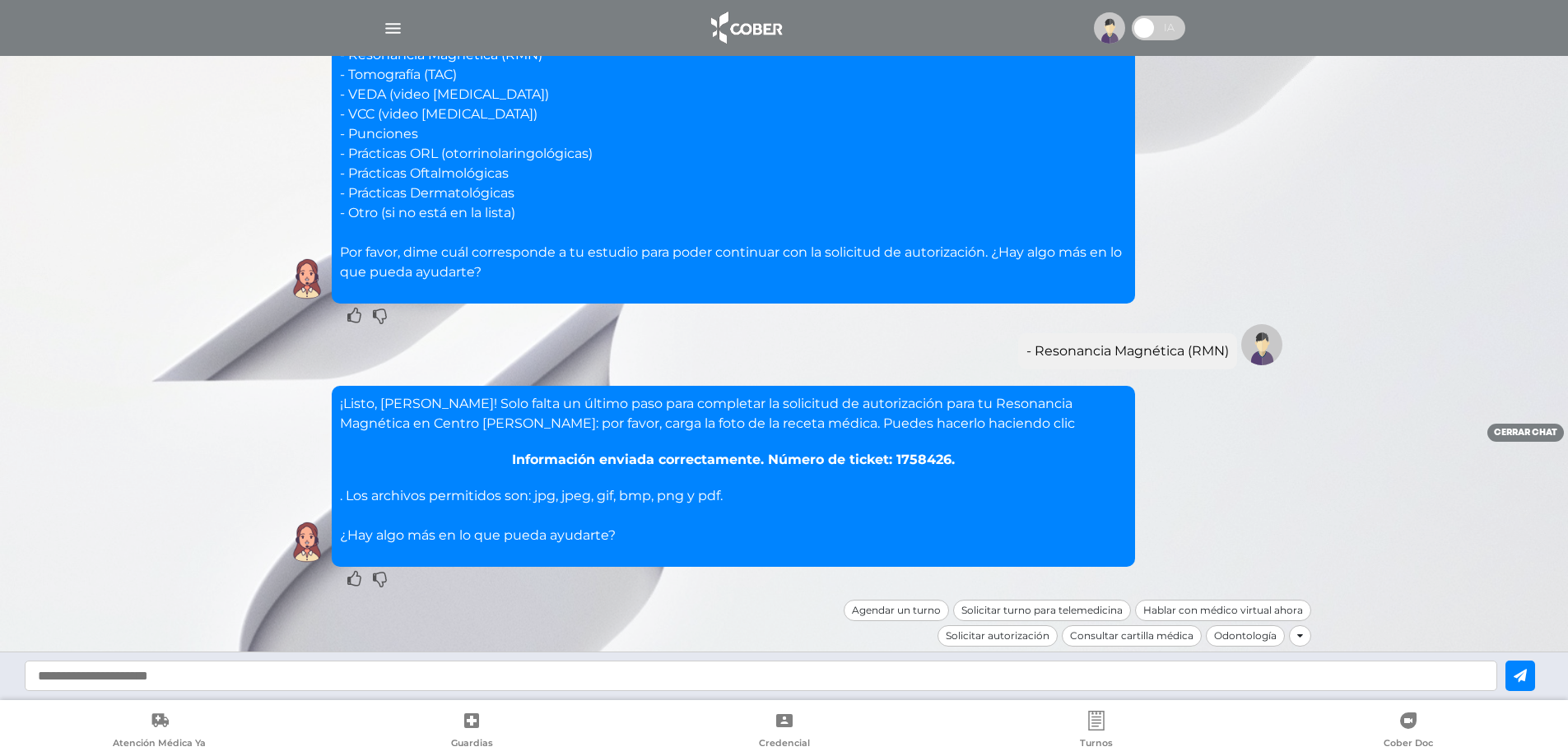
click at [398, 31] on img "button" at bounding box center [392, 28] width 20 height 20
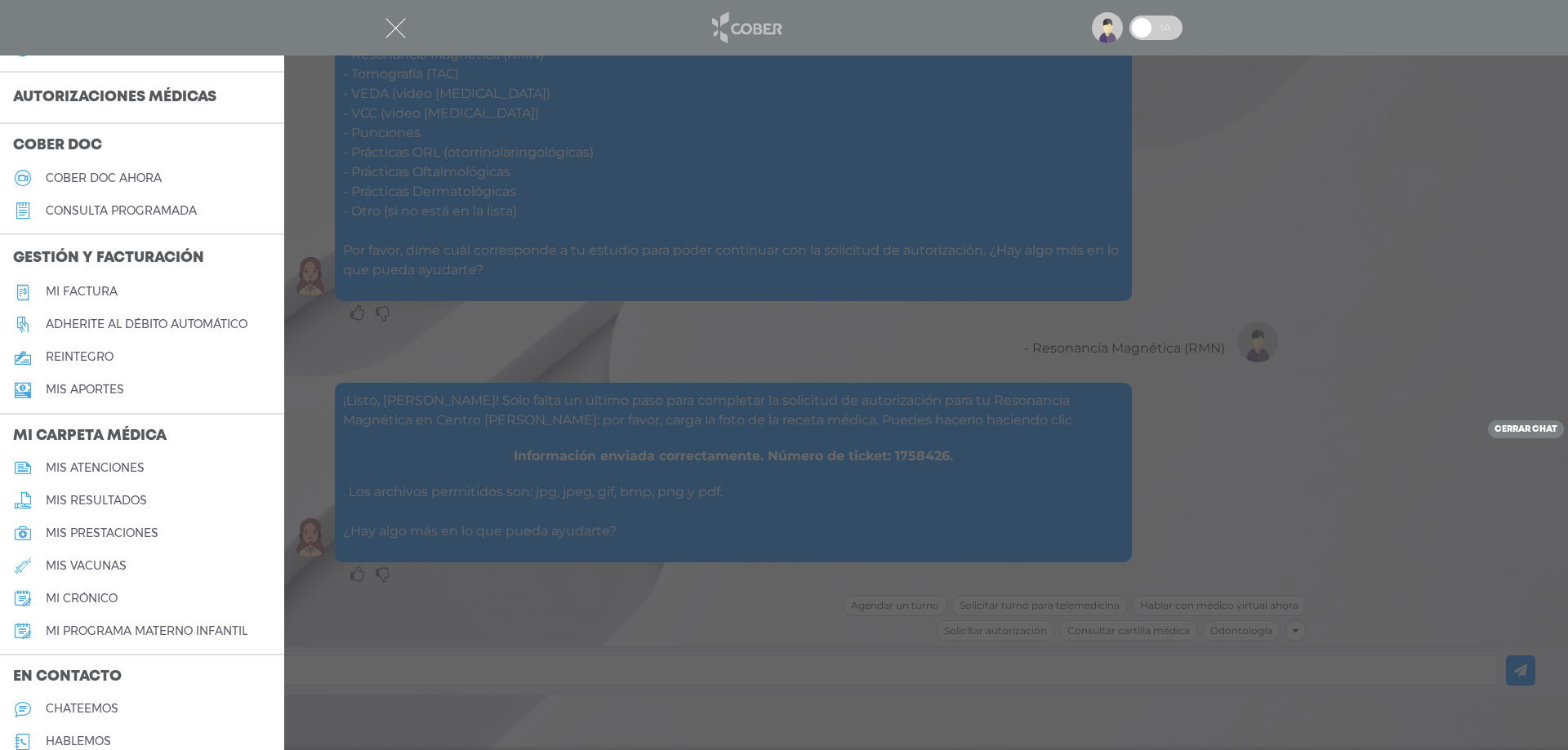
click at [739, 34] on img at bounding box center [745, 27] width 86 height 40
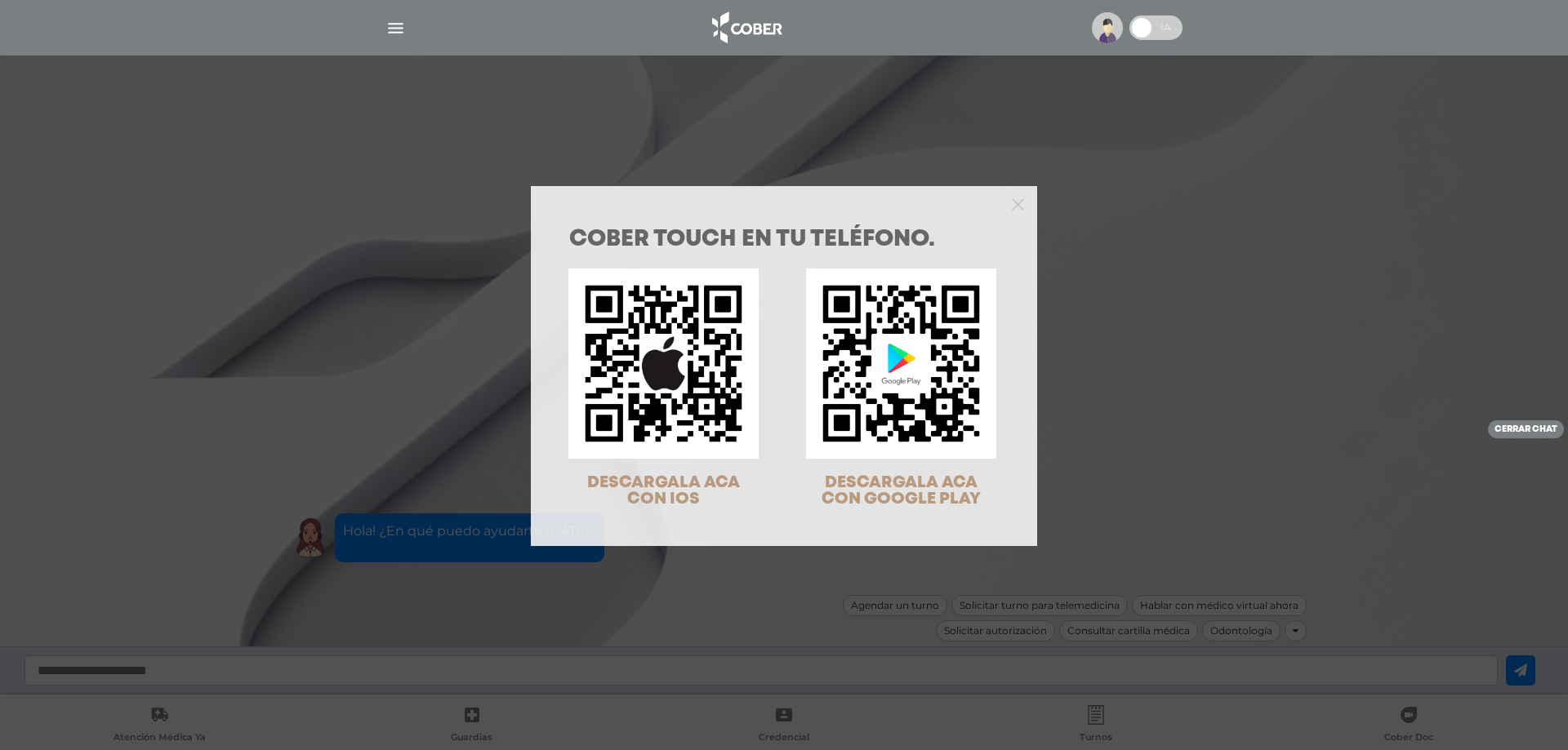
scroll to position [52, 0]
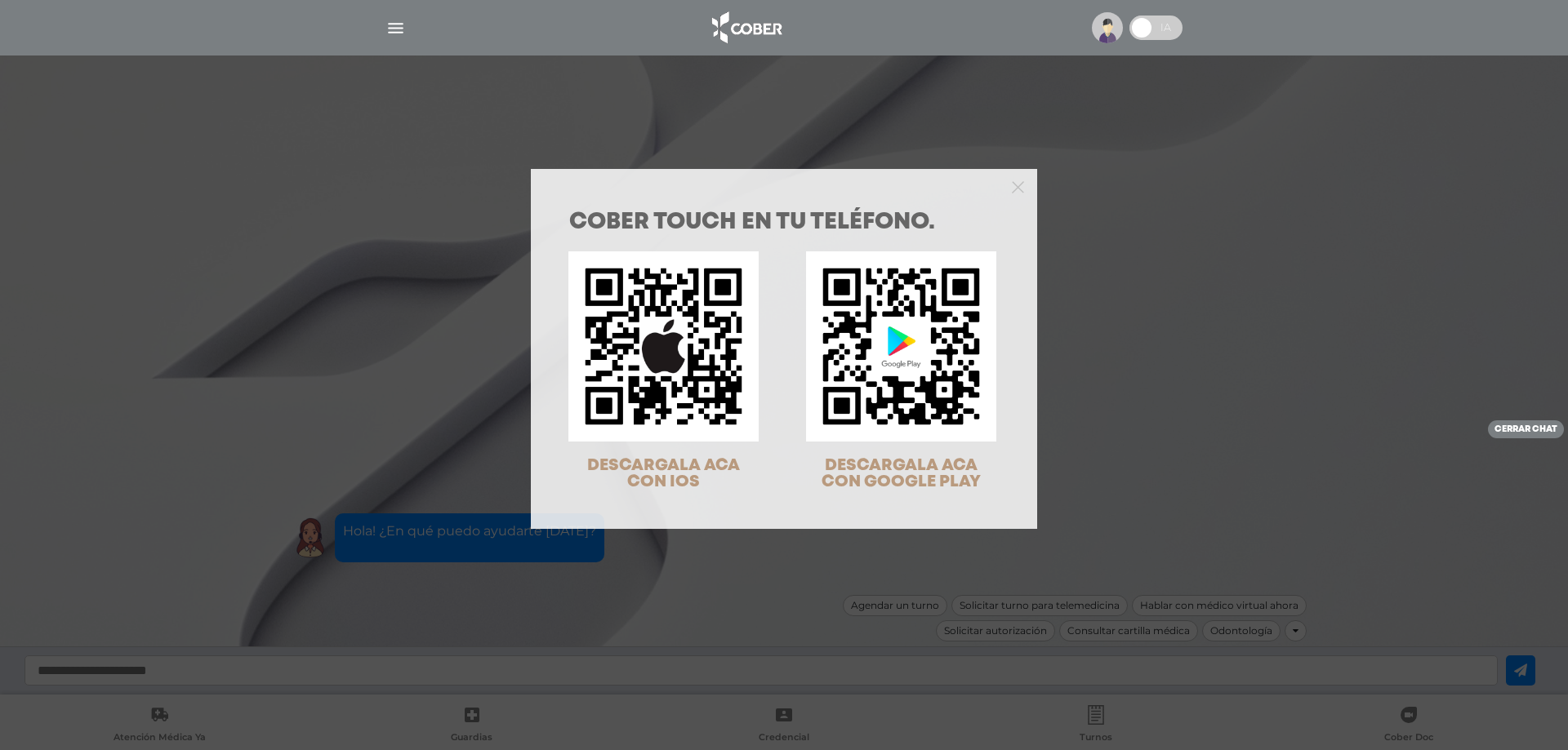
click at [1162, 223] on div "COBER TOUCH en tu teléfono. DESCARGALA ACA CON IOS DESCARGALA ACA CON GOOGLE PL…" at bounding box center [784, 375] width 1568 height 750
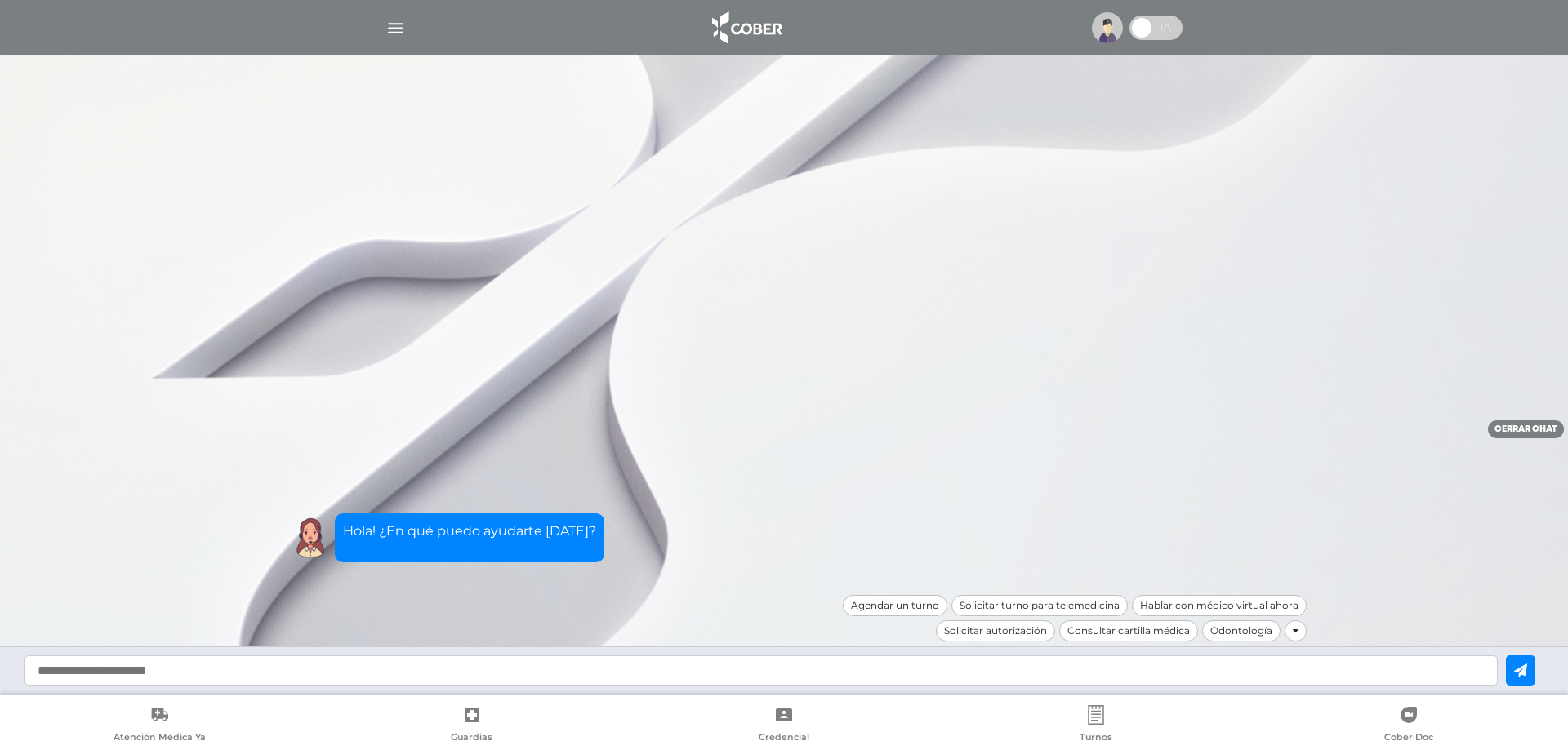
click at [395, 30] on img "button" at bounding box center [395, 28] width 20 height 20
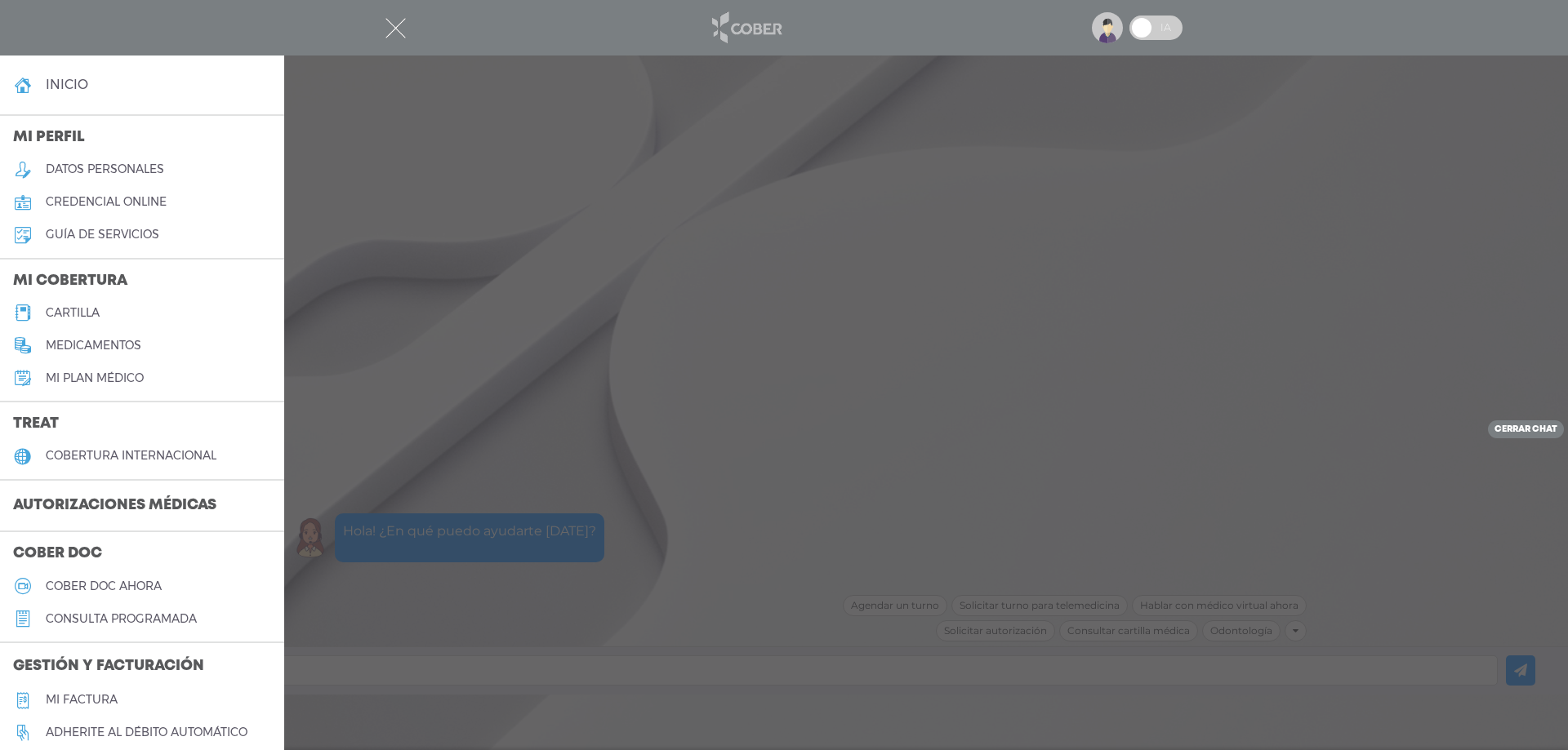
click at [732, 35] on img at bounding box center [745, 27] width 86 height 40
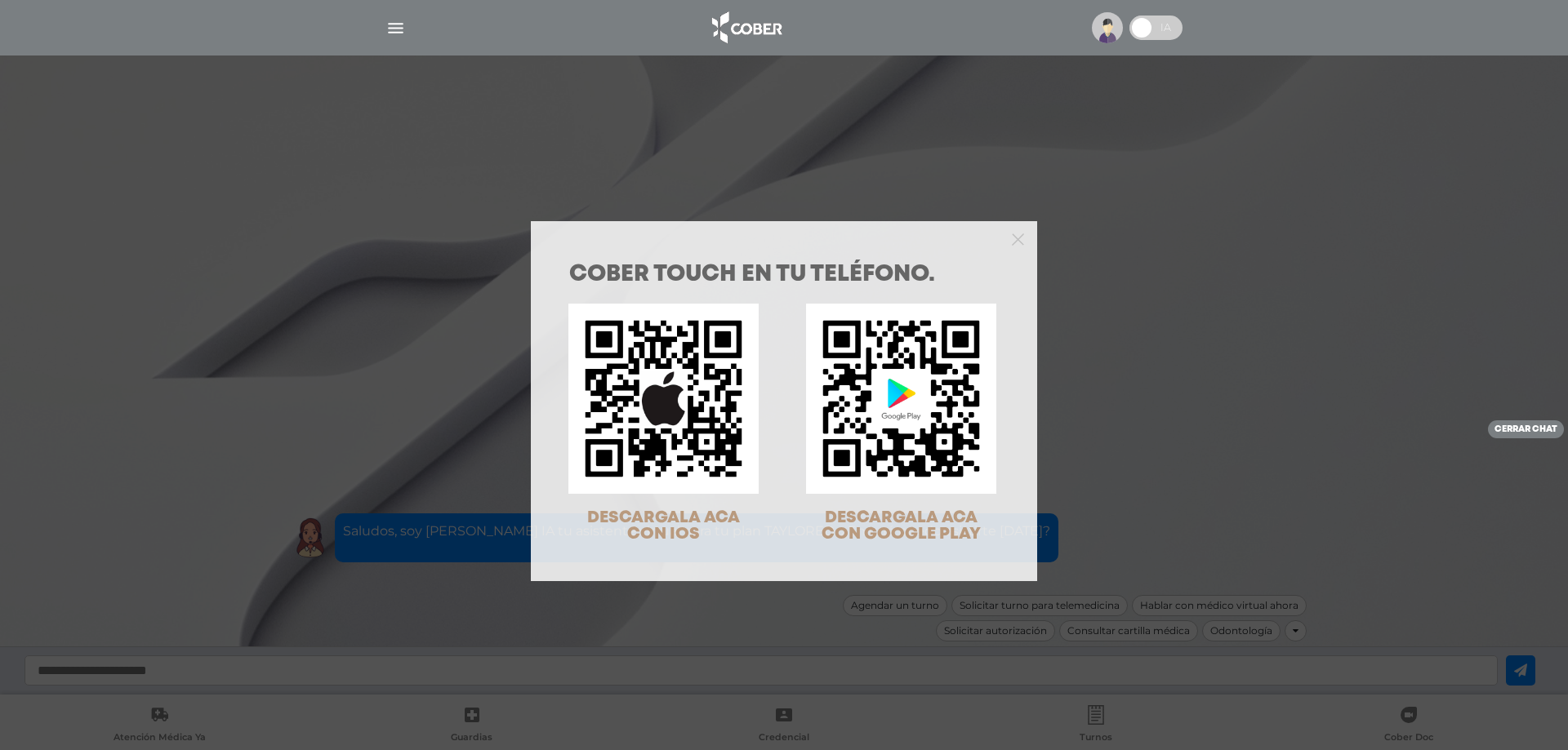
click at [1100, 25] on div "COBER TOUCH en tu teléfono. DESCARGALA ACA CON IOS DESCARGALA ACA CON GOOGLE PL…" at bounding box center [784, 375] width 1568 height 750
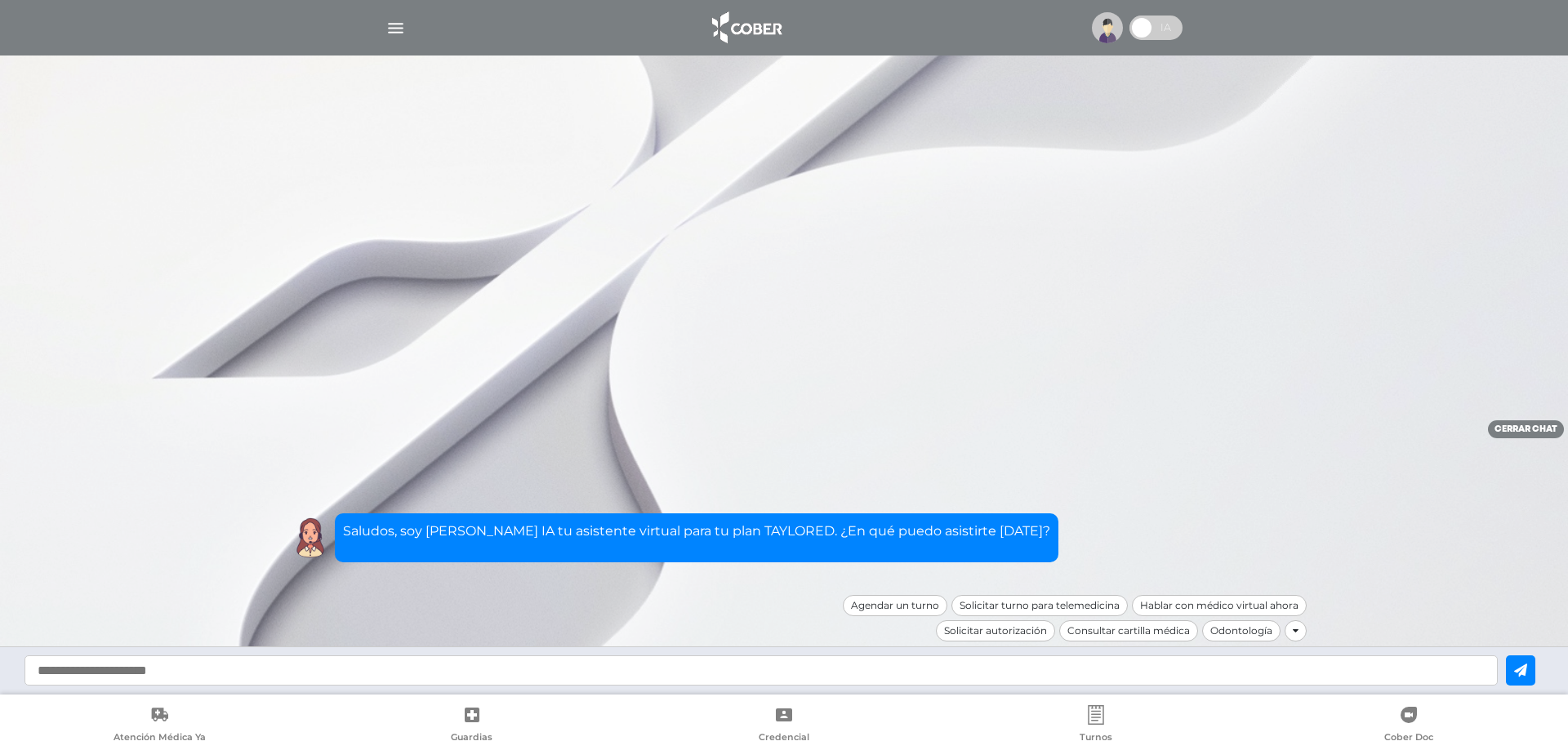
click at [398, 34] on img "button" at bounding box center [395, 28] width 20 height 20
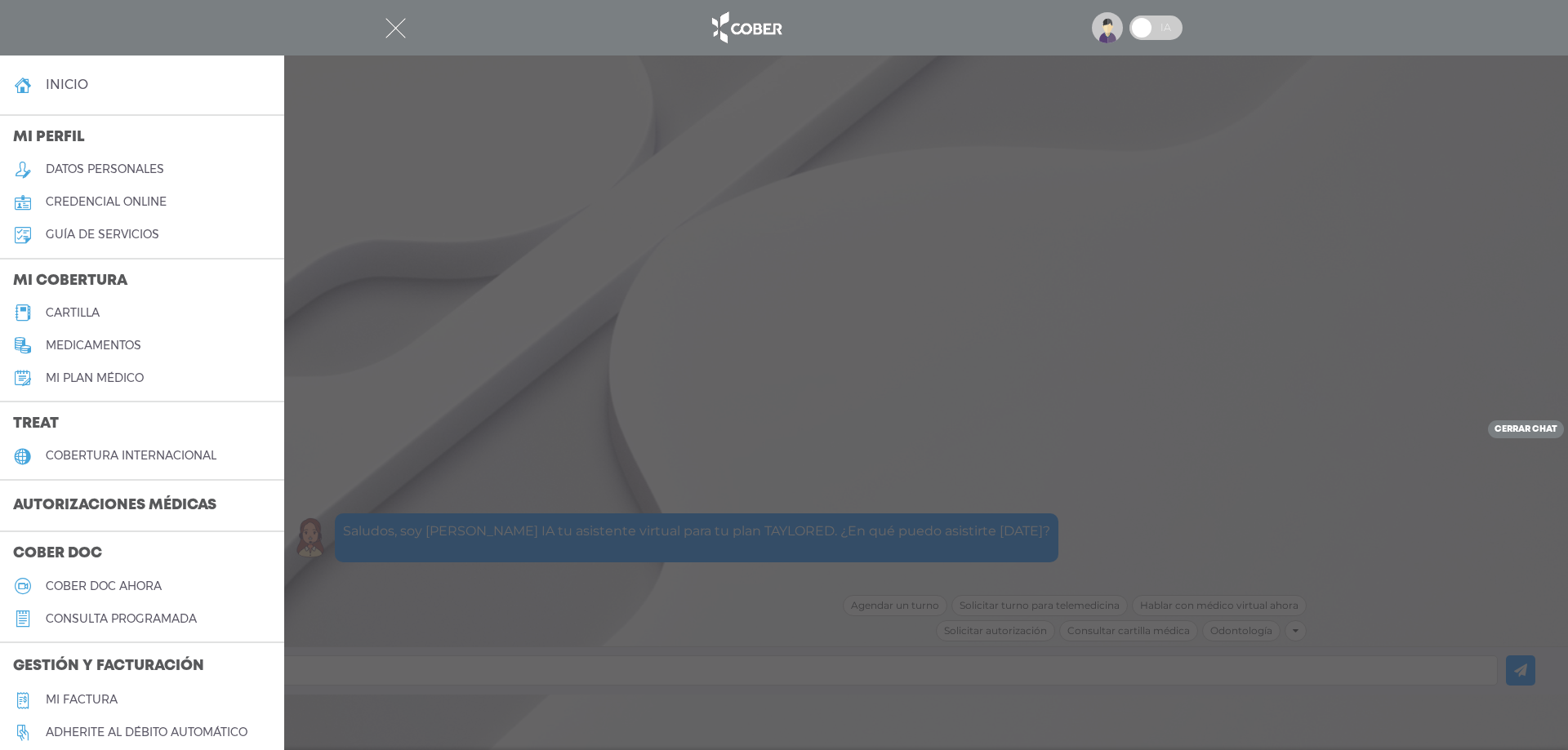
click at [75, 84] on h4 "inicio" at bounding box center [67, 85] width 42 height 15
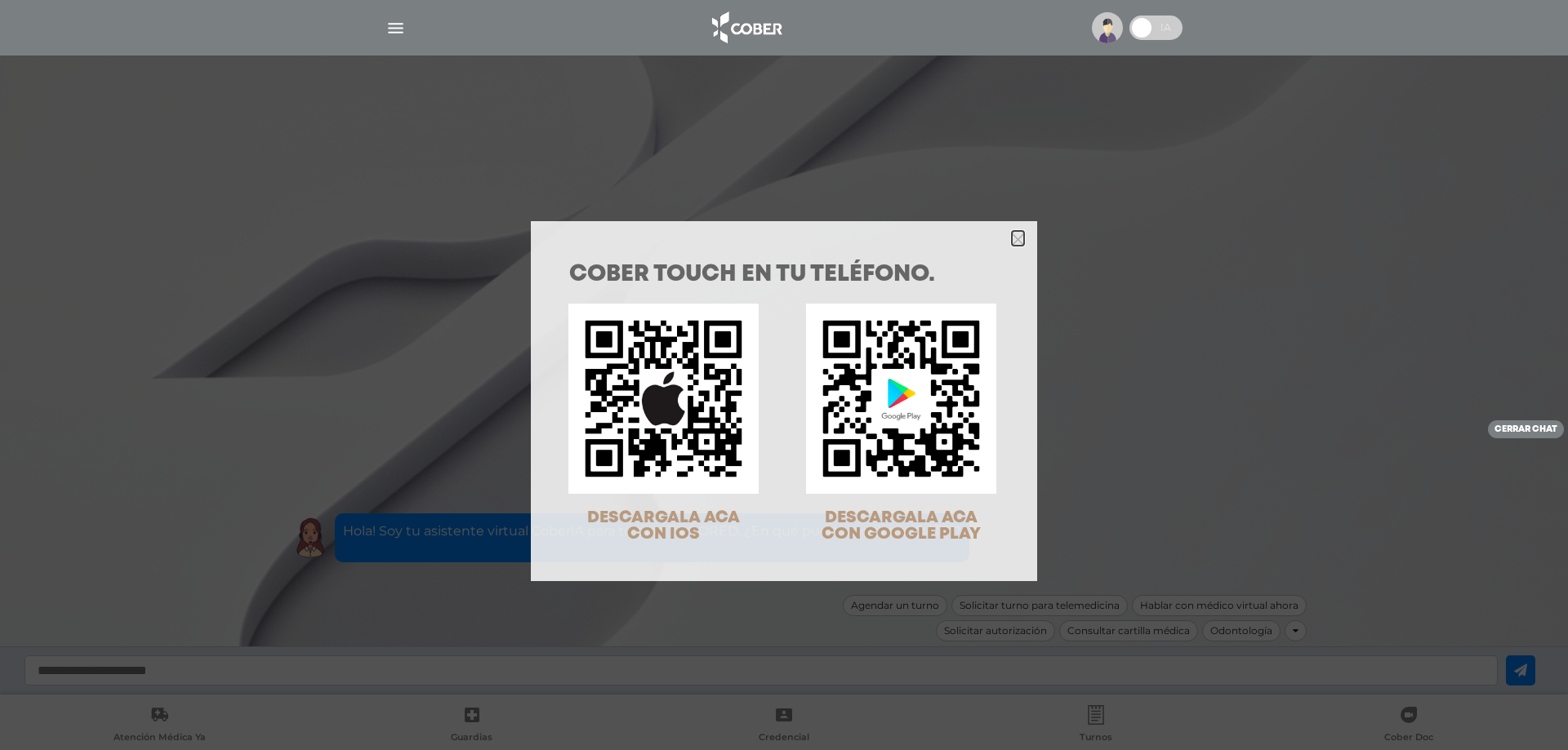
click at [1016, 236] on icon "Close" at bounding box center [1018, 239] width 13 height 13
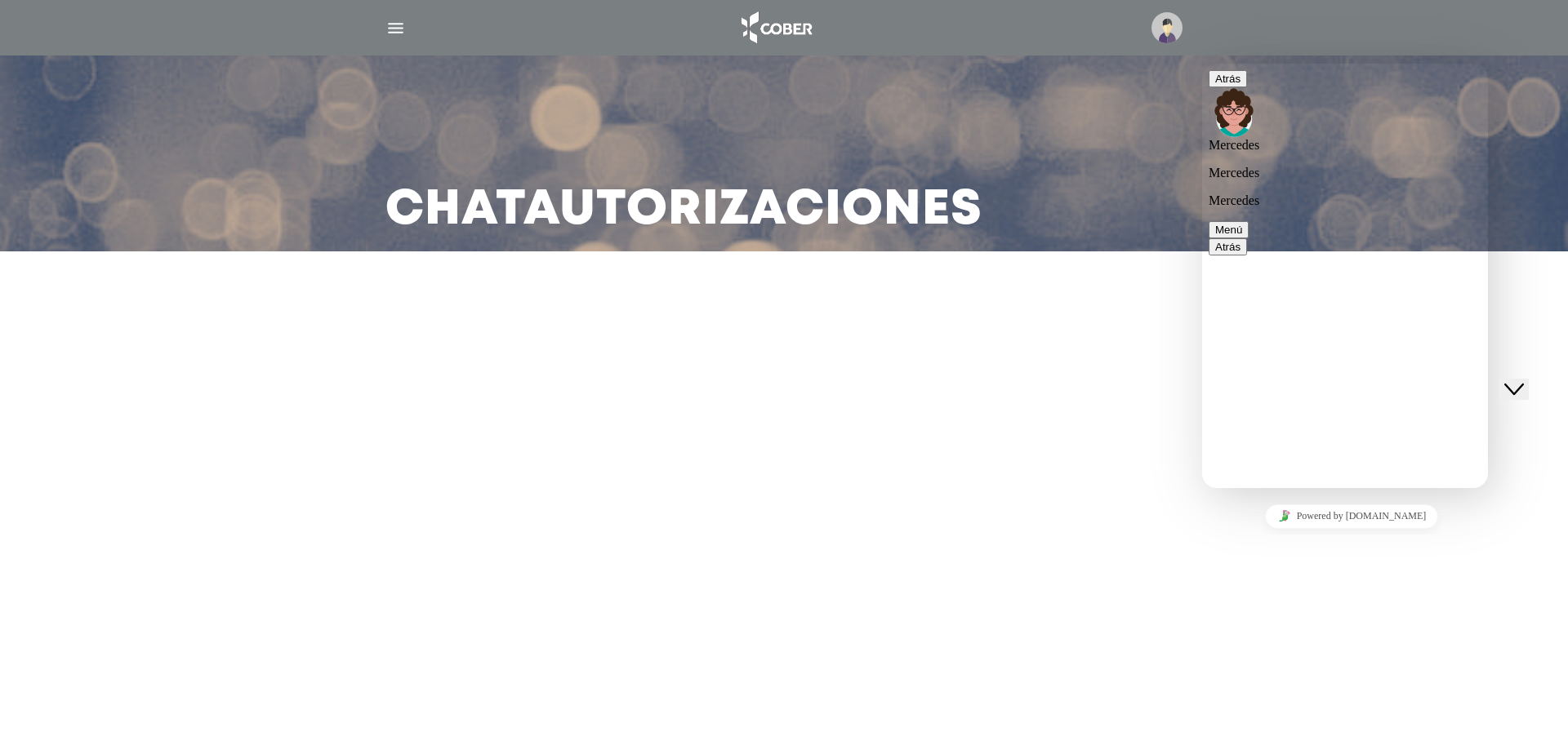
scroll to position [299, 0]
click at [1161, 29] on img at bounding box center [1167, 28] width 31 height 31
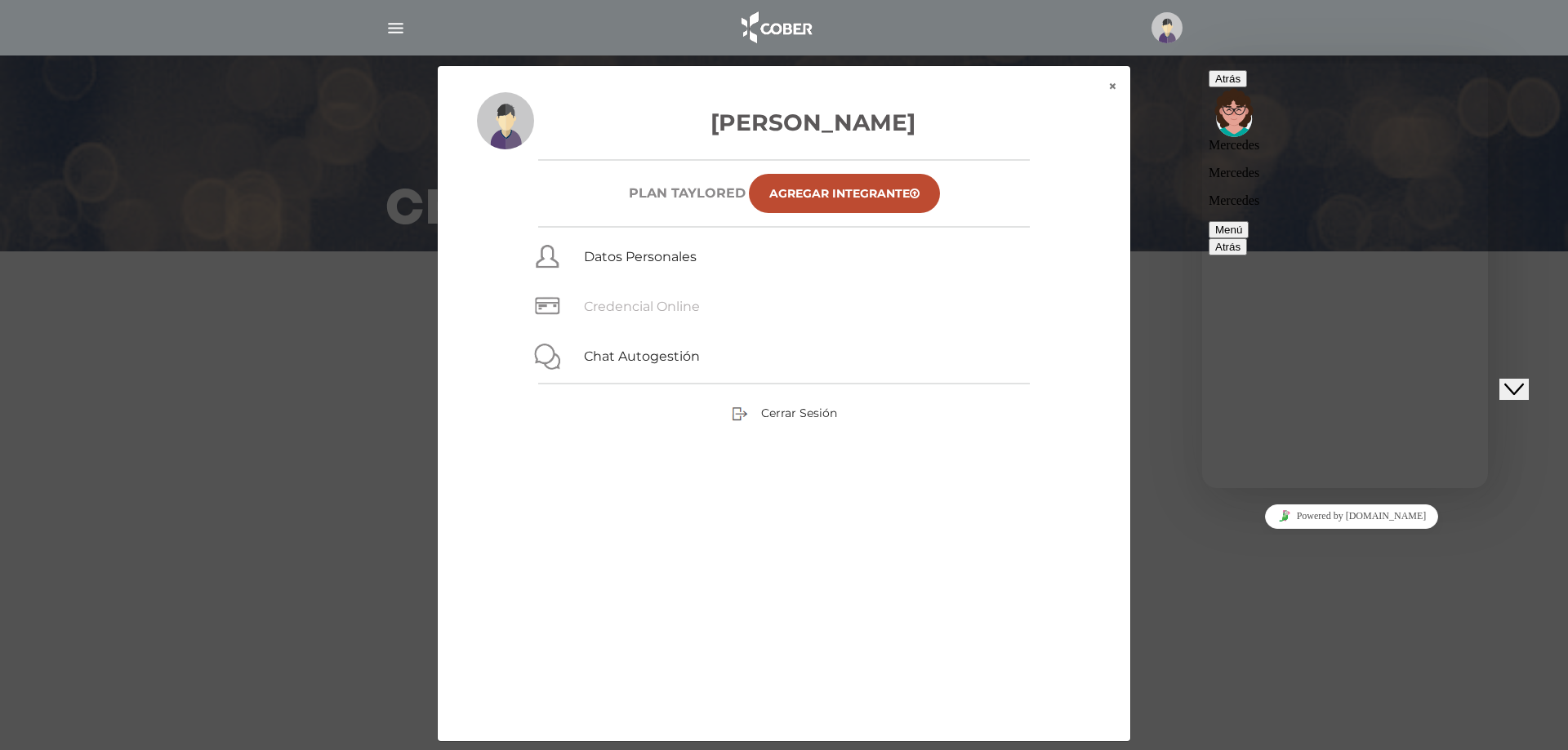
click at [639, 305] on link "Credencial Online" at bounding box center [642, 307] width 116 height 15
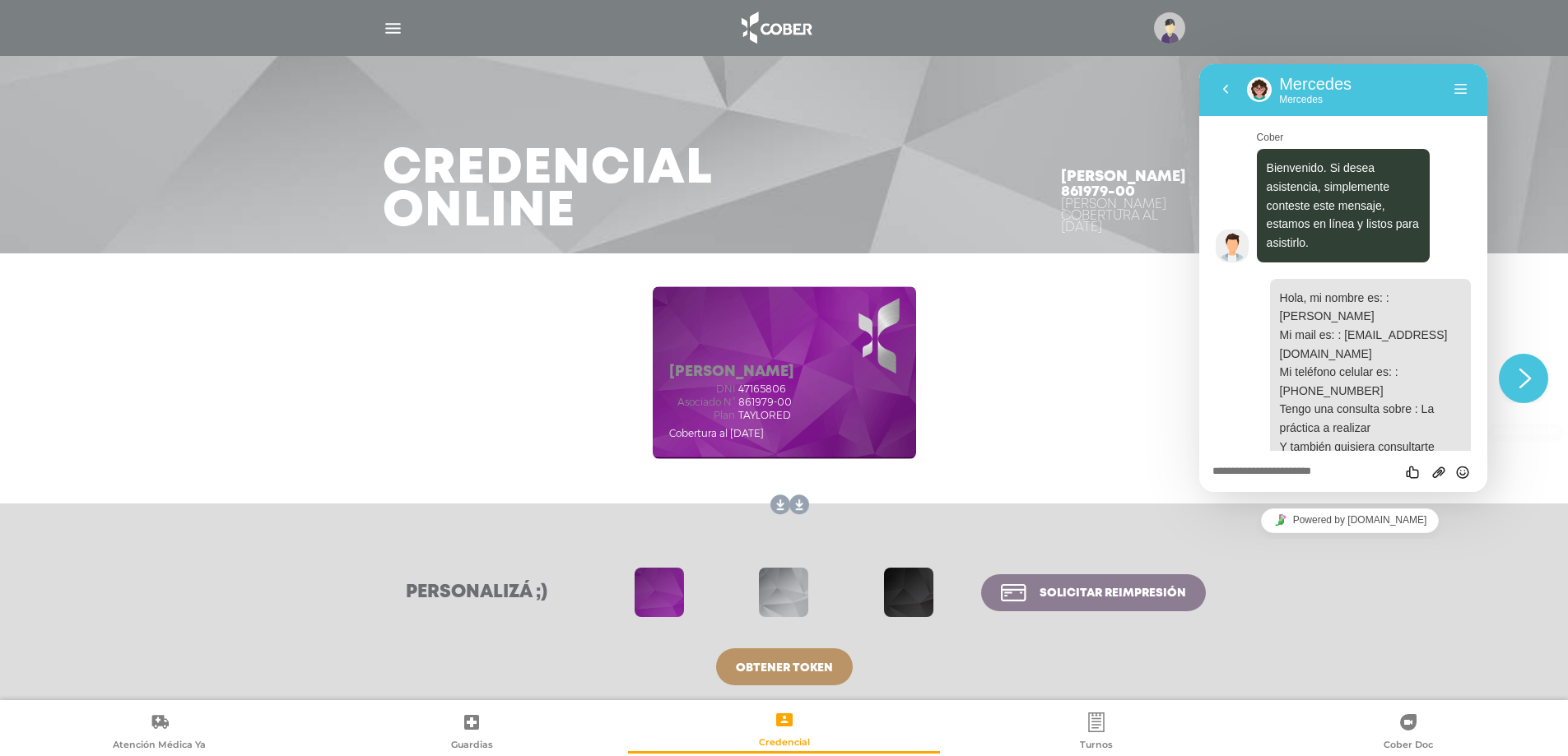
scroll to position [302, 0]
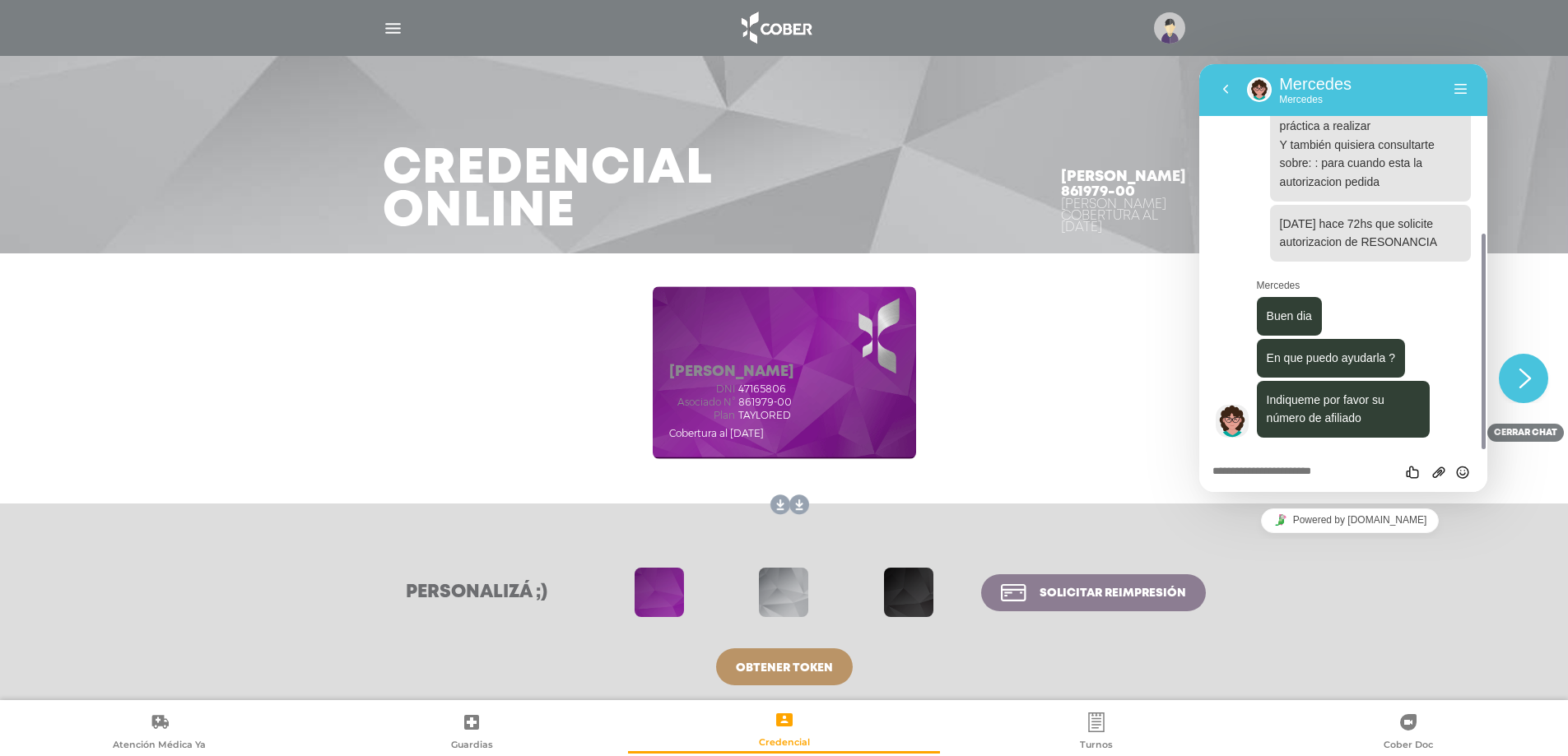
drag, startPoint x: 677, startPoint y: 403, endPoint x: 790, endPoint y: 398, distance: 113.1
click at [790, 398] on div "Asociado N° 861979-00" at bounding box center [732, 403] width 126 height 12
copy div "Asociado N° 861979-00"
click at [1231, 457] on div "Califica este chat Subir Archivo Insertar emoji" at bounding box center [1343, 472] width 288 height 41
click at [1228, 461] on div "Califica este chat Subir Archivo Insertar emoji" at bounding box center [1343, 472] width 288 height 41
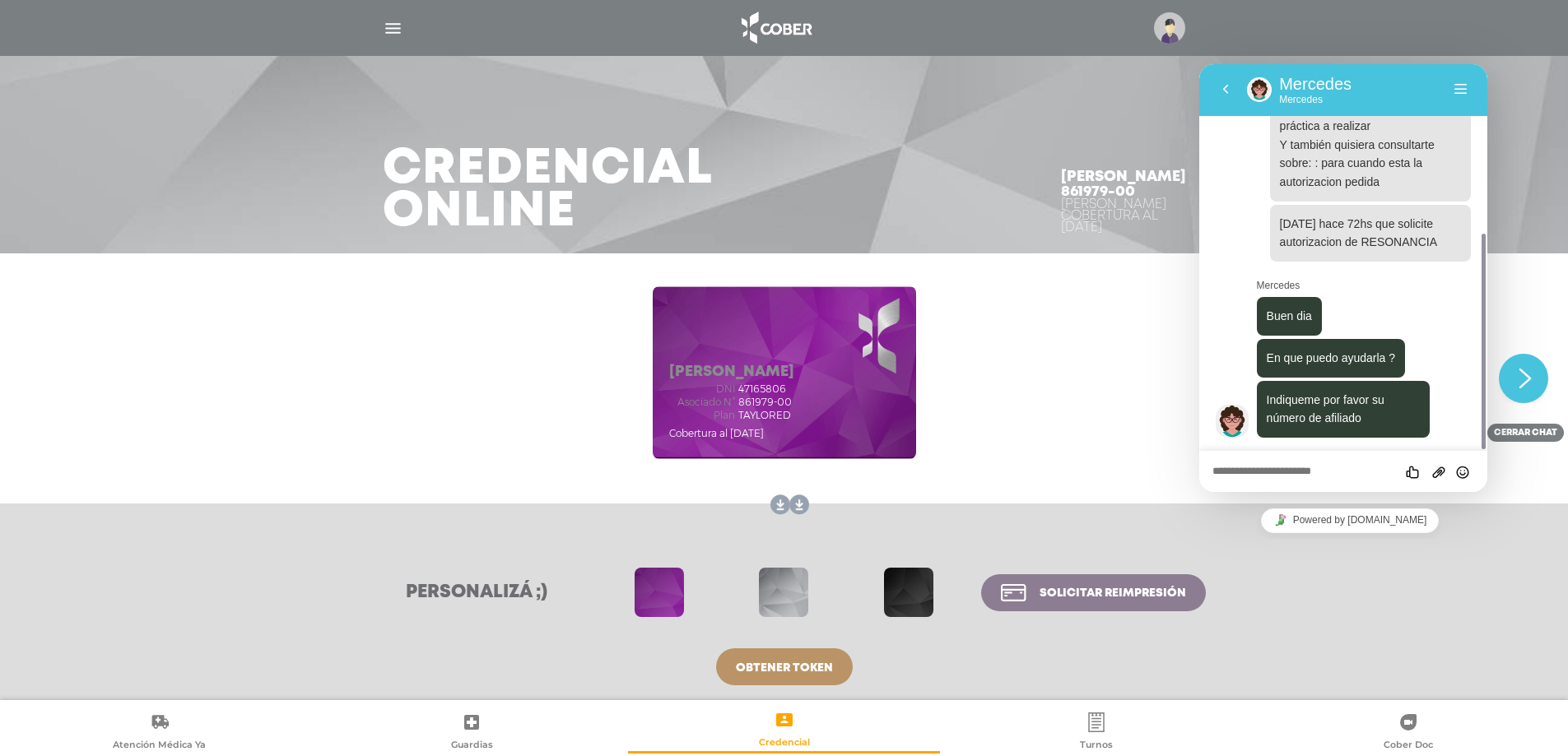
click at [1218, 471] on textarea at bounding box center [1343, 473] width 262 height 14
paste textarea "**********"
type textarea "**********"
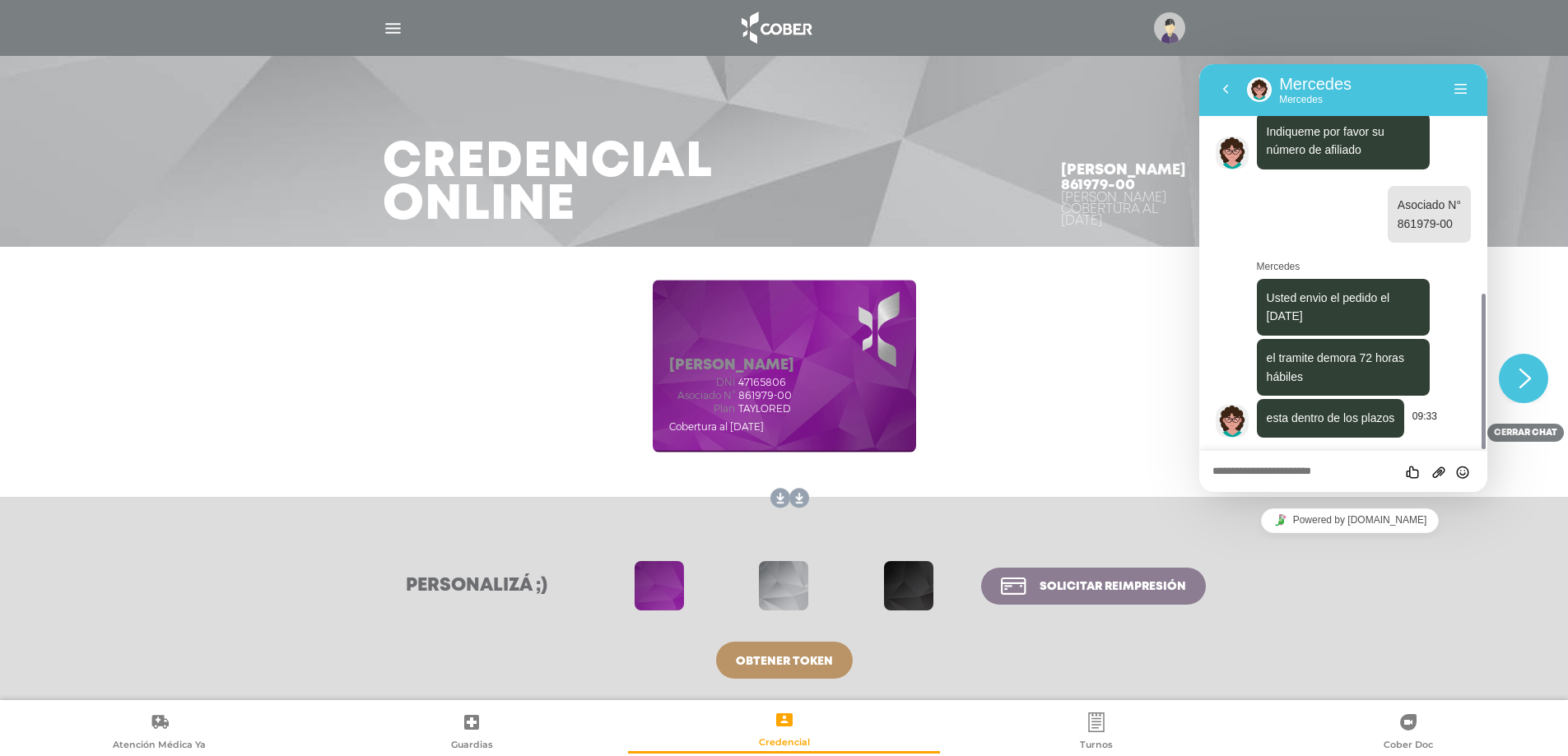
scroll to position [8, 0]
click at [1314, 466] on textarea at bounding box center [1343, 473] width 262 height 14
click at [1258, 545] on div "Personalizá ;) Solicitar reimpresión Obtener token Obtener token" at bounding box center [784, 597] width 1568 height 205
click at [1267, 478] on textarea at bounding box center [1343, 473] width 262 height 14
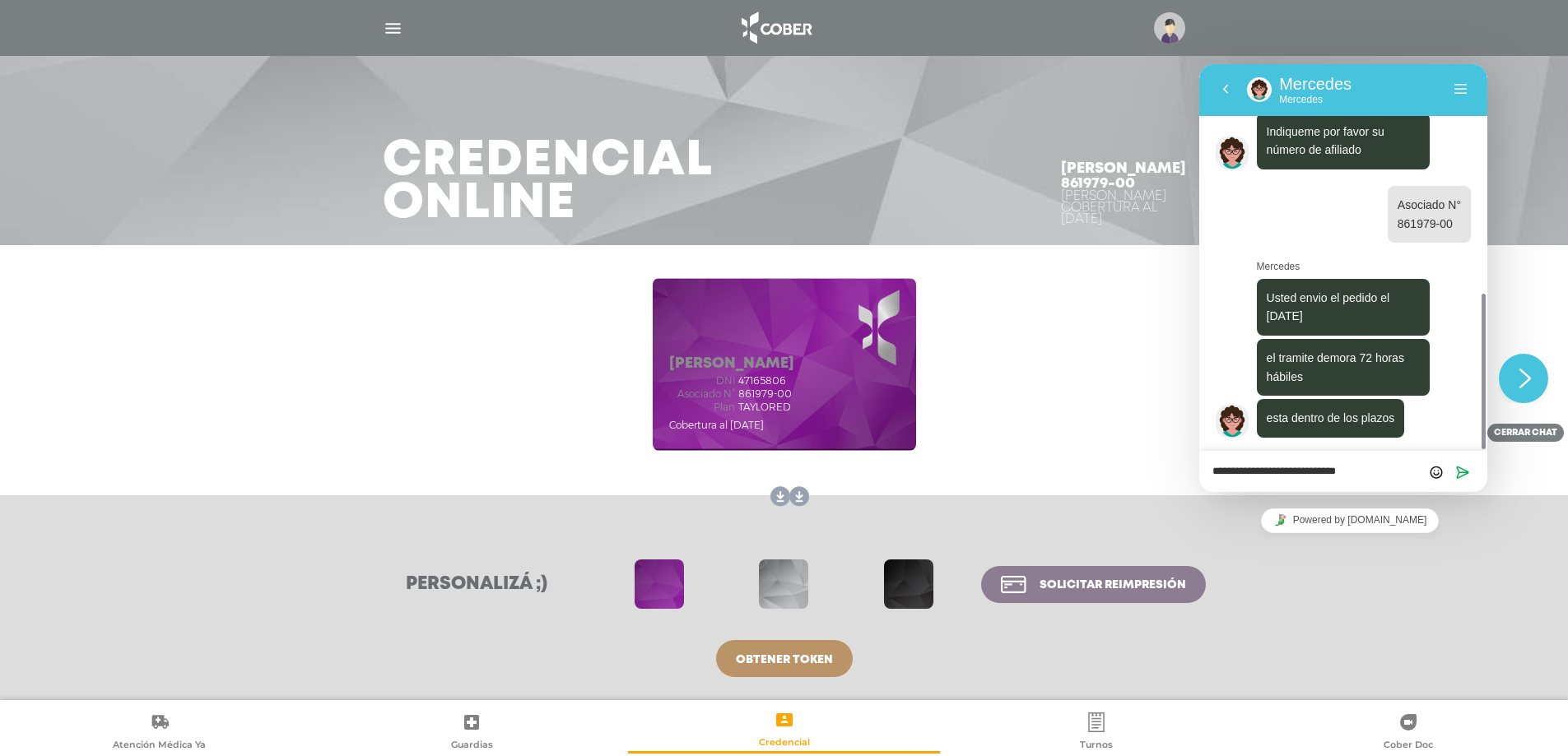
type textarea "**********"
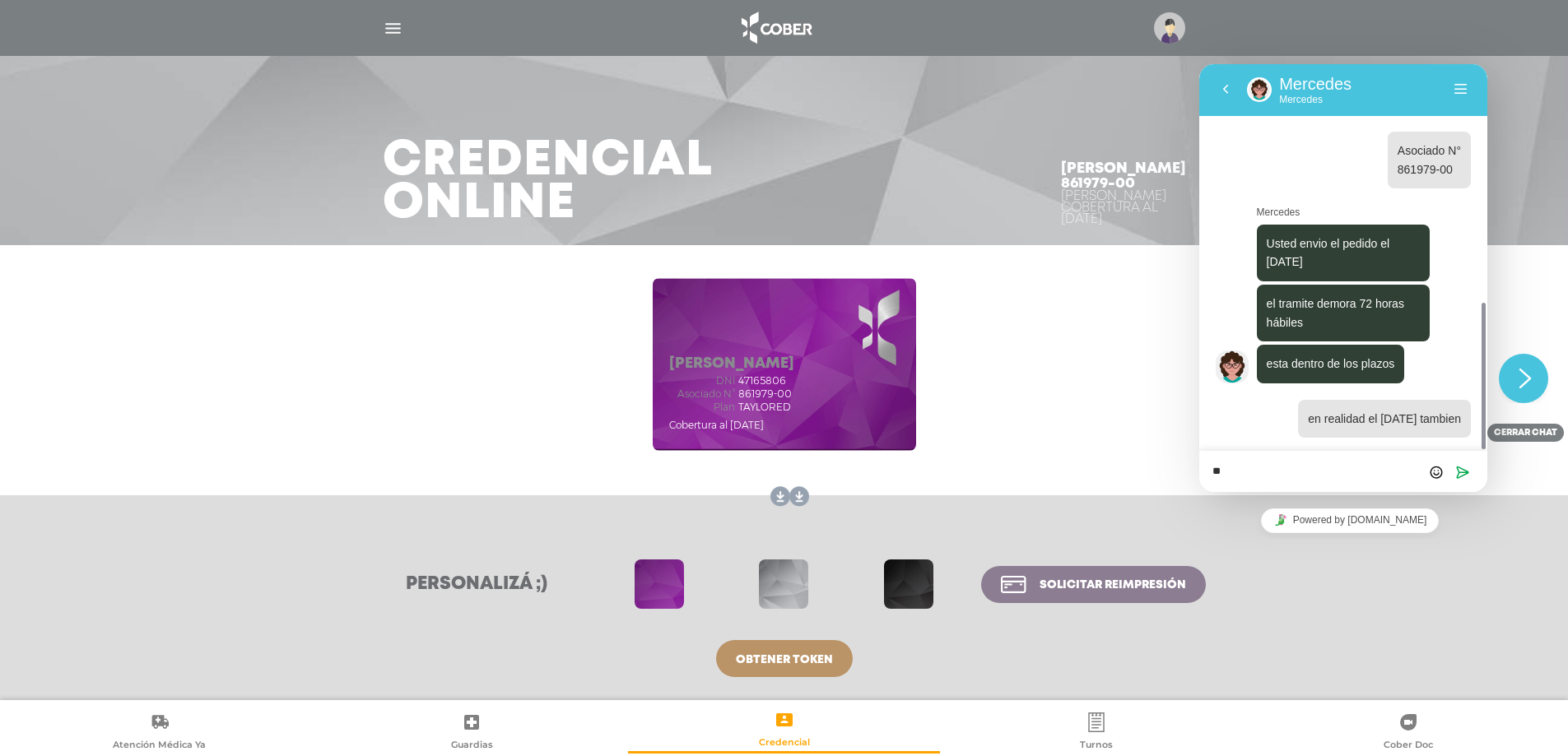
type textarea "*"
type textarea "**********"
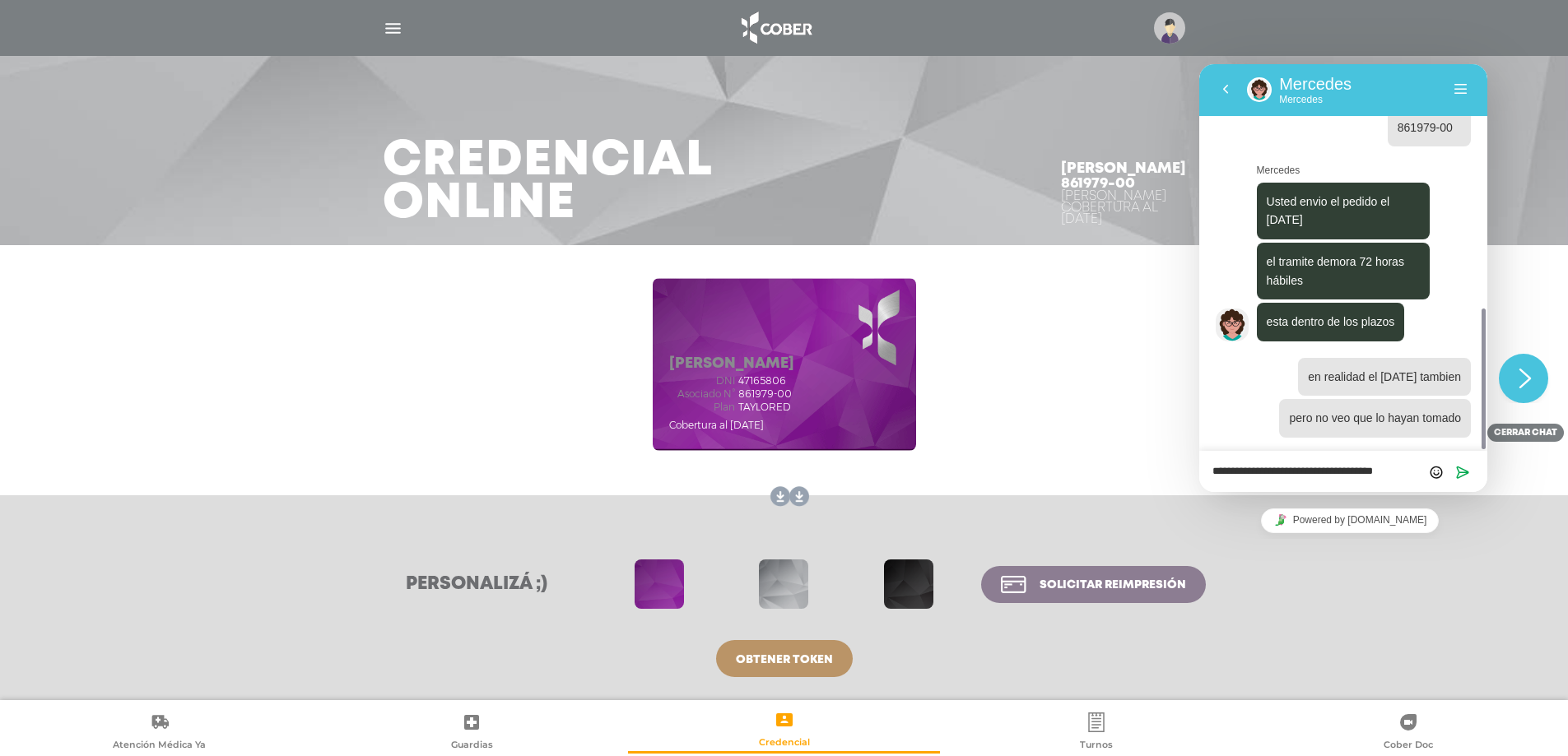
scroll to position [0, 0]
type textarea "**********"
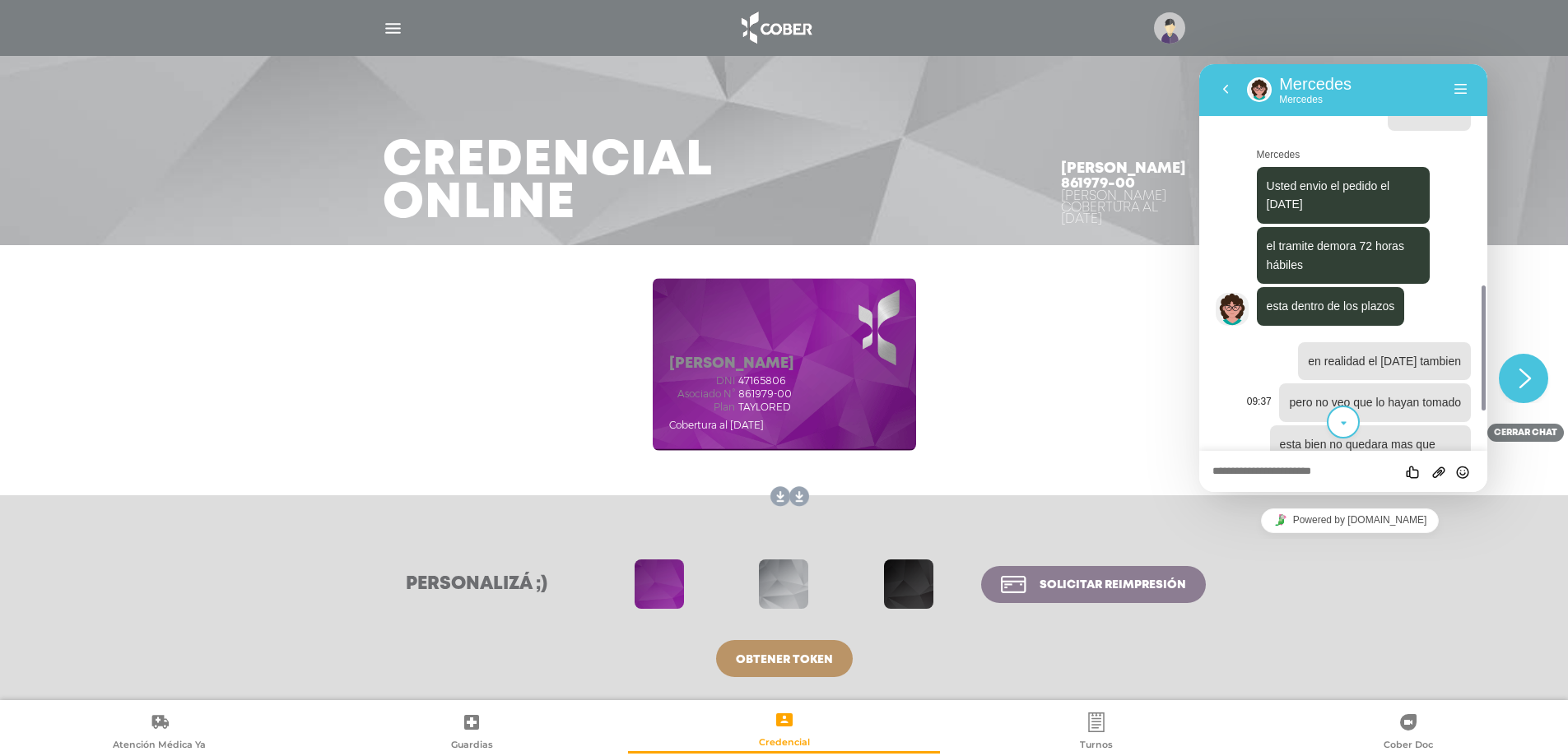
scroll to position [801, 0]
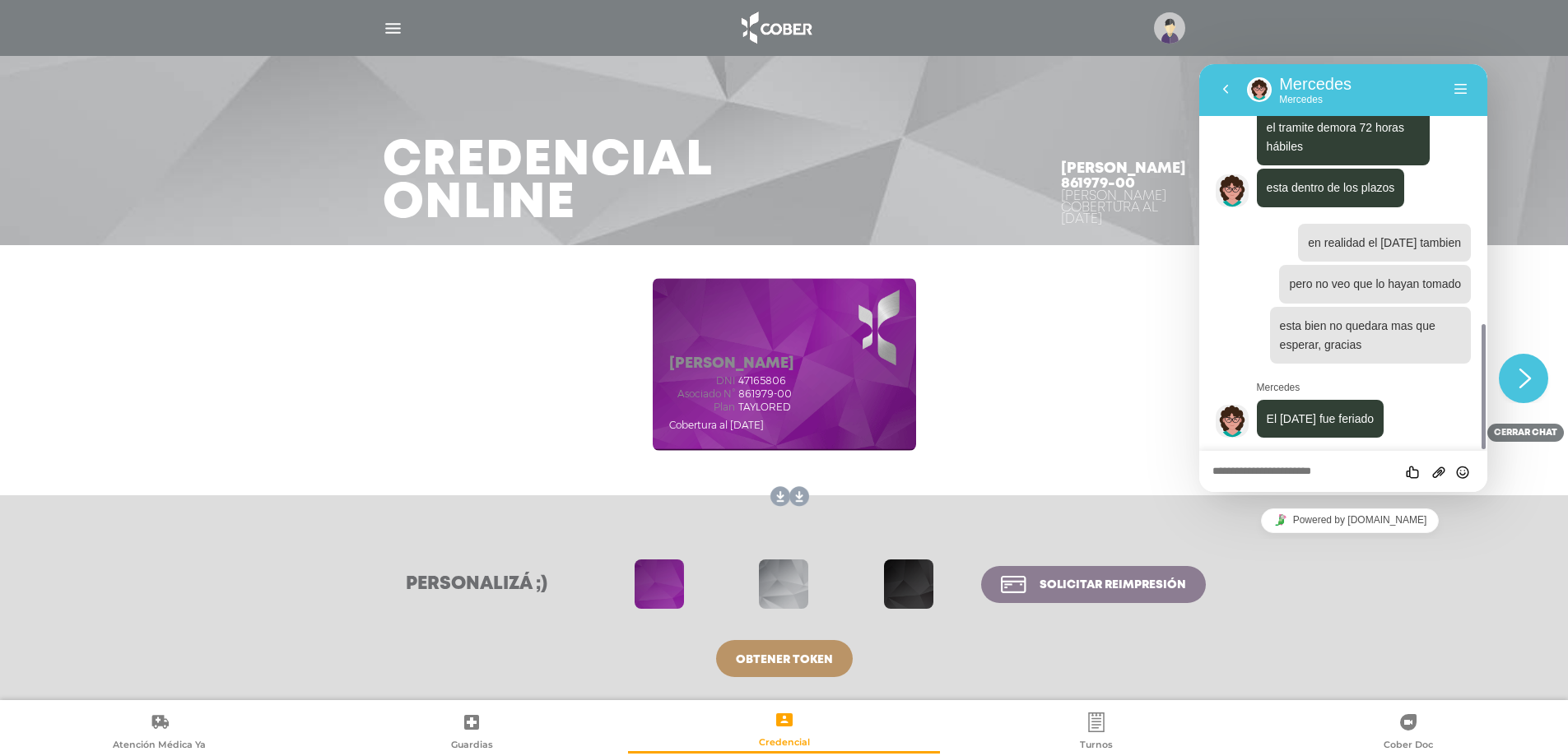
click at [1338, 473] on textarea at bounding box center [1343, 473] width 262 height 14
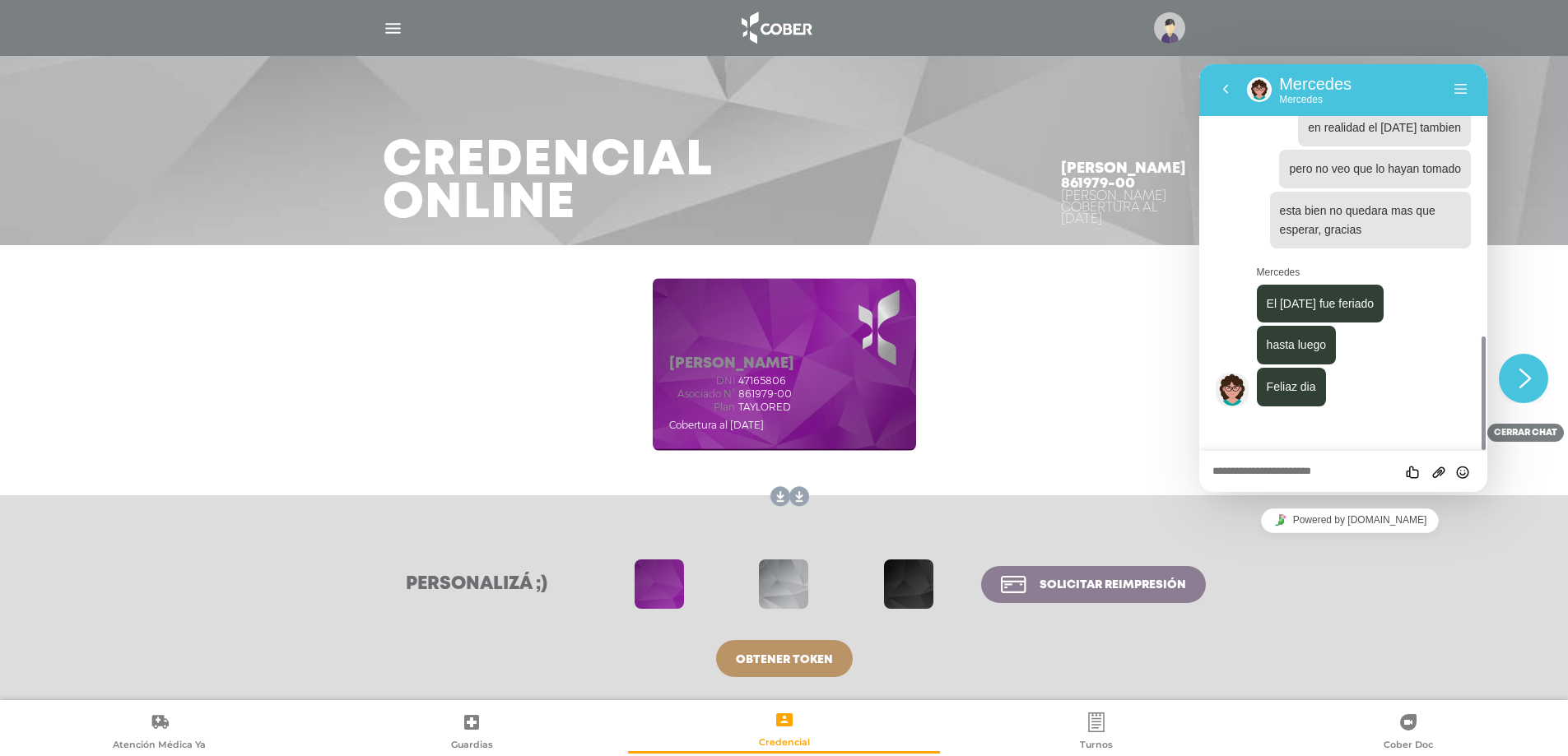
scroll to position [884, 0]
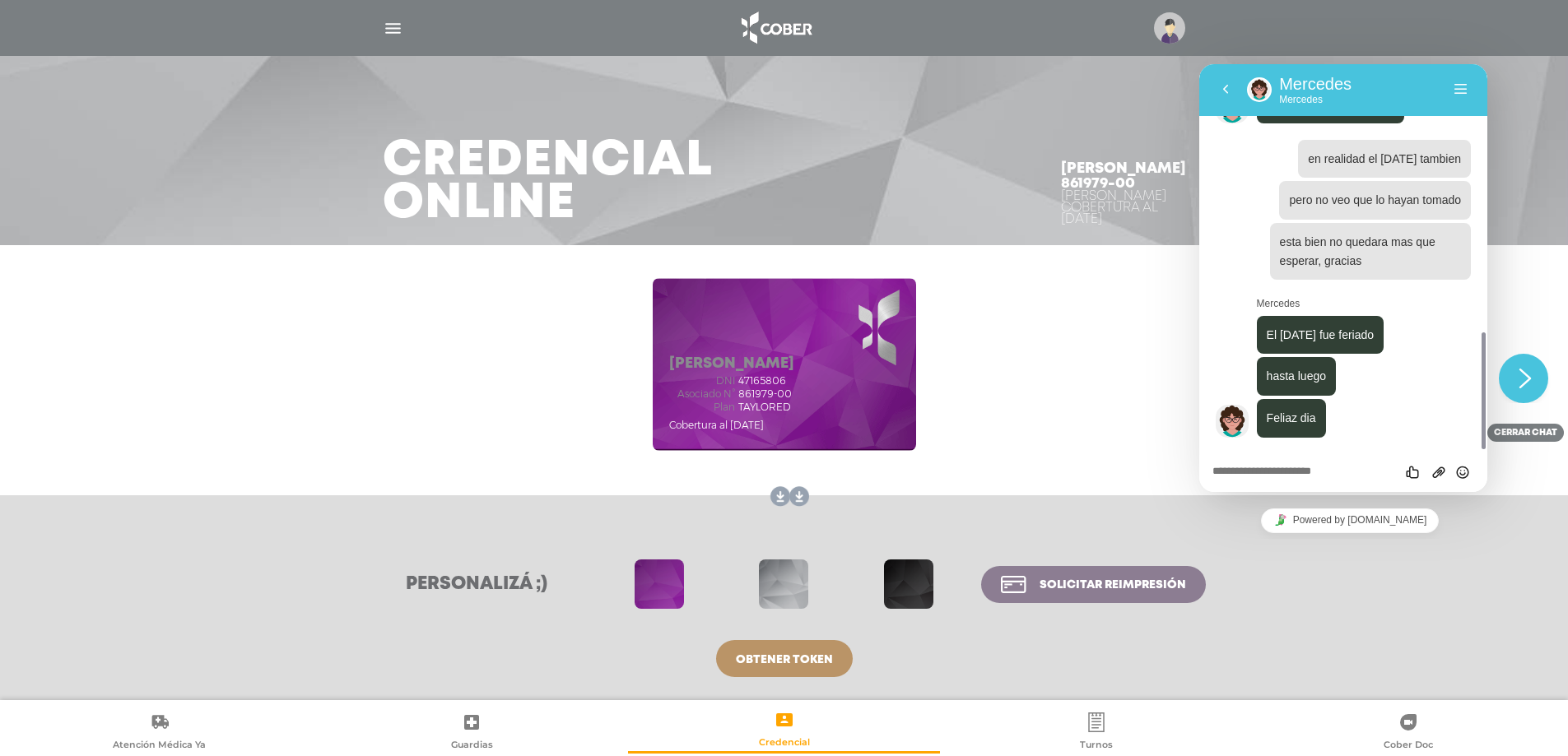
click at [1514, 435] on link "cerrar chat" at bounding box center [1525, 433] width 77 height 18
